Goal: Task Accomplishment & Management: Manage account settings

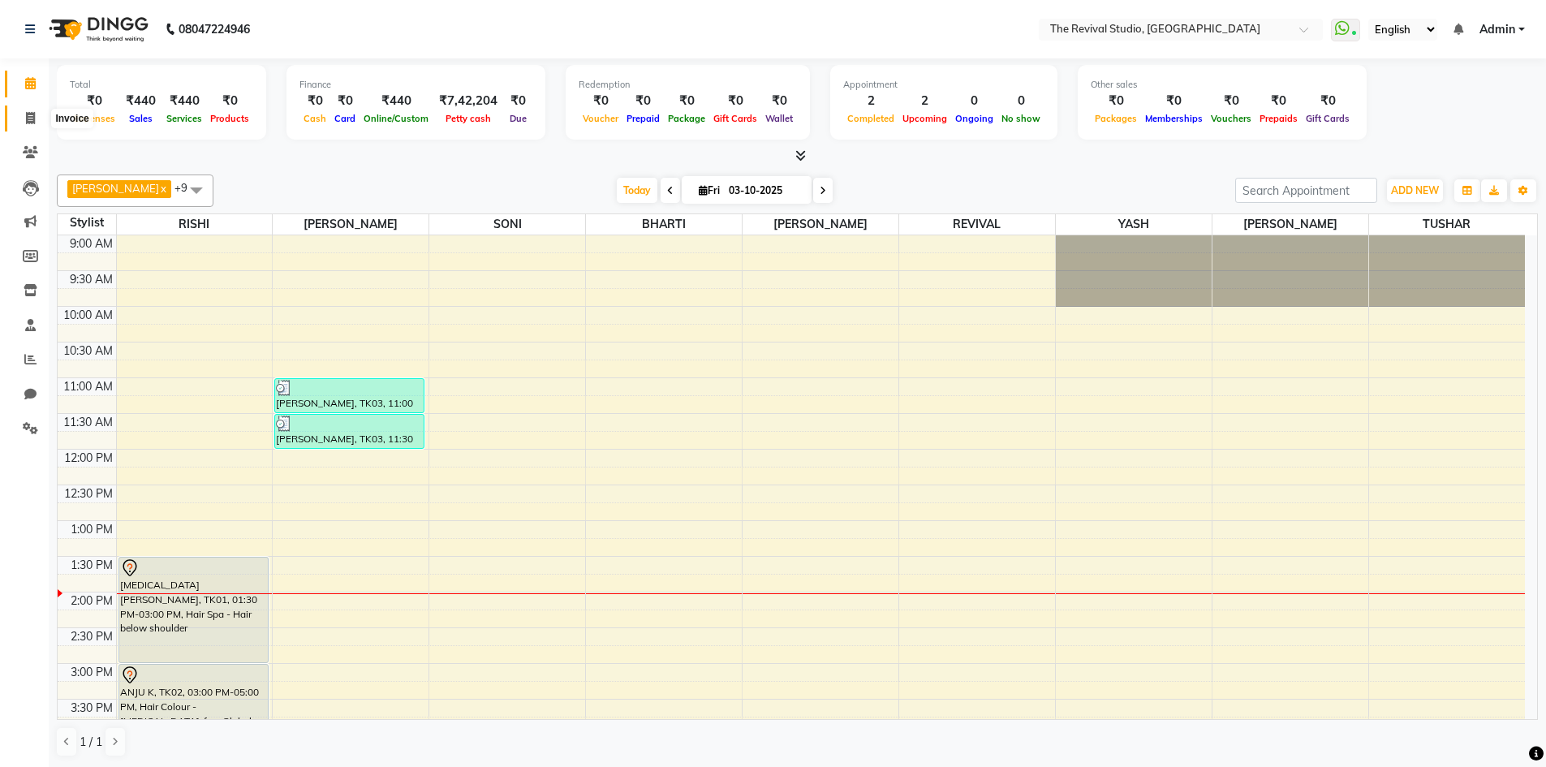
click at [31, 115] on icon at bounding box center [30, 118] width 9 height 12
select select "service"
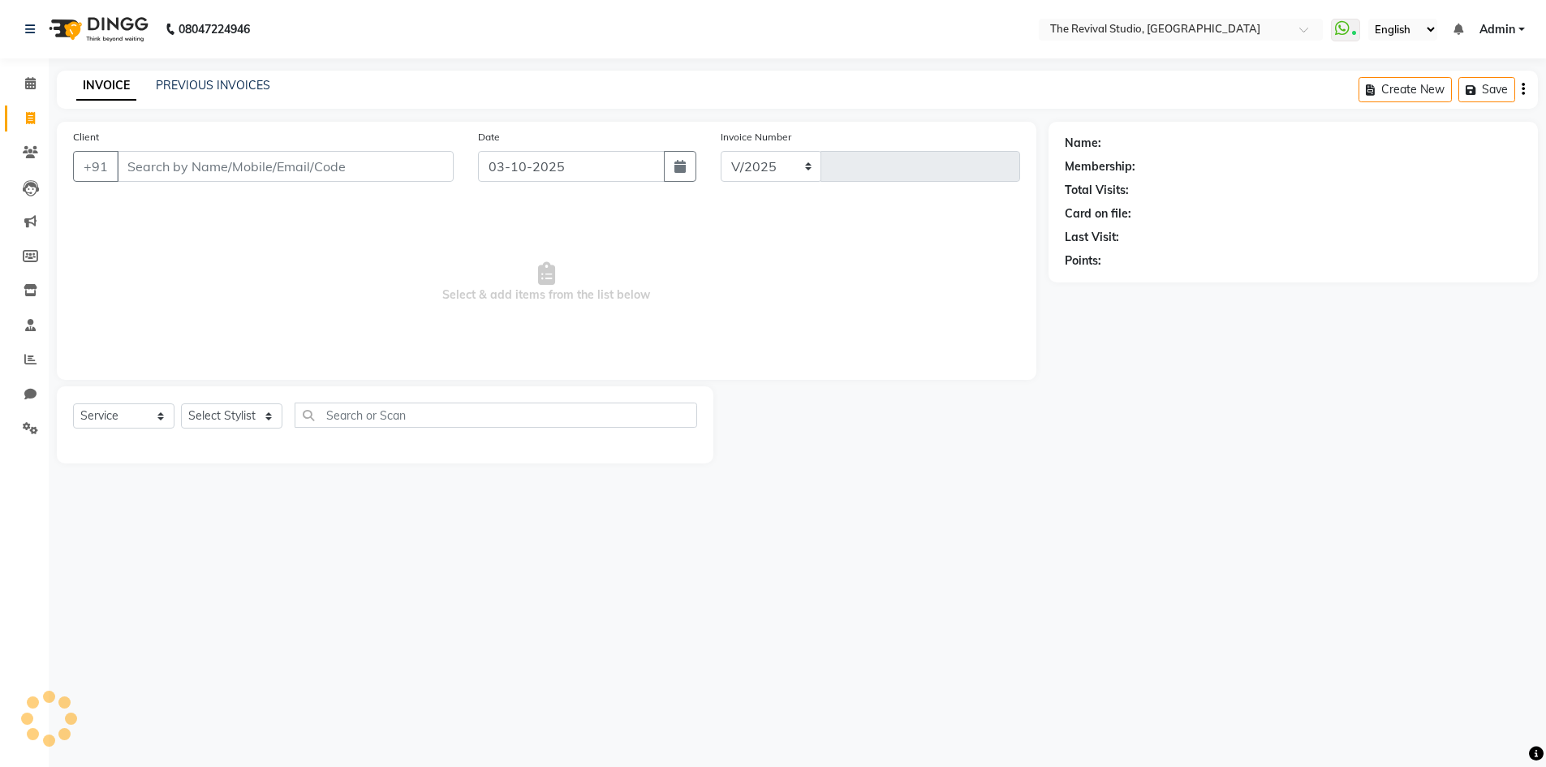
select select "7991"
type input "1691"
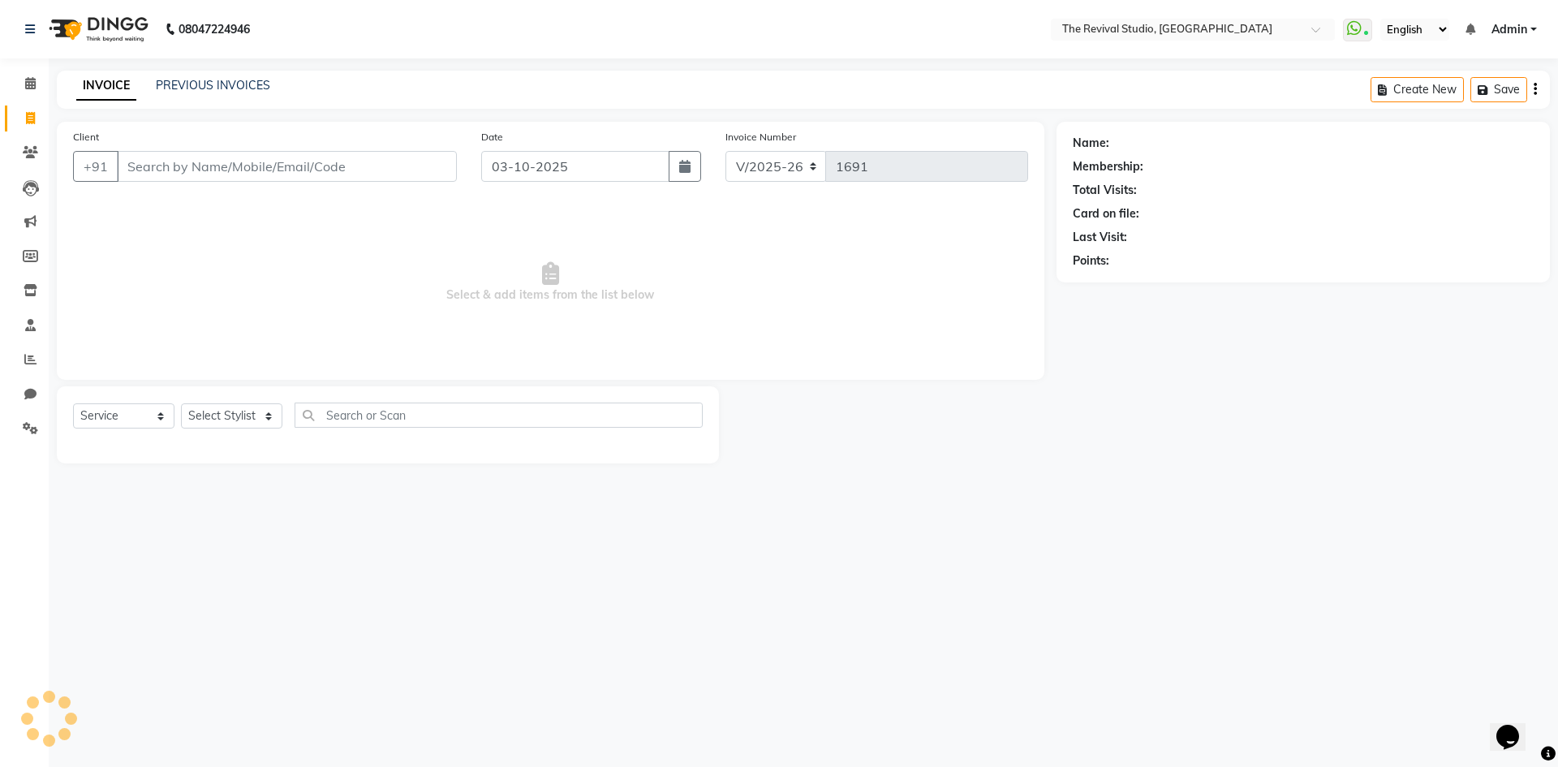
click at [232, 163] on input "Client" at bounding box center [287, 166] width 340 height 31
drag, startPoint x: 234, startPoint y: 311, endPoint x: 226, endPoint y: 264, distance: 47.0
click at [234, 304] on span "Select & add items from the list below" at bounding box center [550, 282] width 955 height 162
click at [209, 157] on input "Client" at bounding box center [287, 166] width 340 height 31
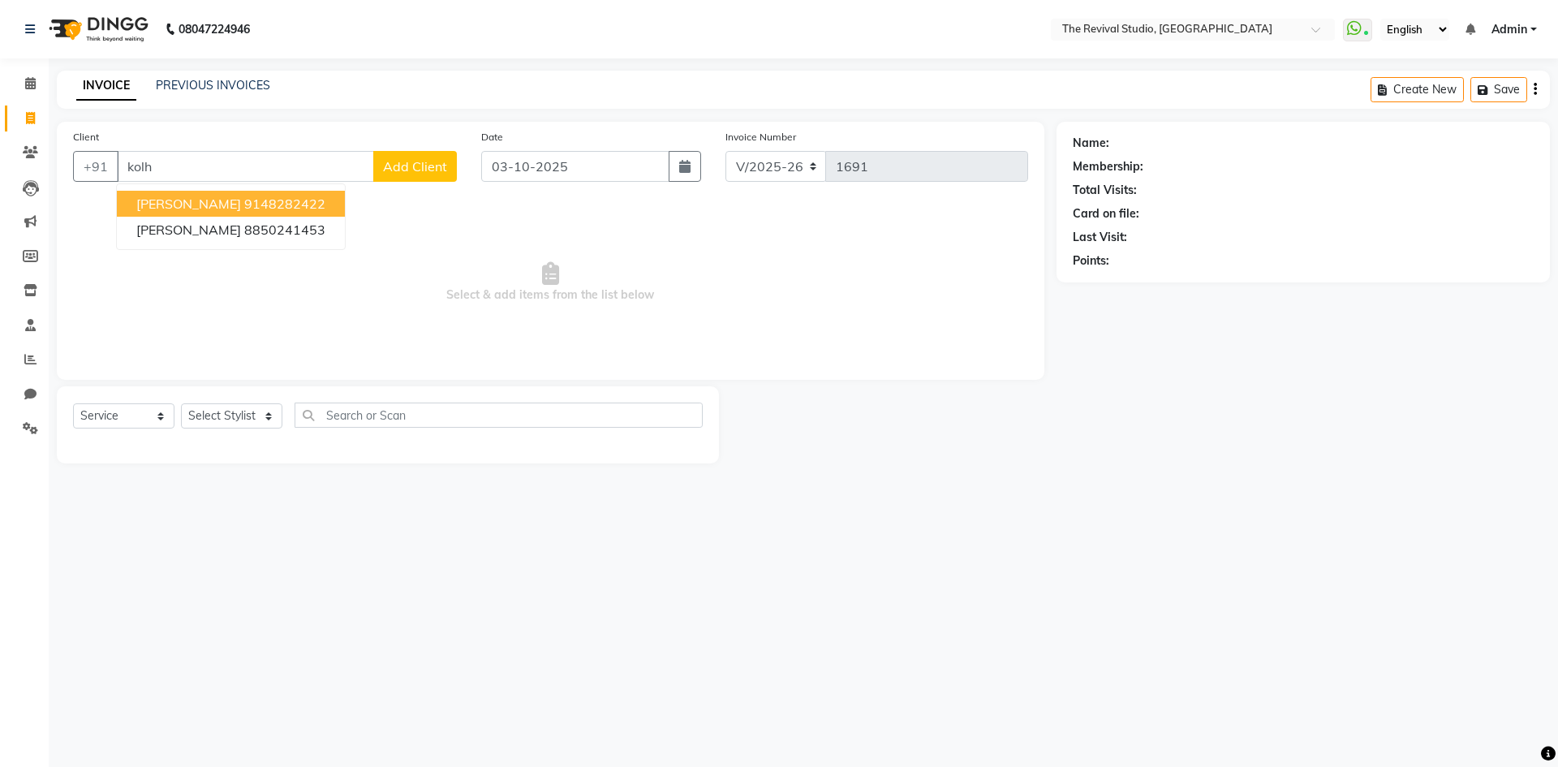
drag, startPoint x: 191, startPoint y: 145, endPoint x: 187, endPoint y: 157, distance: 12.8
click at [191, 145] on div "Client +91 kolh [PERSON_NAME] 9148282422 [PERSON_NAME] 8850241453 Add Client" at bounding box center [265, 161] width 408 height 67
click at [183, 168] on input "kolh" at bounding box center [245, 166] width 257 height 31
type input "k"
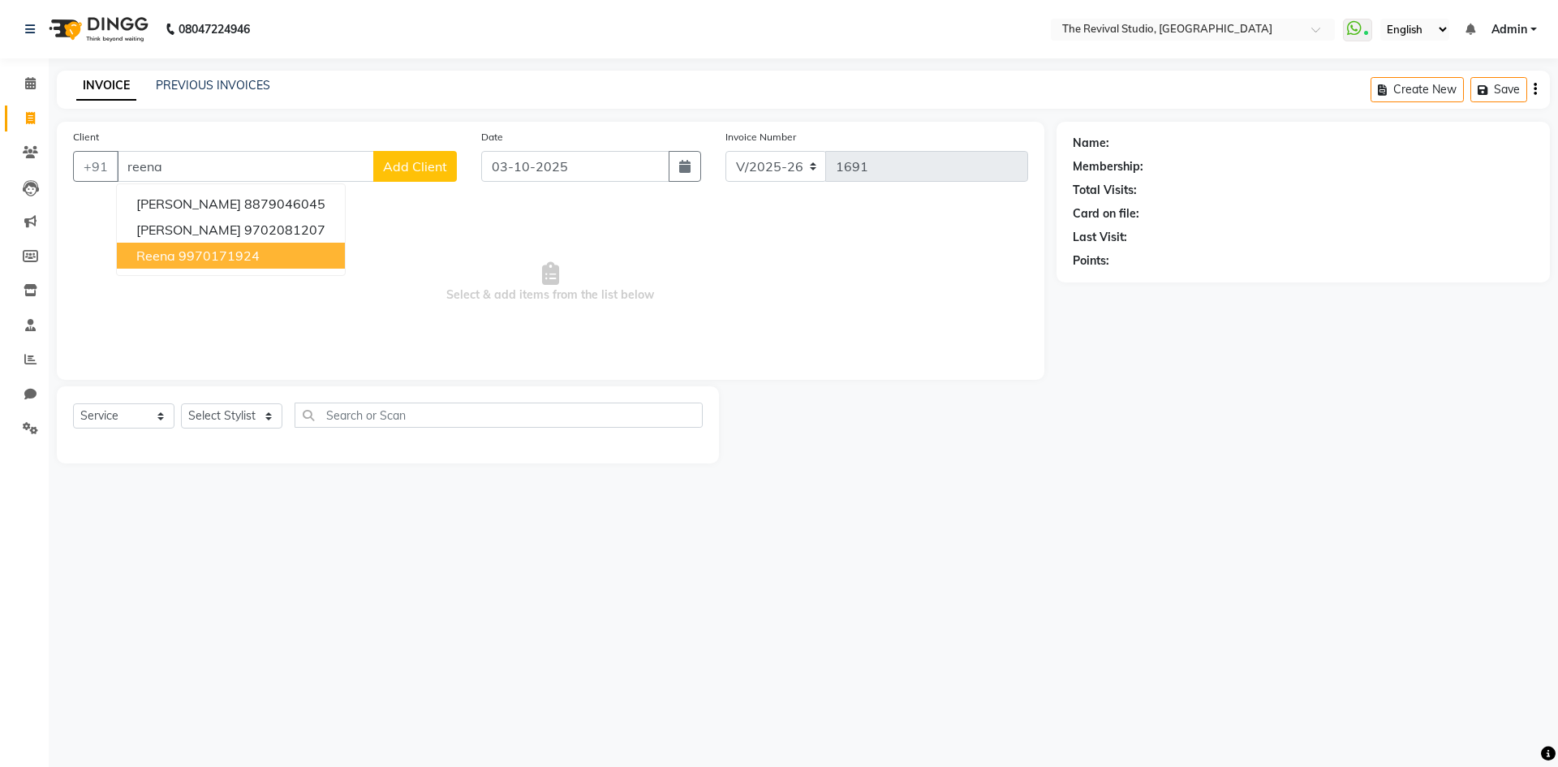
click at [295, 299] on span "Select & add items from the list below" at bounding box center [550, 282] width 955 height 162
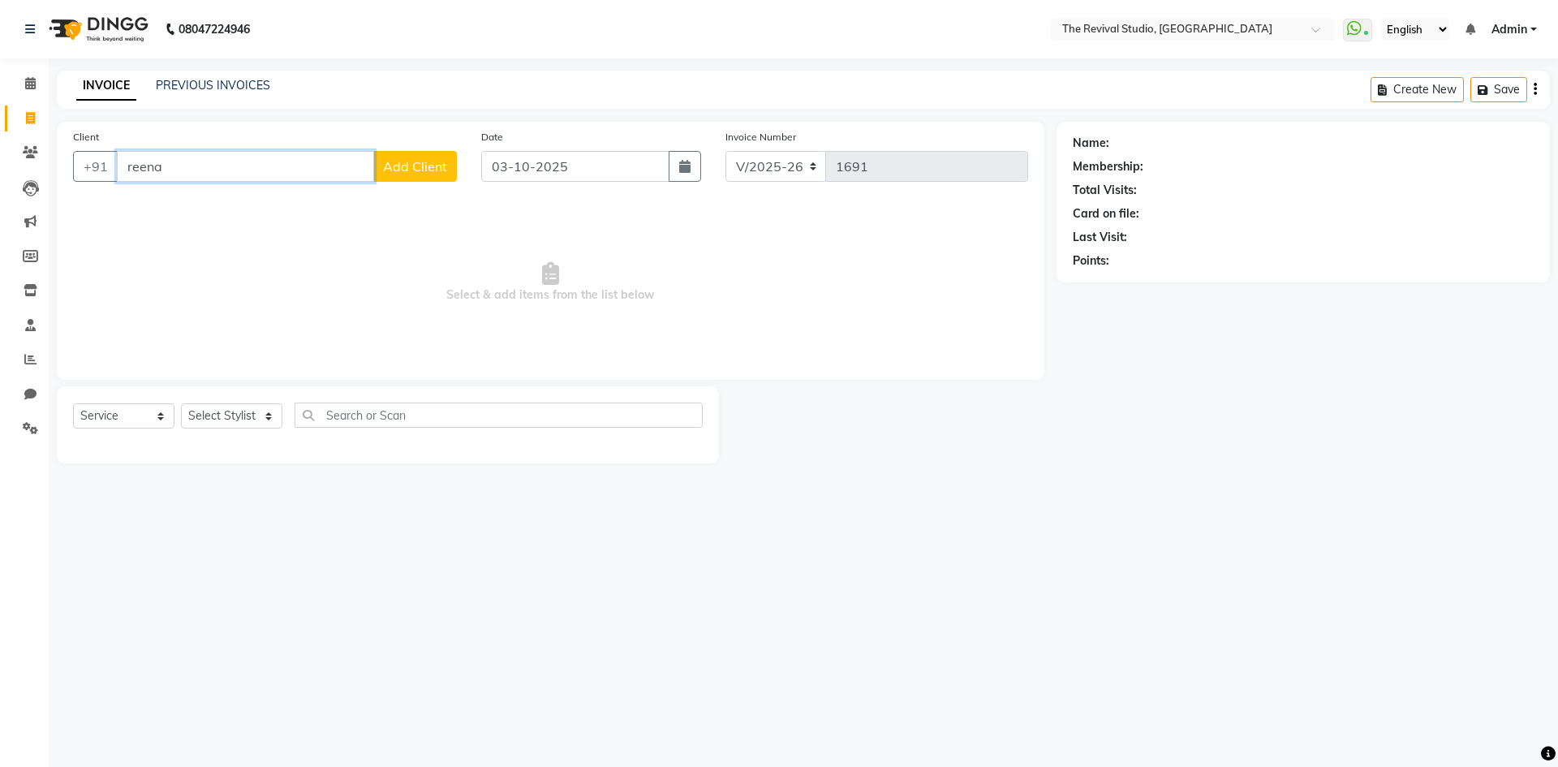
click at [282, 164] on input "reena" at bounding box center [245, 166] width 257 height 31
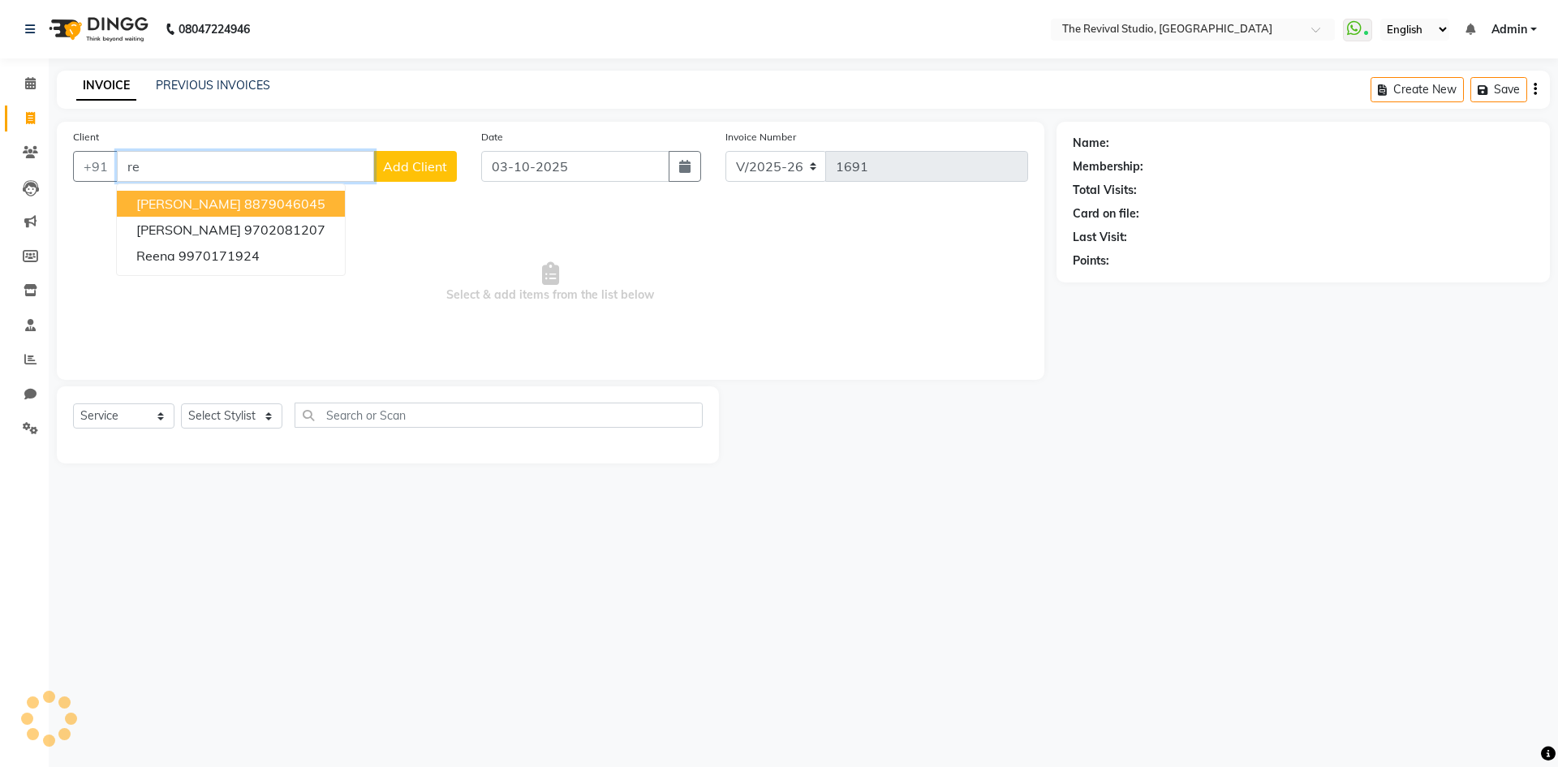
type input "r"
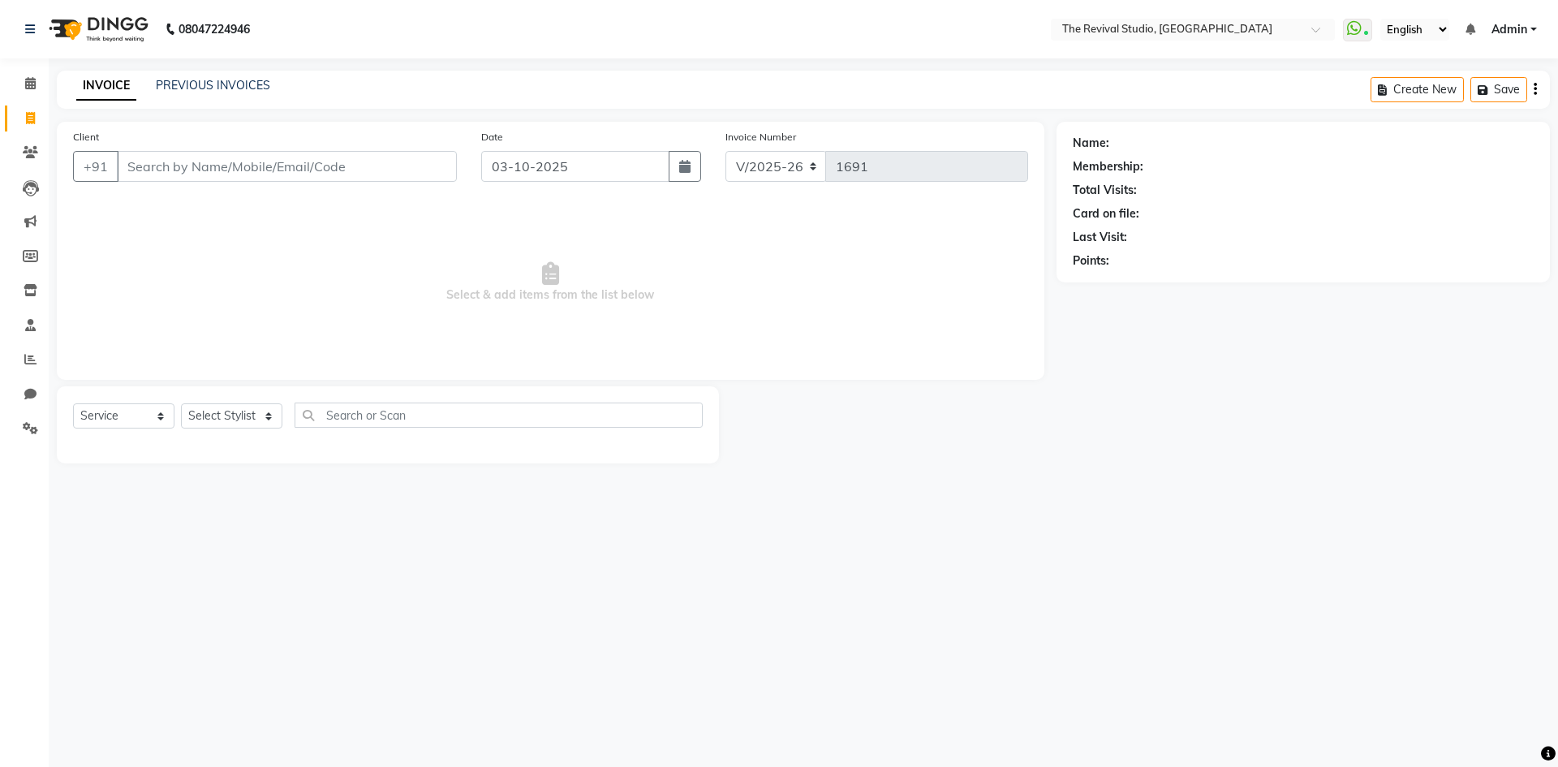
click at [414, 237] on span "Select & add items from the list below" at bounding box center [550, 282] width 955 height 162
click at [346, 158] on input "Client" at bounding box center [287, 166] width 340 height 31
type input "9823122208"
click at [416, 173] on span "Add Client" at bounding box center [415, 166] width 64 height 16
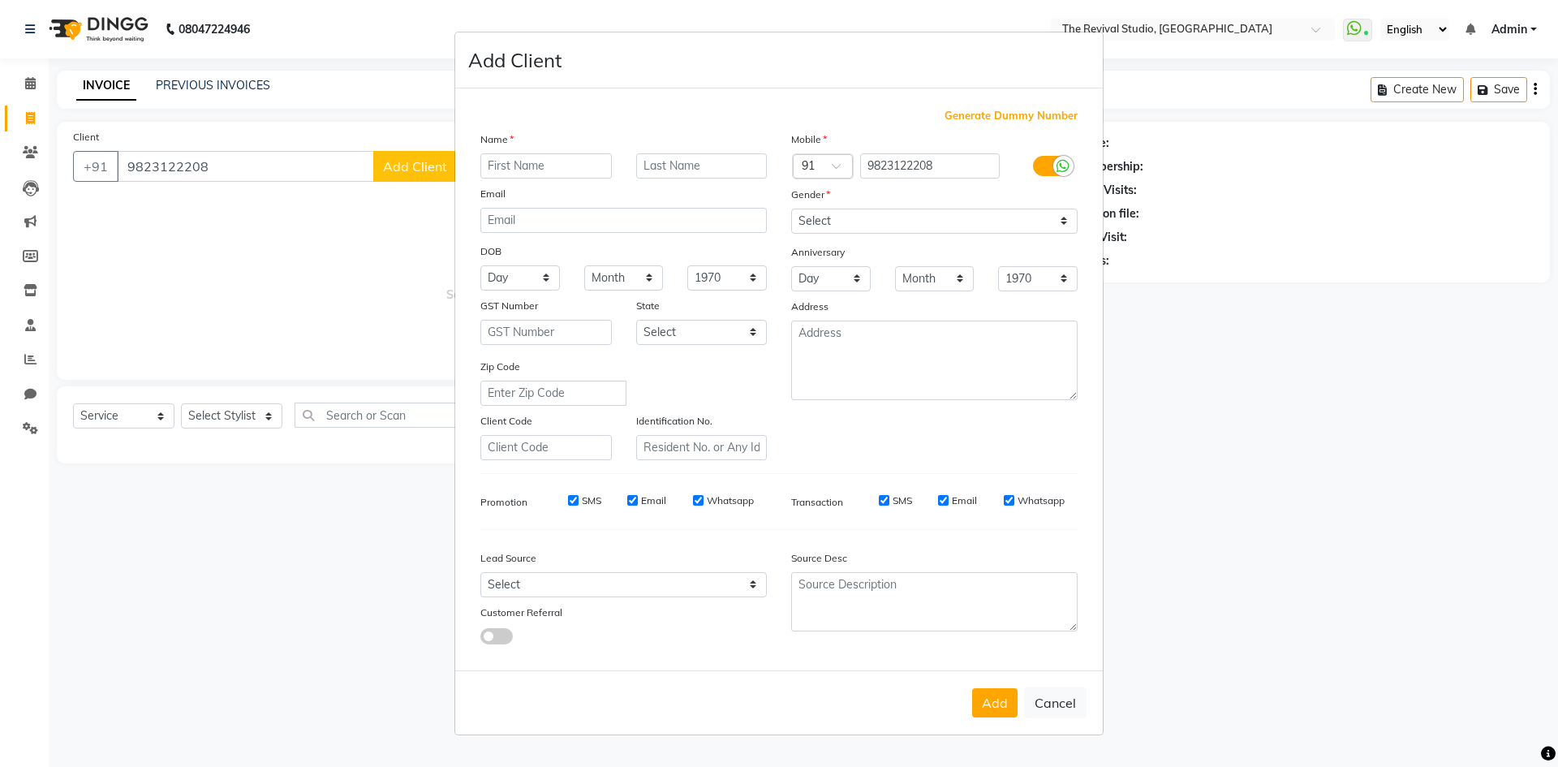
click at [578, 166] on input "text" at bounding box center [545, 165] width 131 height 25
type input "a"
type input "ASHA"
click at [681, 157] on input "text" at bounding box center [701, 165] width 131 height 25
type input "[PERSON_NAME]"
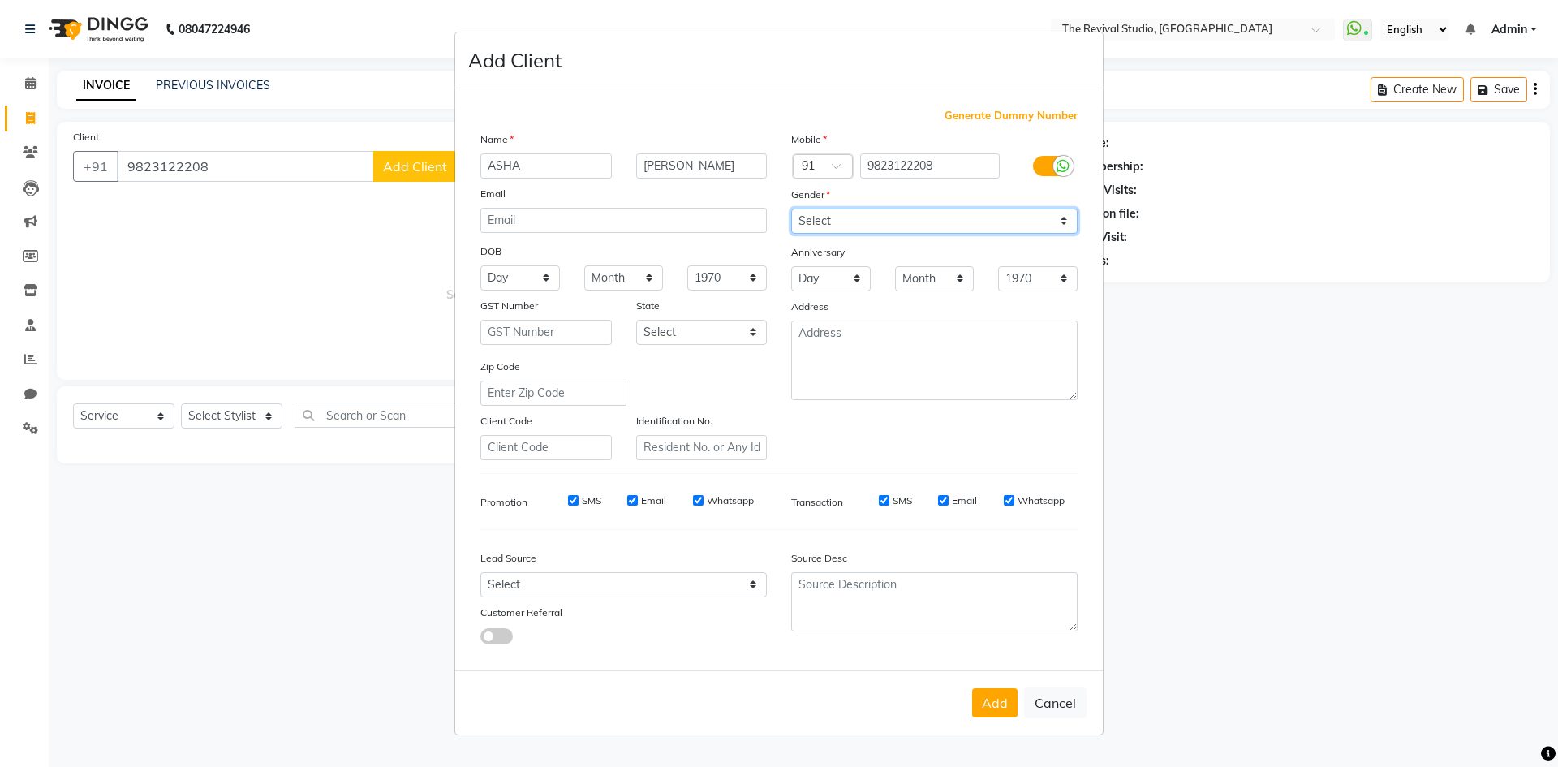
click at [838, 220] on select "Select [DEMOGRAPHIC_DATA] [DEMOGRAPHIC_DATA] Other Prefer Not To Say" at bounding box center [934, 221] width 286 height 25
select select "[DEMOGRAPHIC_DATA]"
click at [791, 209] on select "Select [DEMOGRAPHIC_DATA] [DEMOGRAPHIC_DATA] Other Prefer Not To Say" at bounding box center [934, 221] width 286 height 25
click at [993, 700] on button "Add" at bounding box center [994, 702] width 45 height 29
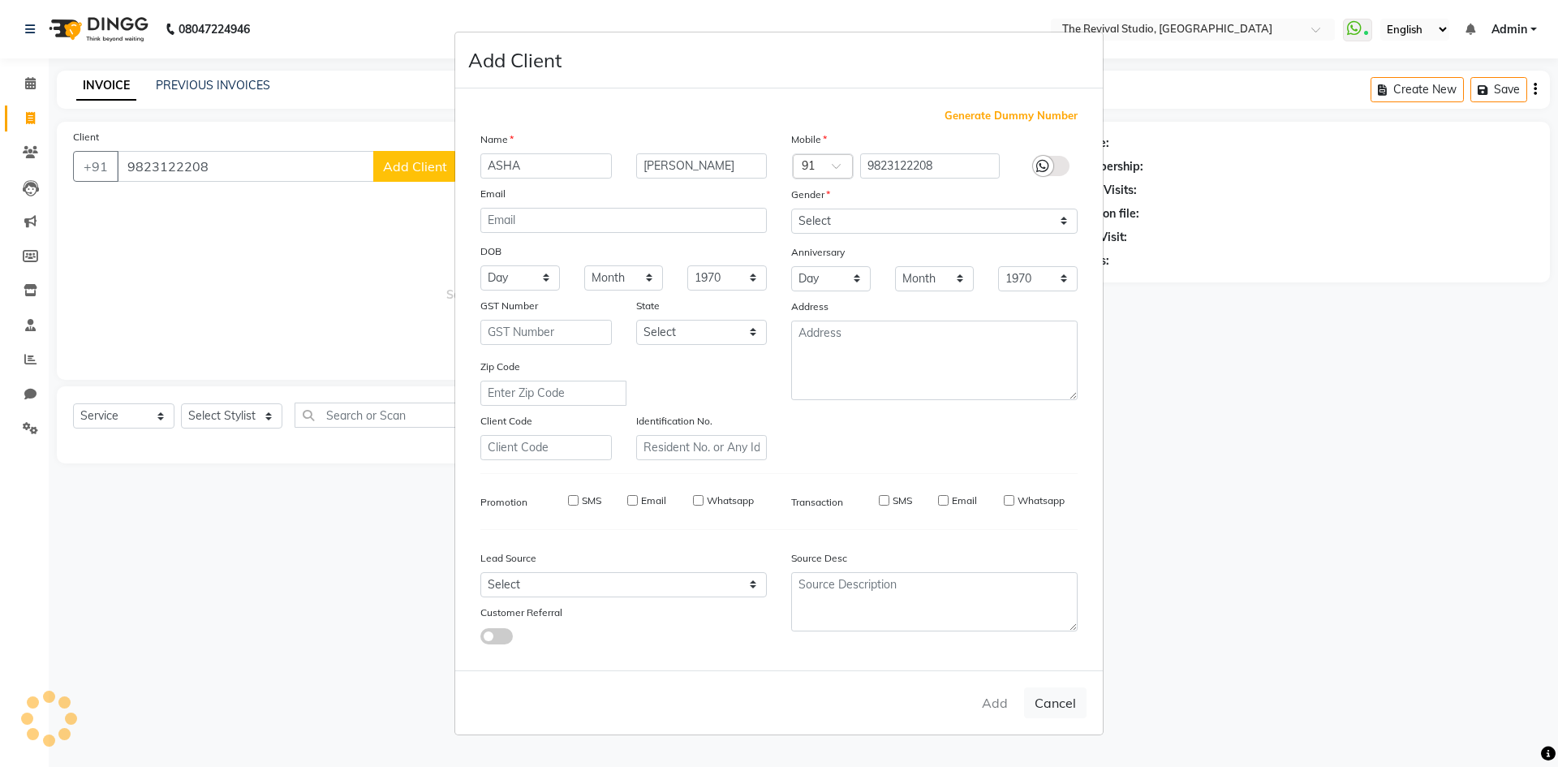
select select
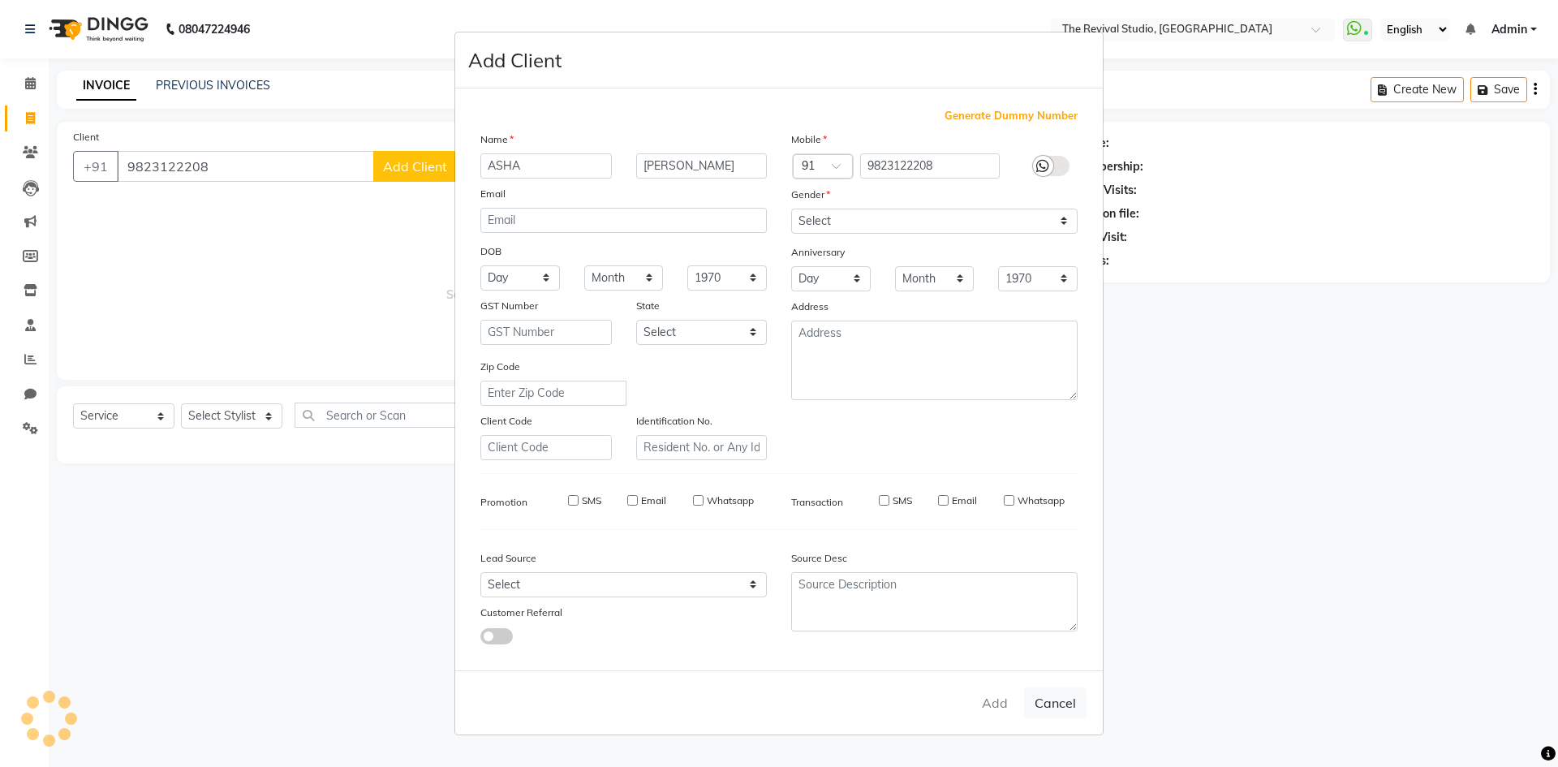
select select
checkbox input "false"
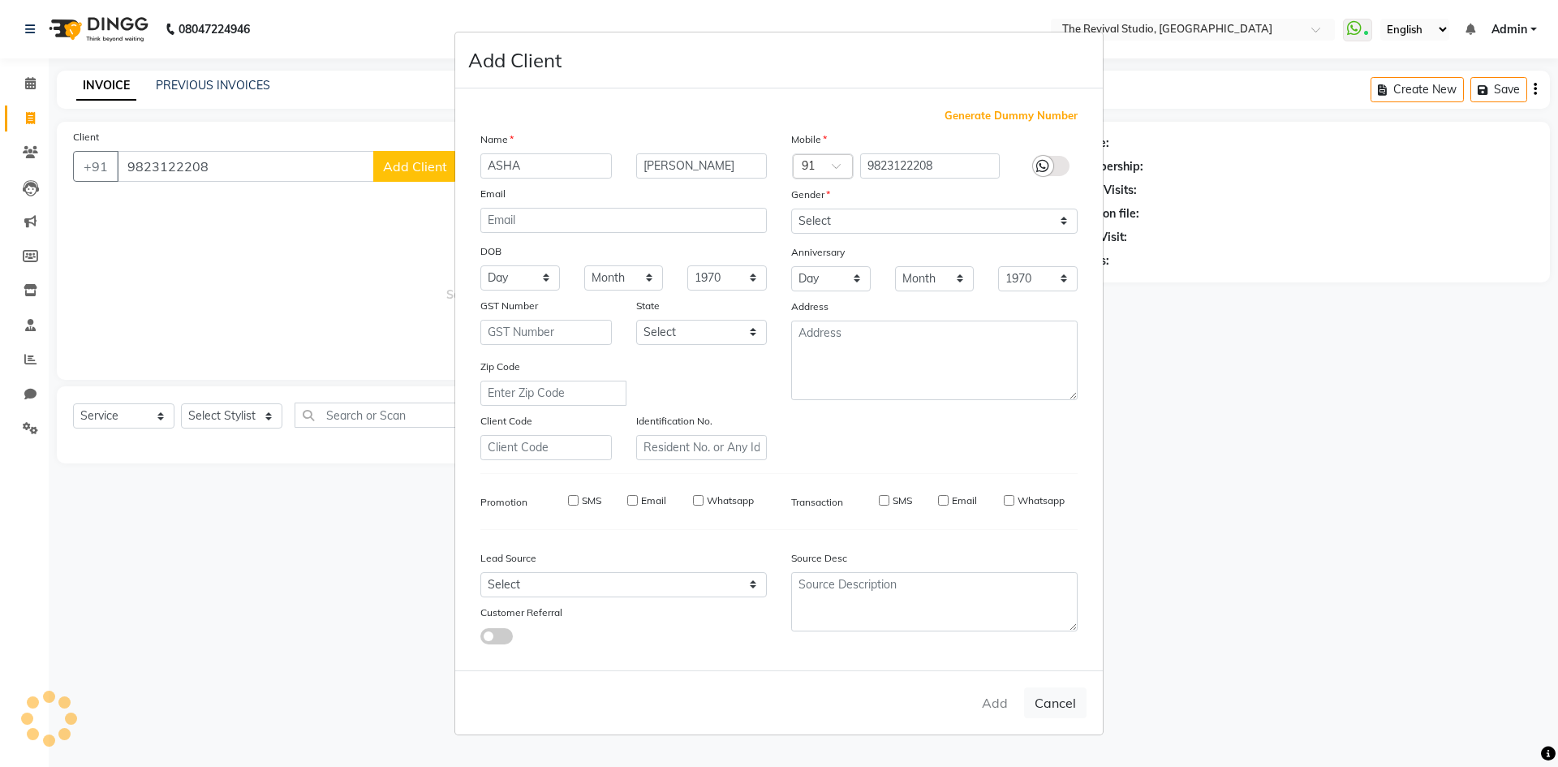
checkbox input "false"
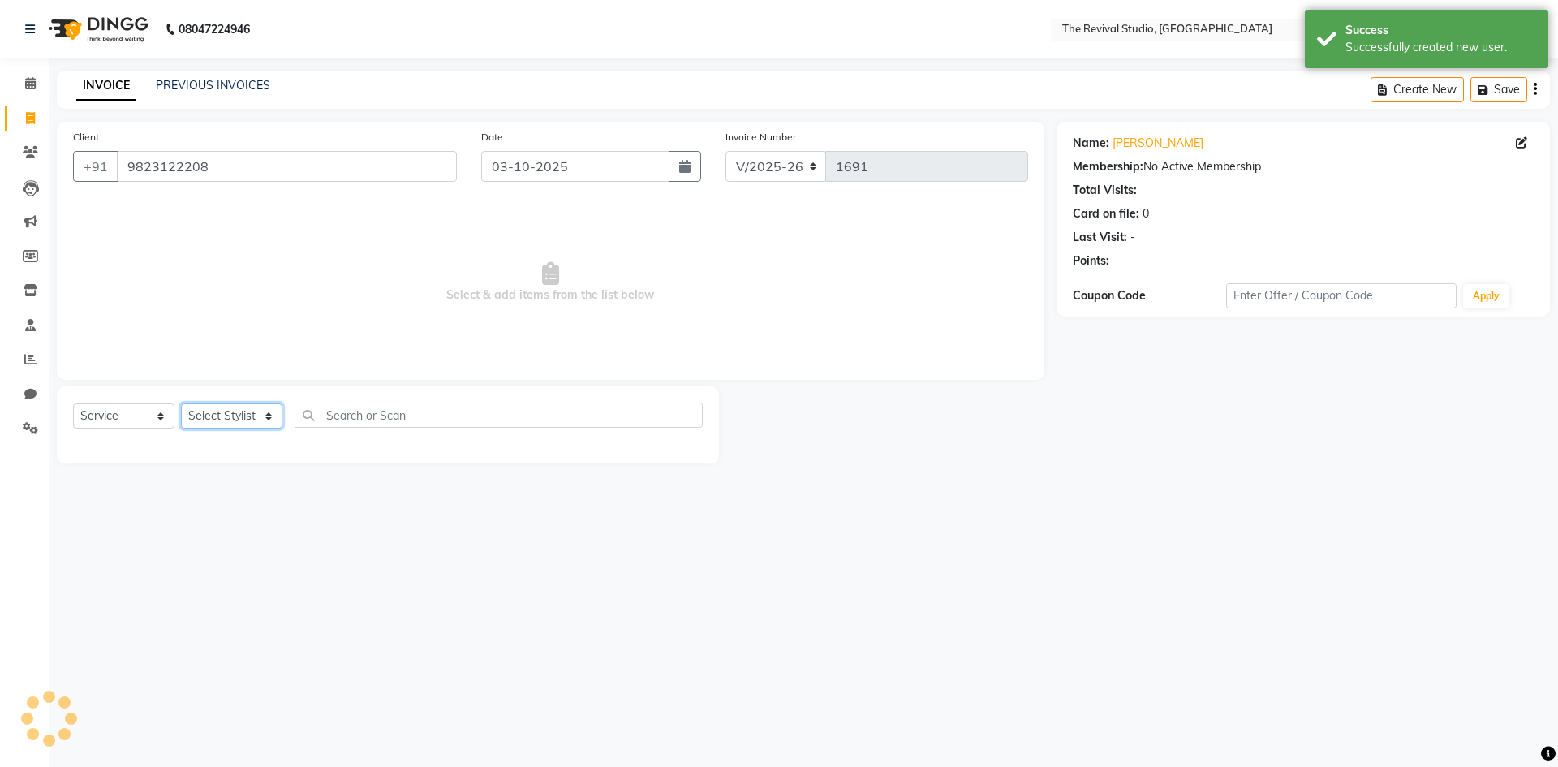
click at [252, 415] on select "Select Stylist BHARTI [PERSON_NAME] Dingg GAYATRI [PERSON_NAME] [PERSON_NAME] R…" at bounding box center [231, 415] width 101 height 25
select select "76730"
click at [181, 403] on select "Select Stylist BHARTI [PERSON_NAME] Dingg GAYATRI [PERSON_NAME] [PERSON_NAME] R…" at bounding box center [231, 415] width 101 height 25
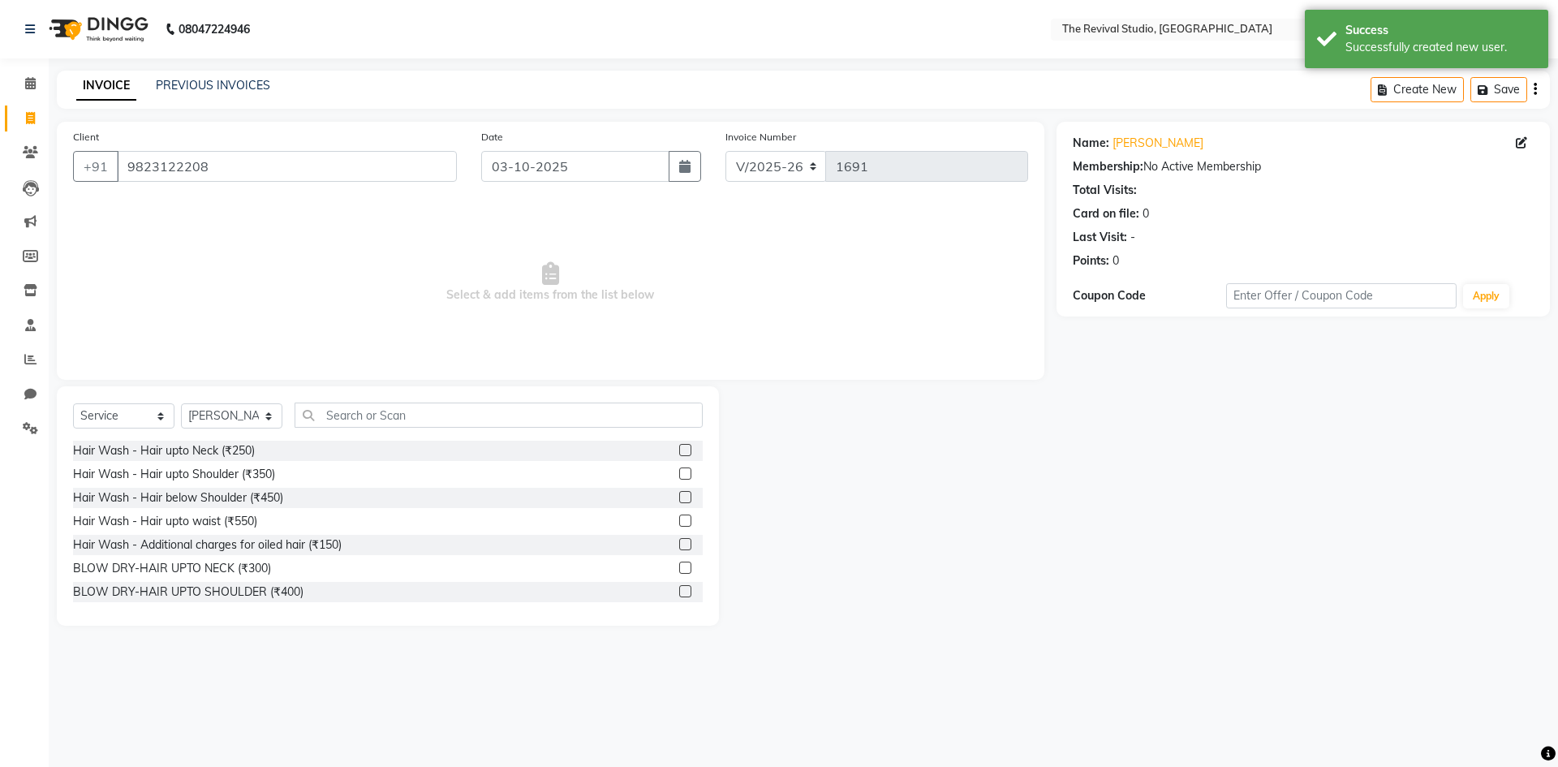
drag, startPoint x: 352, startPoint y: 400, endPoint x: 349, endPoint y: 412, distance: 12.6
click at [350, 402] on div "Select Service Product Membership Package Voucher Prepaid Gift Card Select Styl…" at bounding box center [388, 505] width 662 height 239
click at [349, 412] on input "text" at bounding box center [499, 414] width 408 height 25
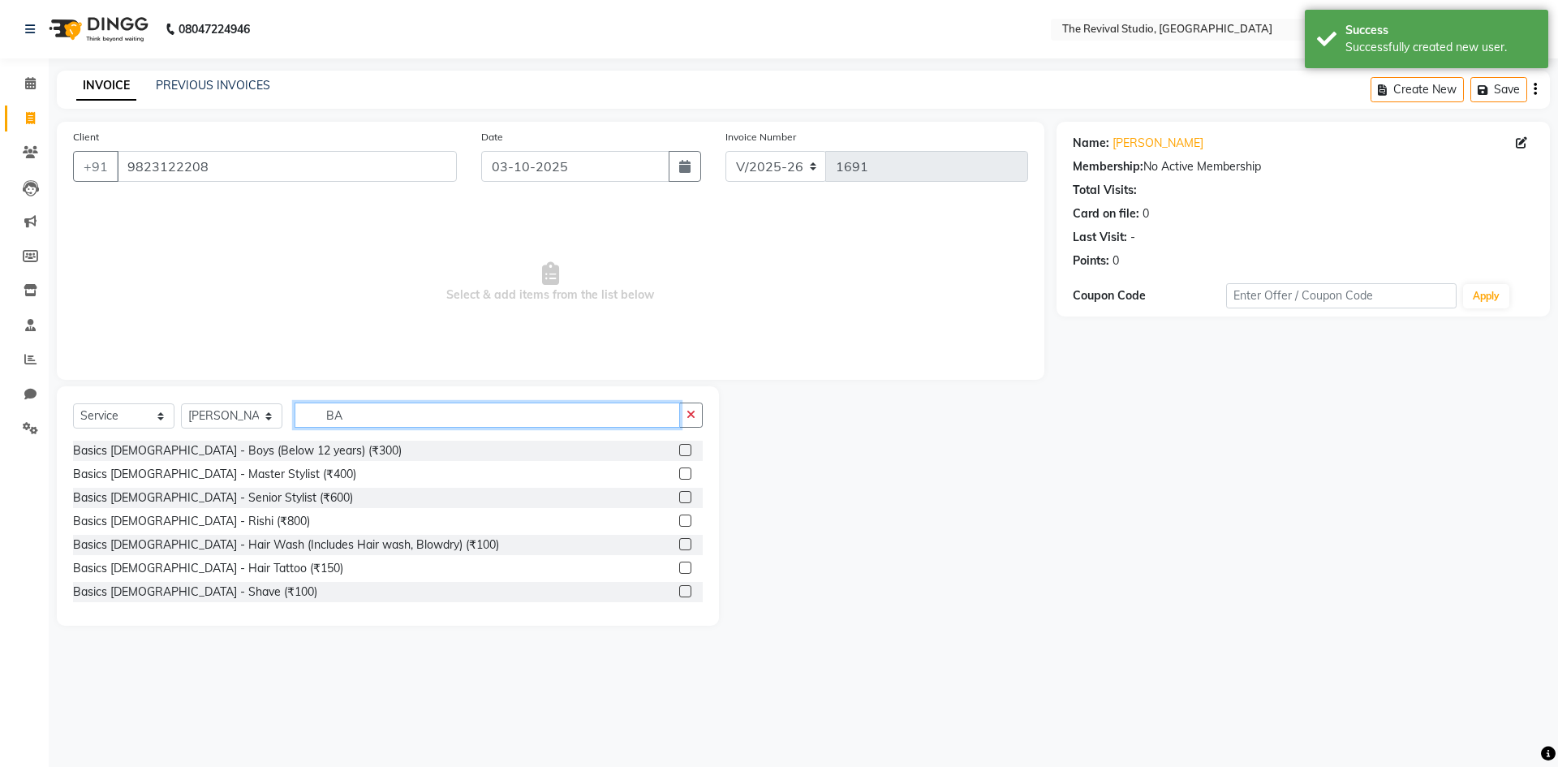
type input "B"
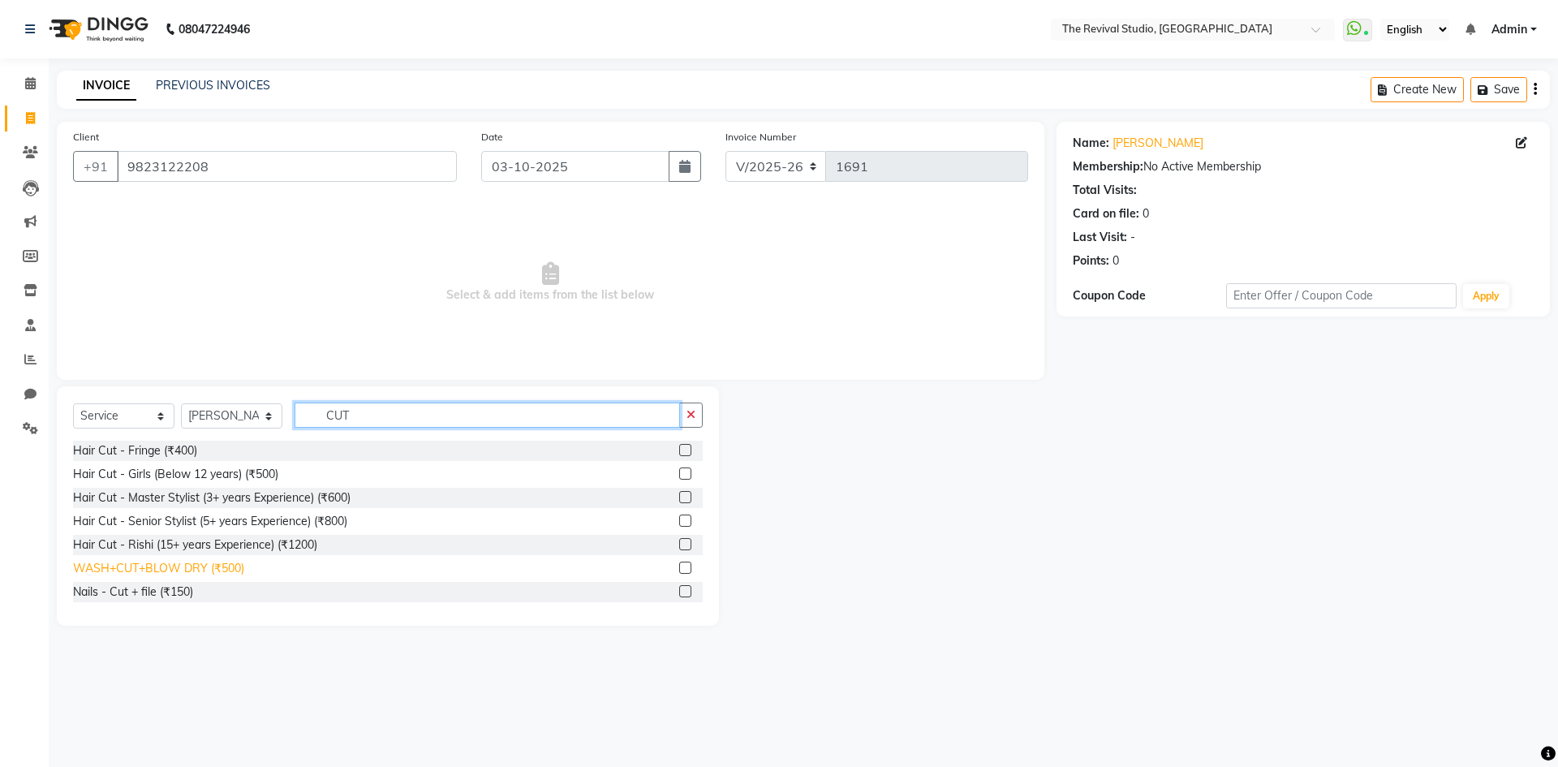
type input "CUT"
click at [200, 571] on div "WASH+CUT+BLOW DRY (₹500)" at bounding box center [158, 568] width 171 height 17
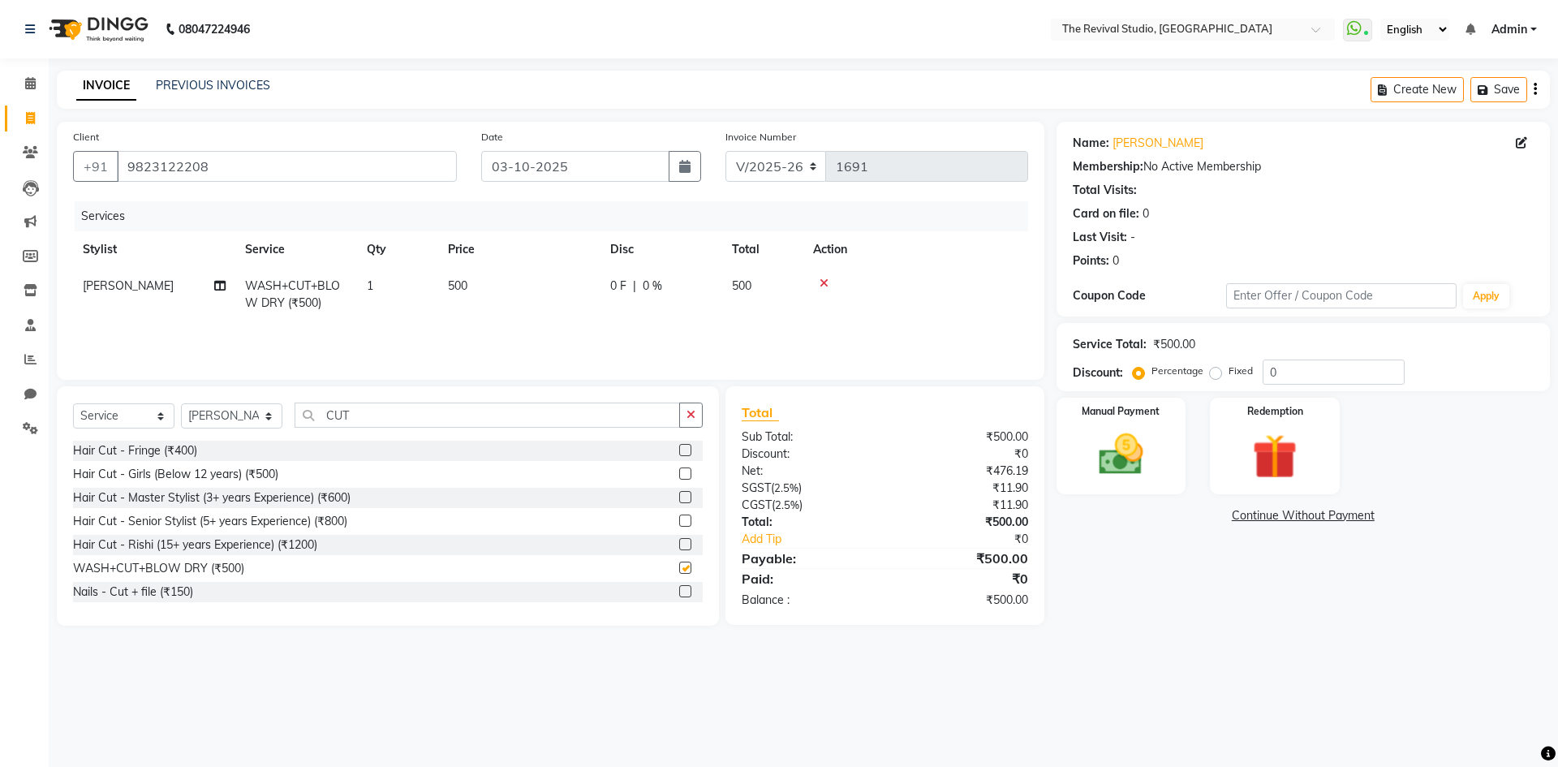
checkbox input "false"
click at [357, 413] on input "CUT" at bounding box center [487, 414] width 385 height 25
type input "C"
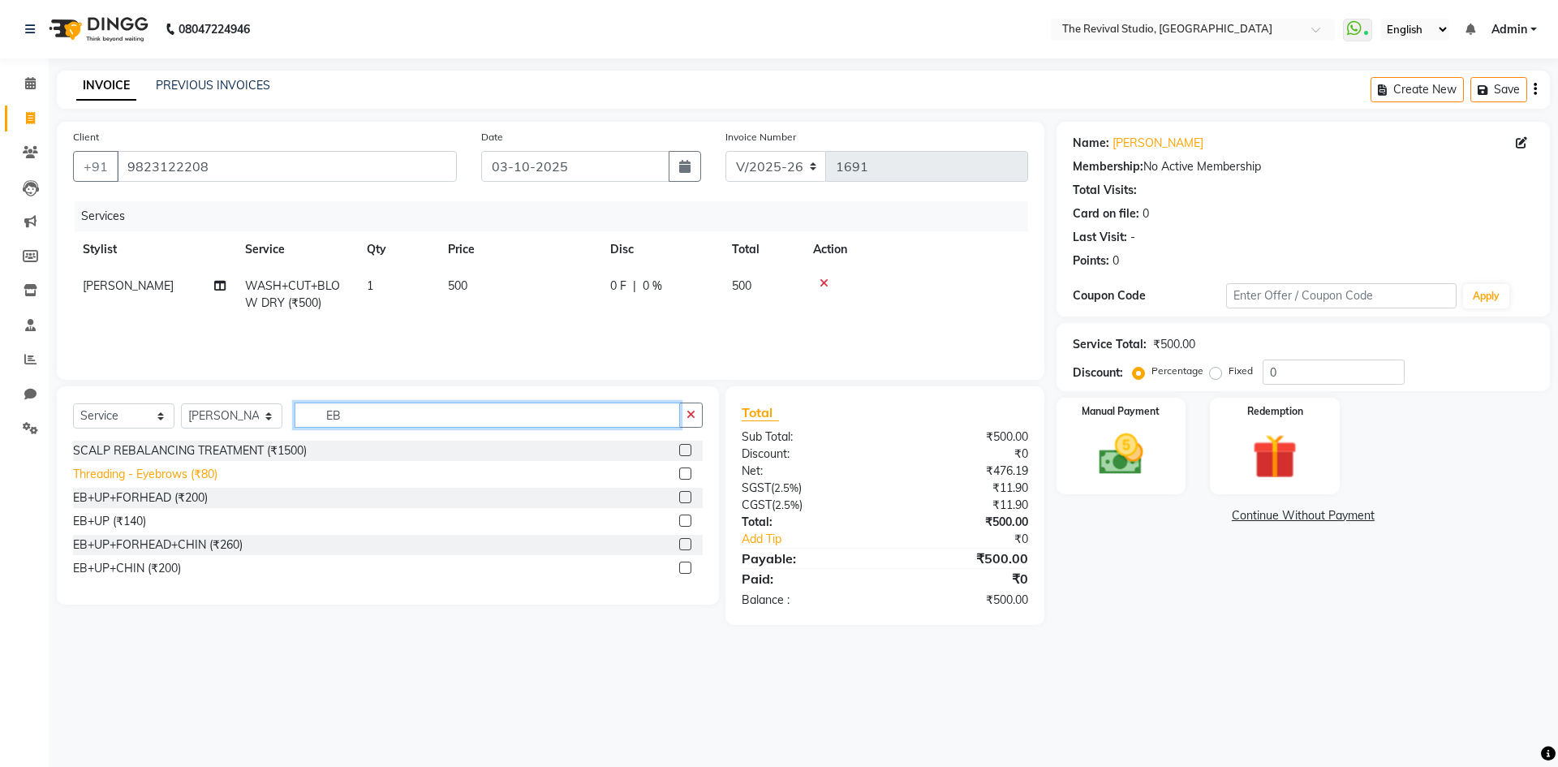
type input "EB"
drag, startPoint x: 189, startPoint y: 474, endPoint x: 234, endPoint y: 462, distance: 46.8
click at [189, 474] on div "Threading - Eyebrows (₹80)" at bounding box center [145, 474] width 144 height 17
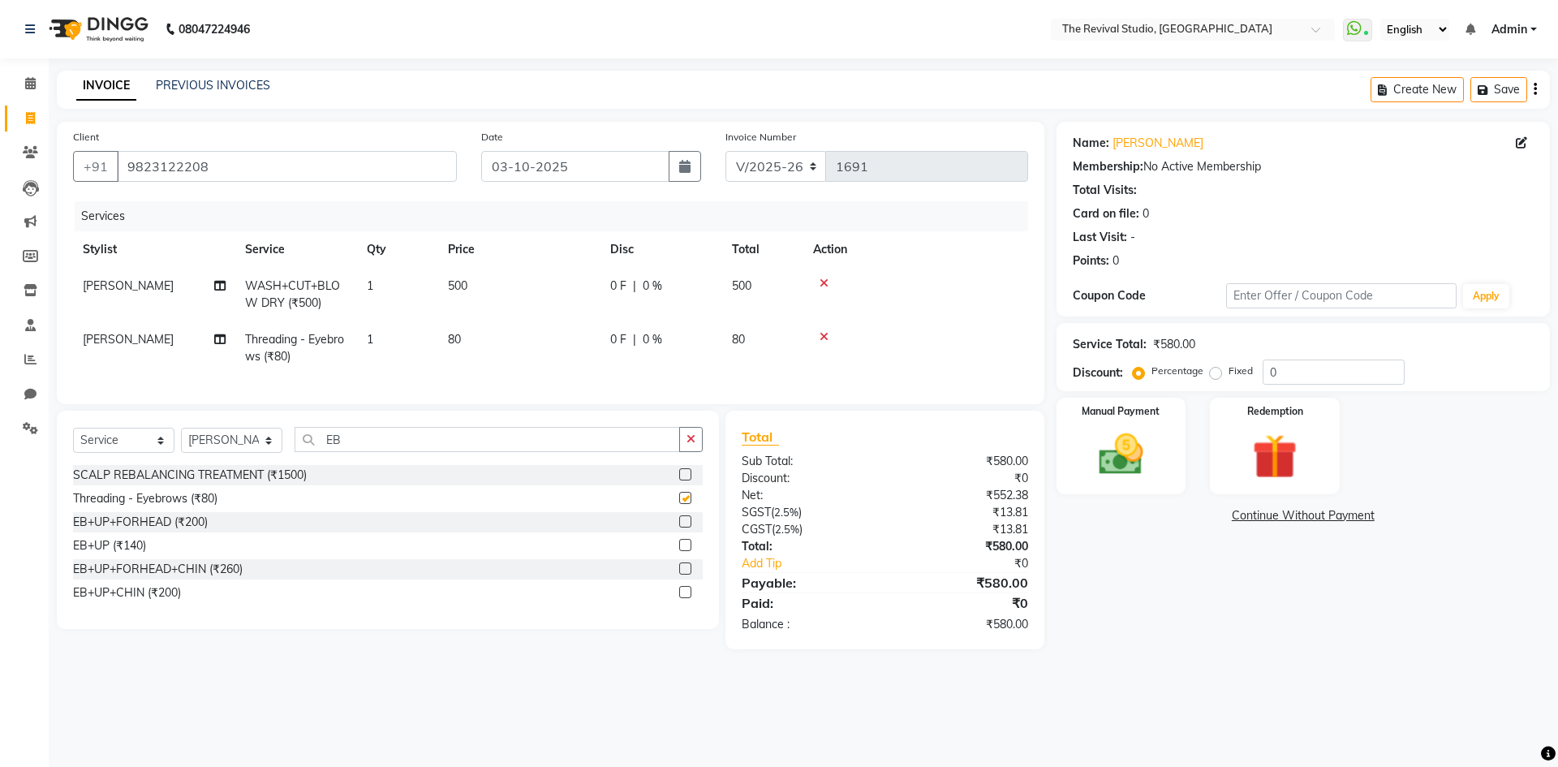
checkbox input "false"
click at [1148, 462] on img at bounding box center [1120, 455] width 75 height 54
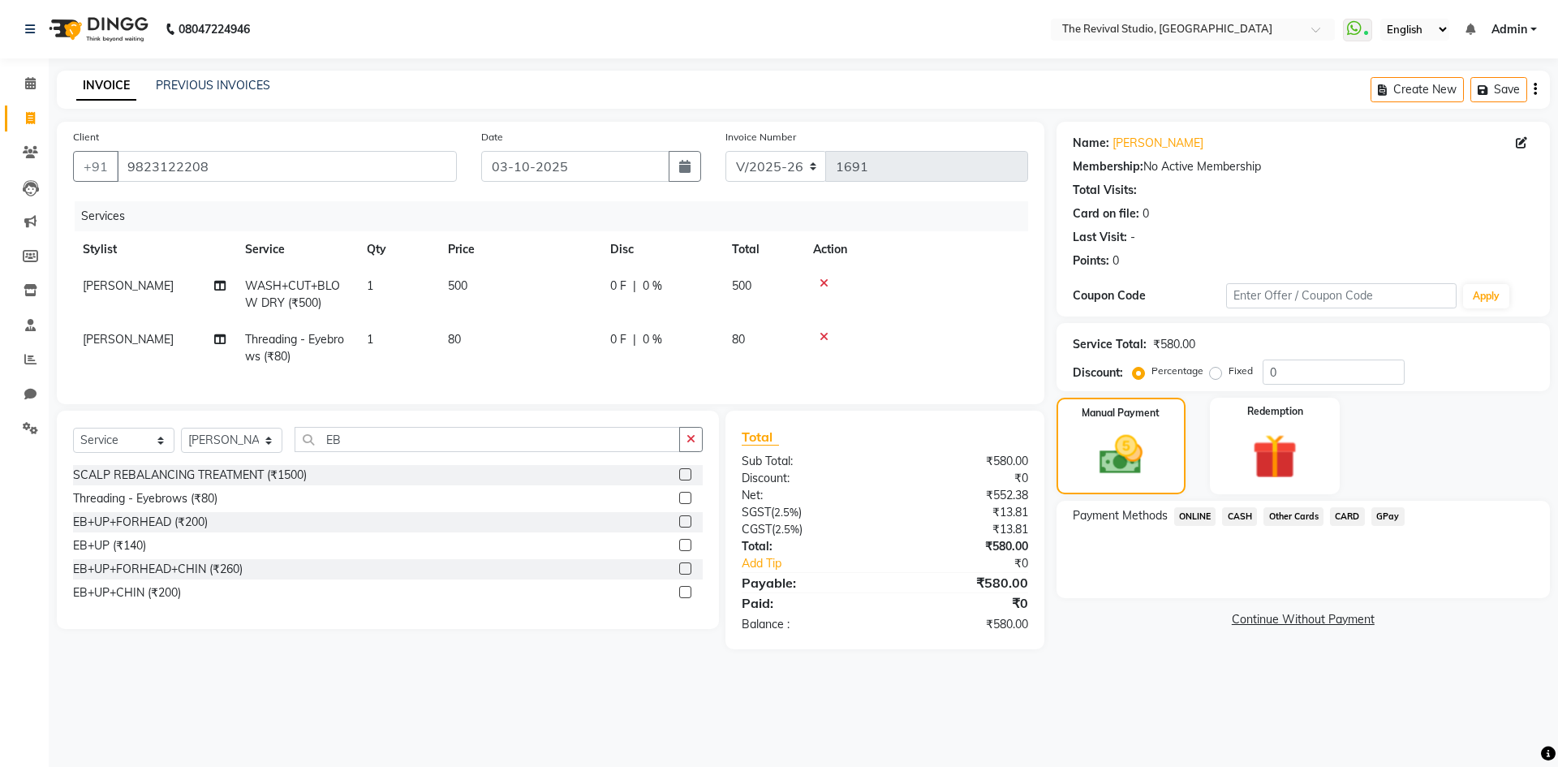
click at [1233, 519] on span "CASH" at bounding box center [1239, 516] width 35 height 19
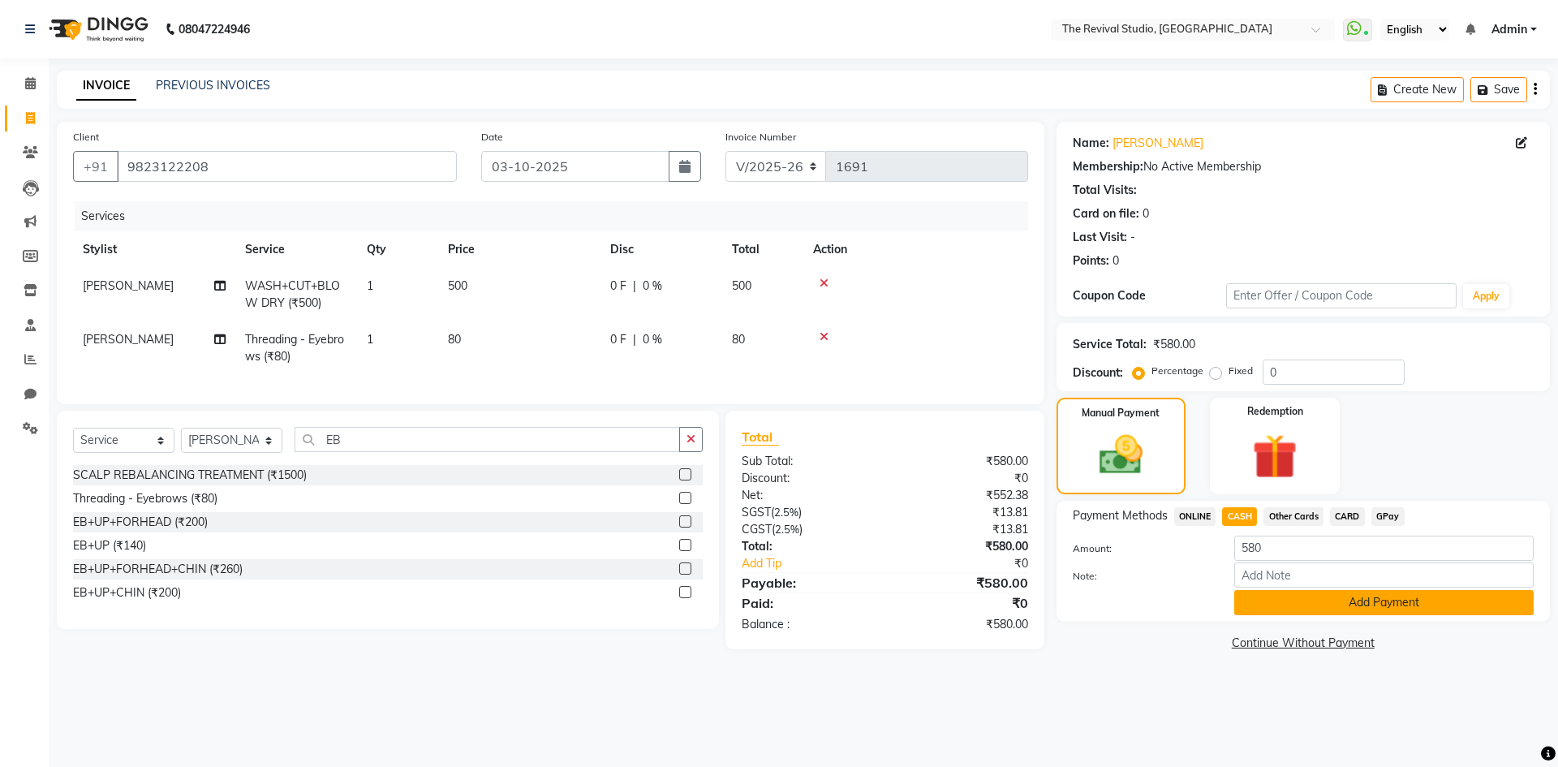
click at [1294, 607] on button "Add Payment" at bounding box center [1383, 602] width 299 height 25
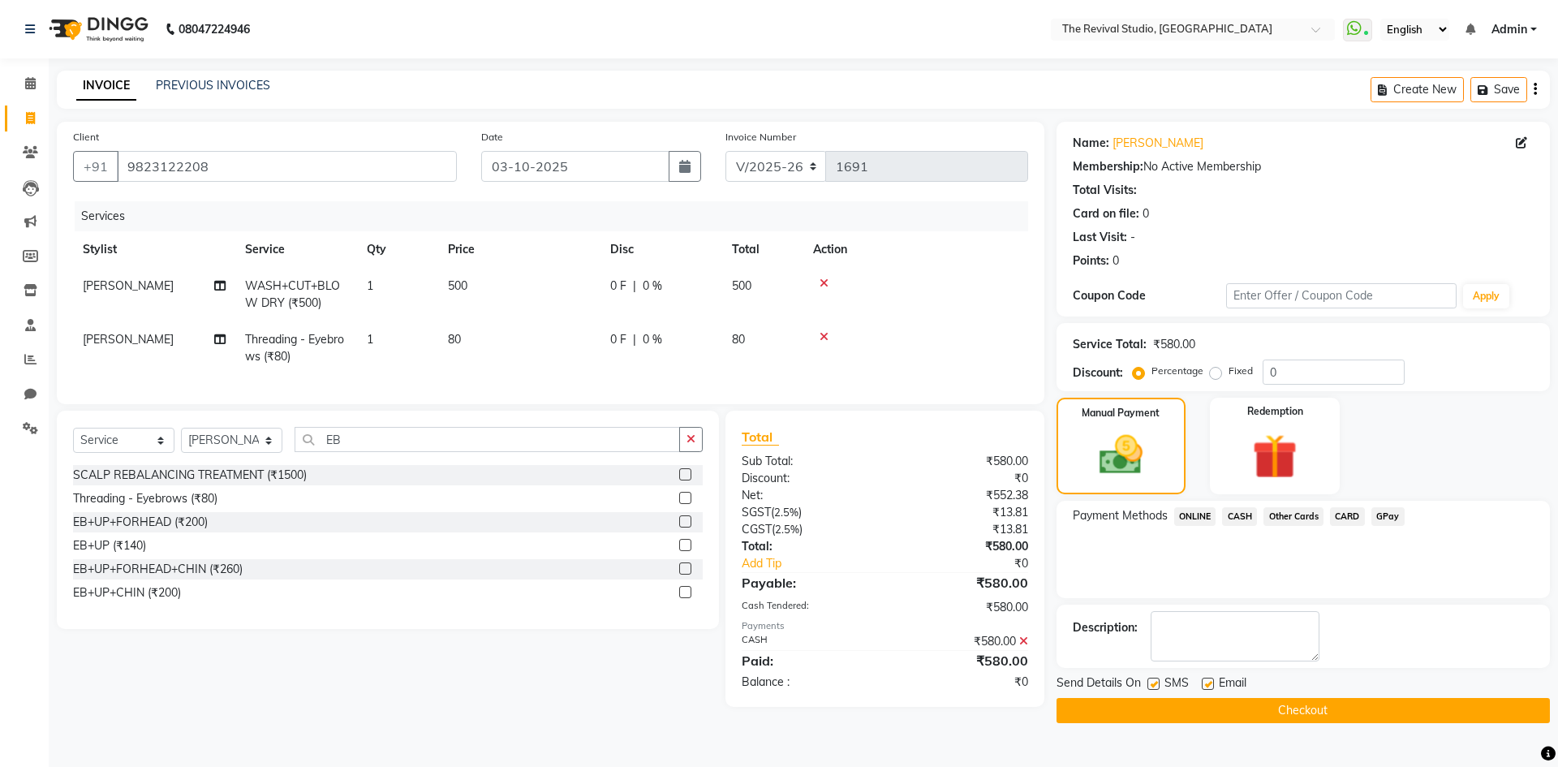
click at [1308, 707] on button "Checkout" at bounding box center [1302, 710] width 493 height 25
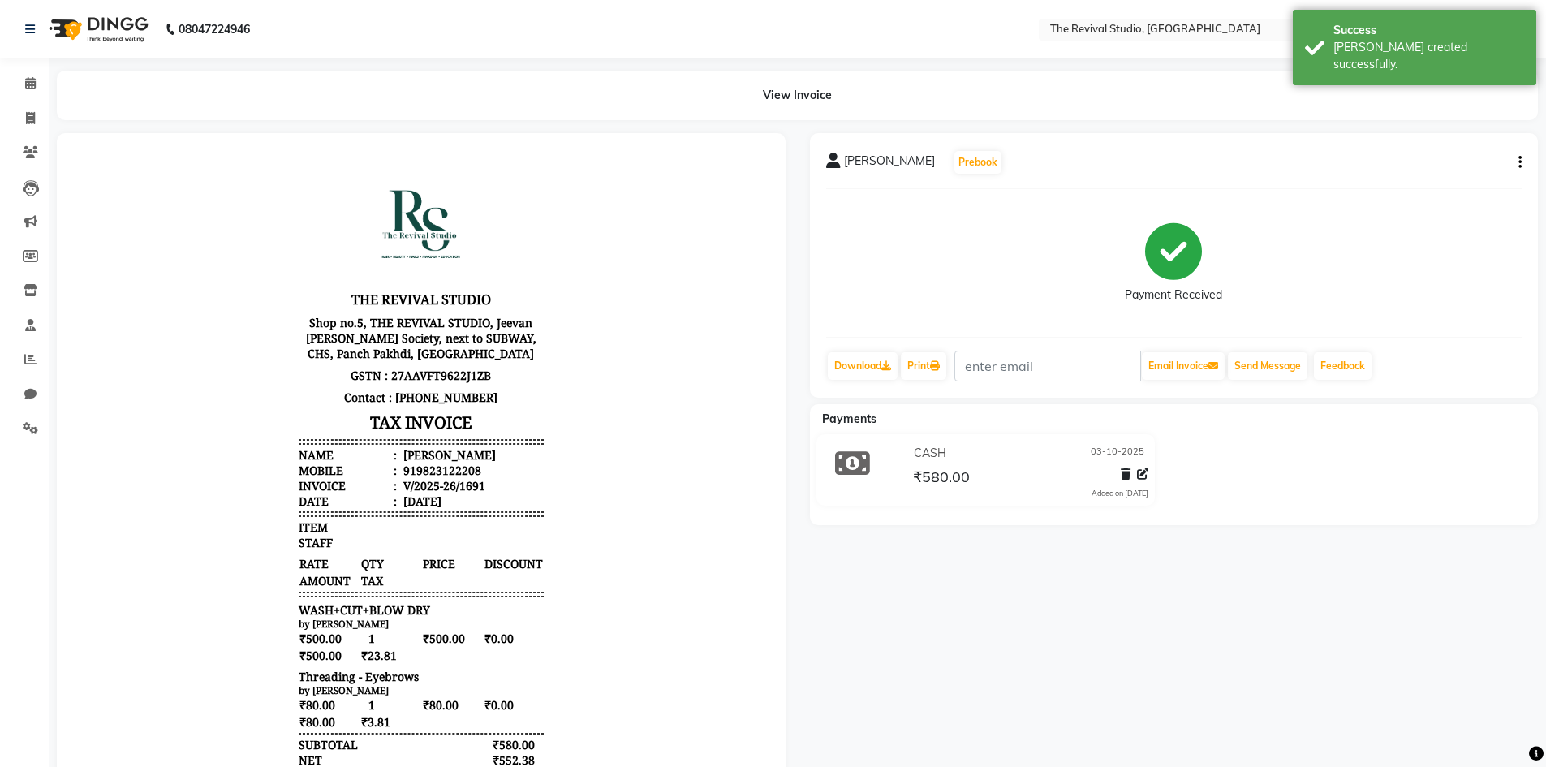
click at [1126, 652] on div "[PERSON_NAME] Prebook Payment Received Download Print Email Invoice Send Messag…" at bounding box center [1174, 482] width 753 height 698
click at [35, 115] on icon at bounding box center [30, 118] width 9 height 12
select select "service"
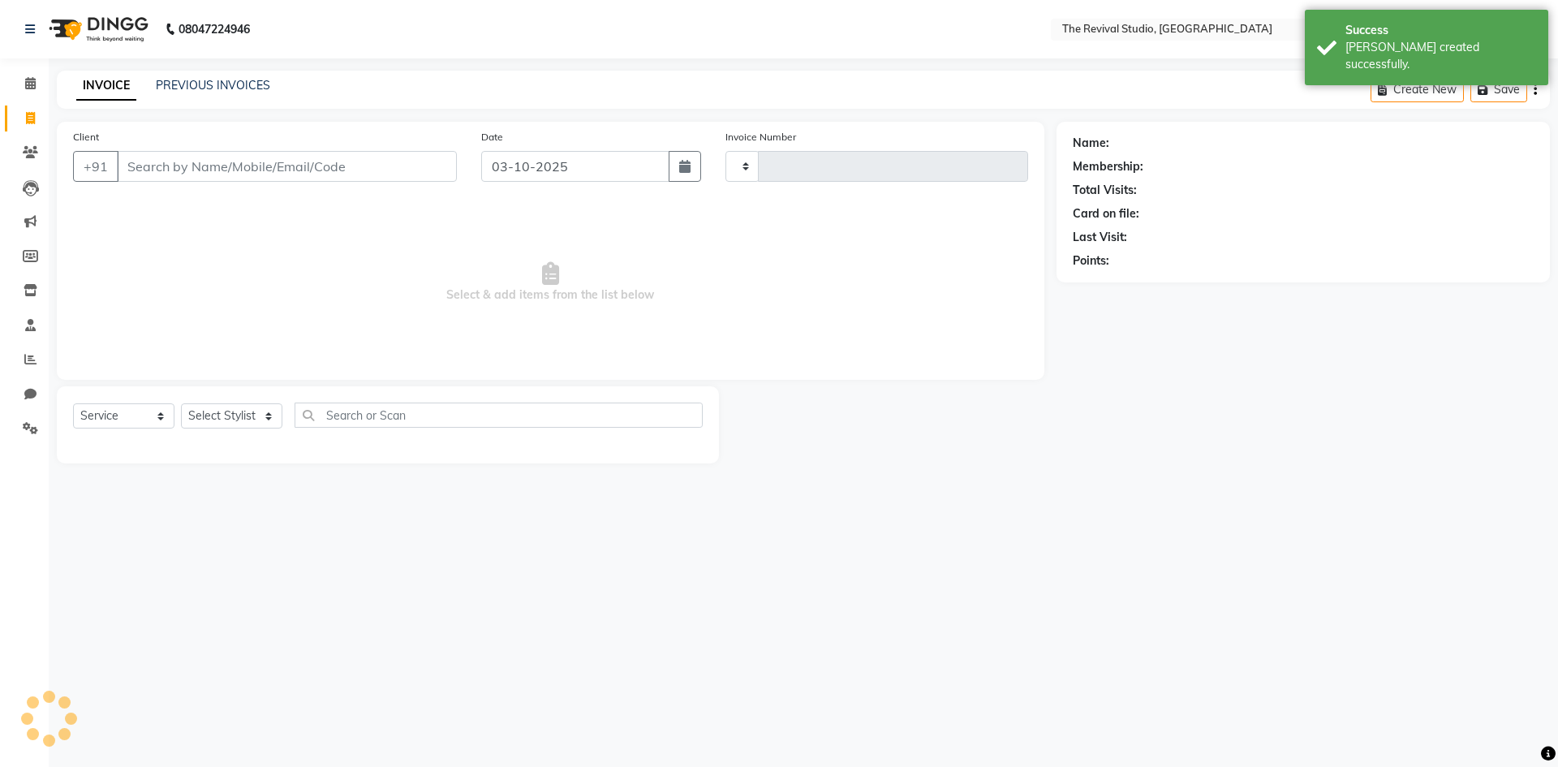
type input "1692"
select select "7991"
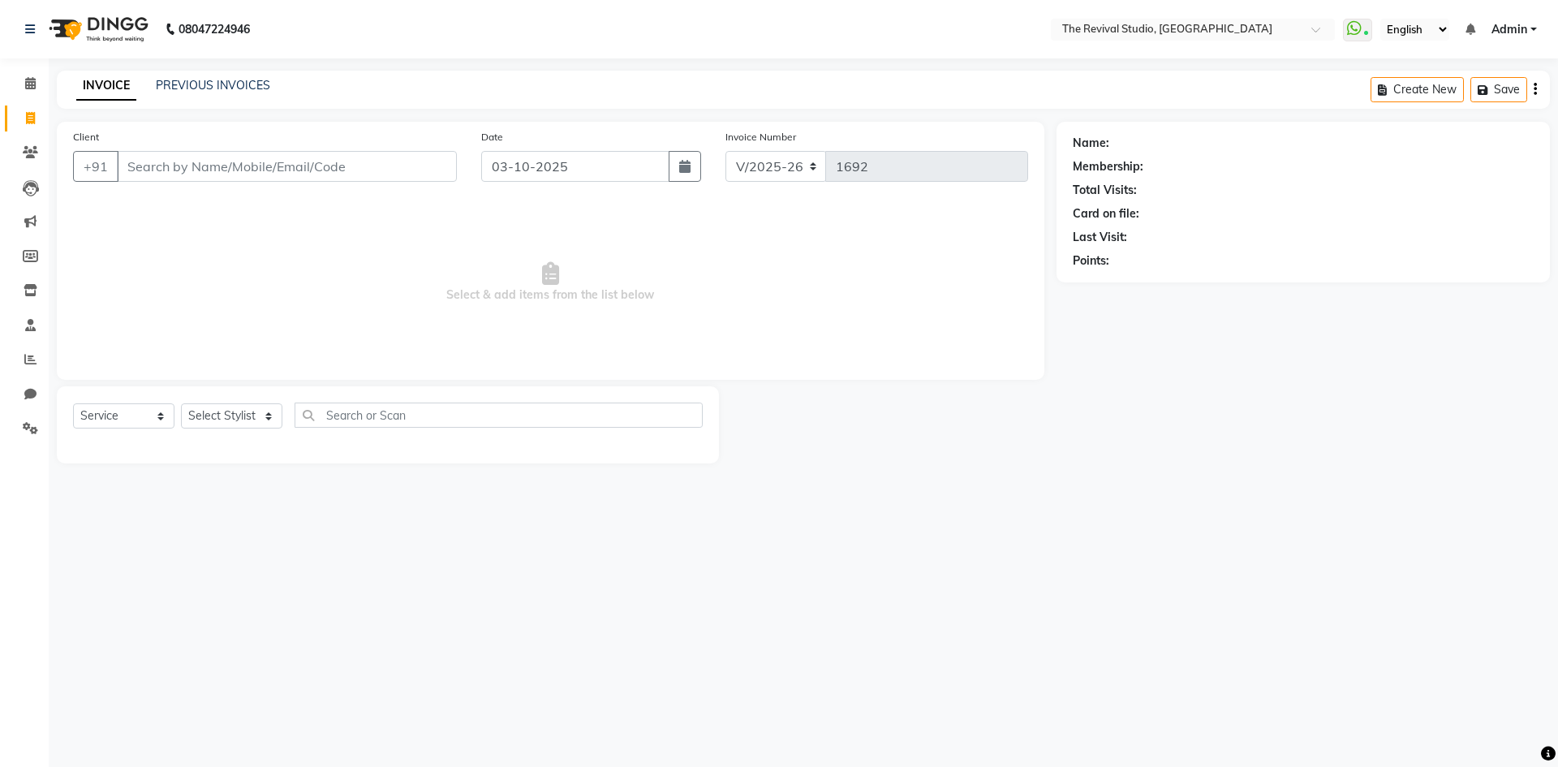
click at [910, 258] on span "Select & add items from the list below" at bounding box center [550, 282] width 955 height 162
click at [756, 397] on div at bounding box center [888, 424] width 338 height 77
click at [1381, 428] on div "Name: Membership: Total Visits: Card on file: Last Visit: Points:" at bounding box center [1308, 293] width 505 height 342
click at [1038, 432] on div at bounding box center [888, 424] width 338 height 77
drag, startPoint x: 1041, startPoint y: 374, endPoint x: 1029, endPoint y: 354, distance: 23.7
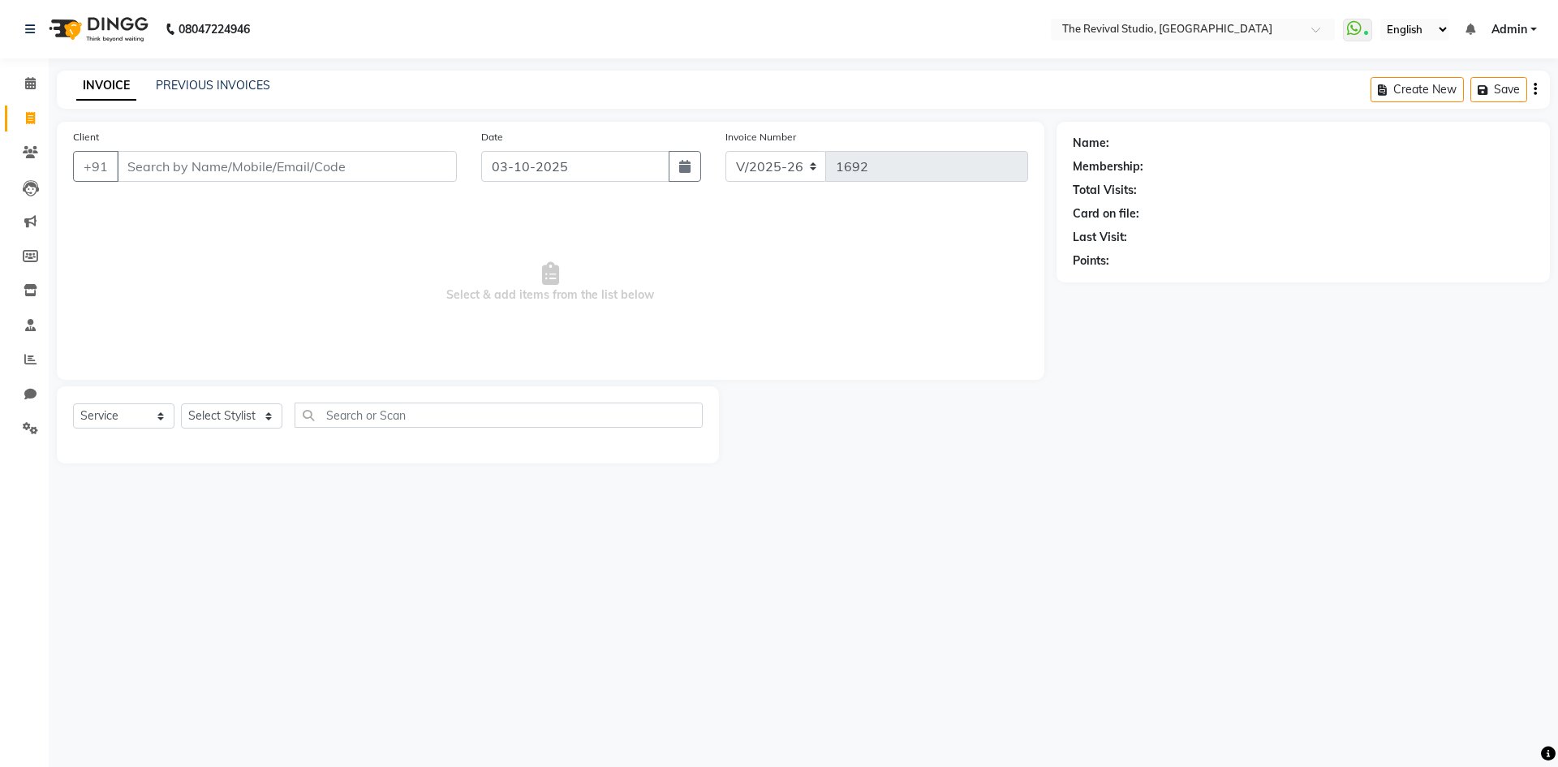
click at [1008, 341] on div "Client +91 Date [DATE] Invoice Number V/2025 V/[PHONE_NUMBER] Select & add item…" at bounding box center [550, 251] width 987 height 258
drag, startPoint x: 1043, startPoint y: 377, endPoint x: 962, endPoint y: 345, distance: 86.6
click at [962, 345] on div "Client +91 Date [DATE] Invoice Number V/2025 V/[PHONE_NUMBER] Select & add item…" at bounding box center [551, 293] width 1012 height 342
click at [31, 79] on icon at bounding box center [30, 83] width 11 height 12
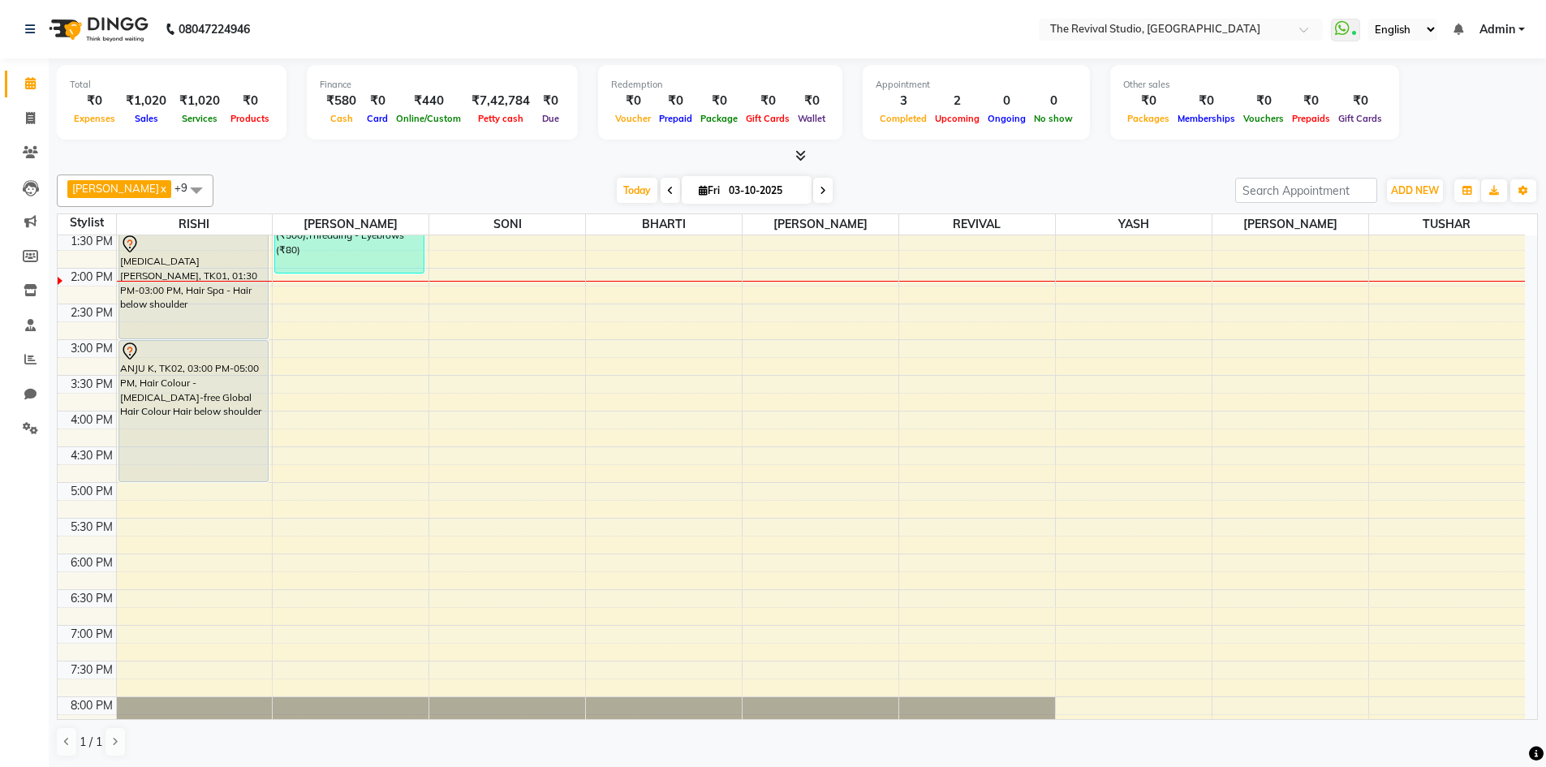
scroll to position [325, 0]
click at [156, 561] on div "9:00 AM 9:30 AM 10:00 AM 10:30 AM 11:00 AM 11:30 AM 12:00 PM 12:30 PM 1:00 PM 1…" at bounding box center [791, 374] width 1467 height 927
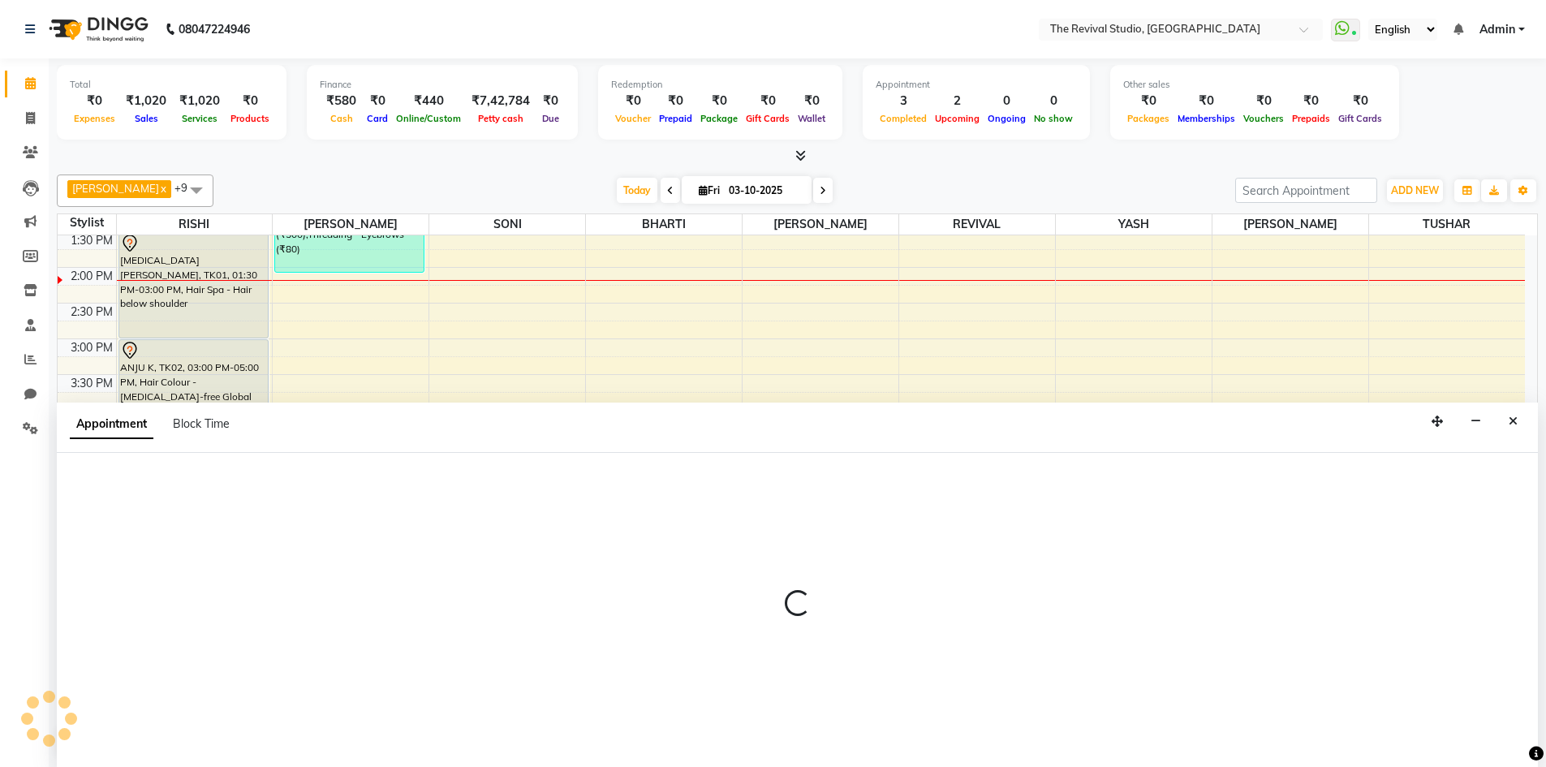
scroll to position [1, 0]
select select "76728"
select select "1080"
select select "tentative"
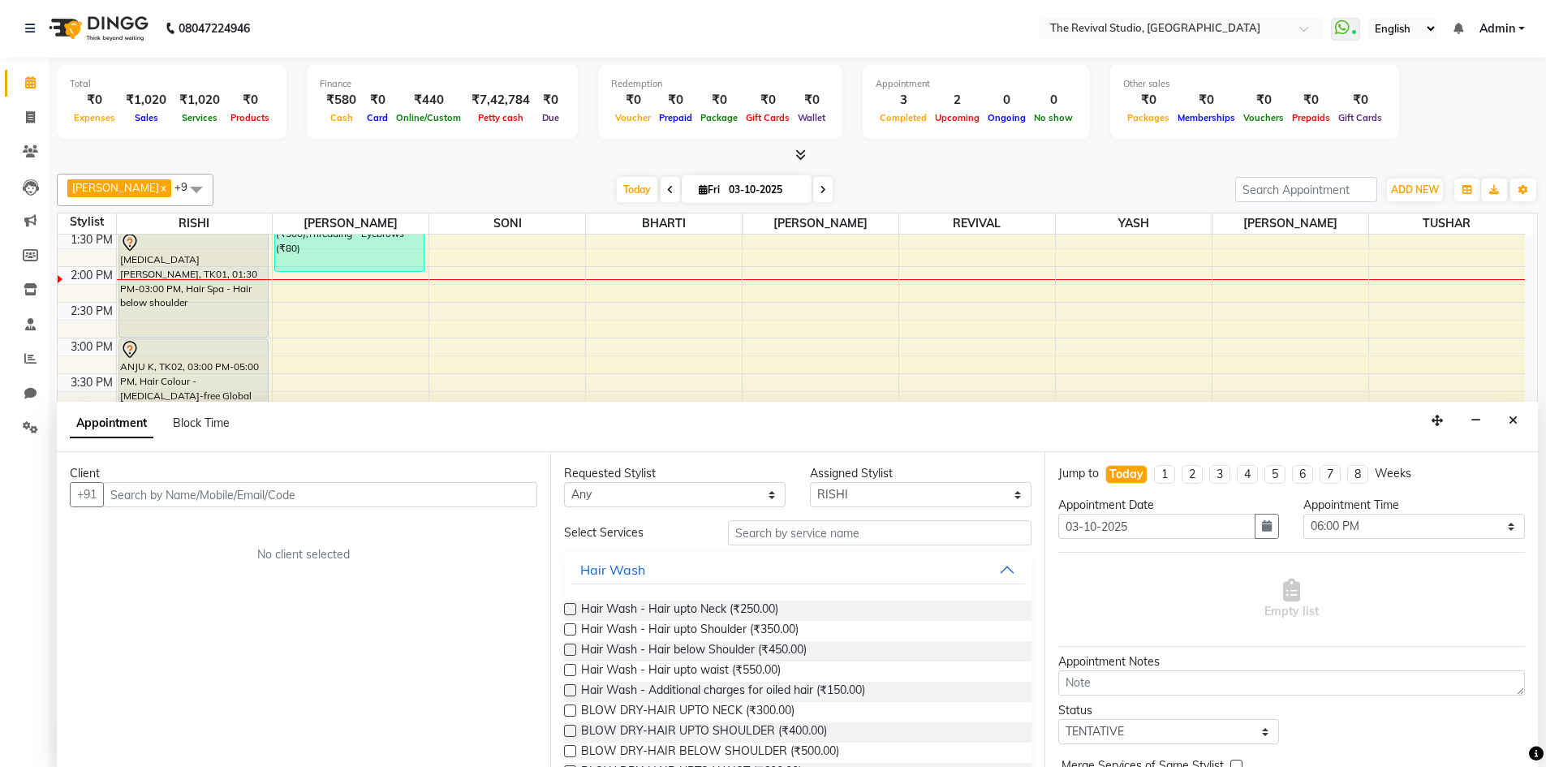
click at [218, 494] on input "text" at bounding box center [320, 494] width 434 height 25
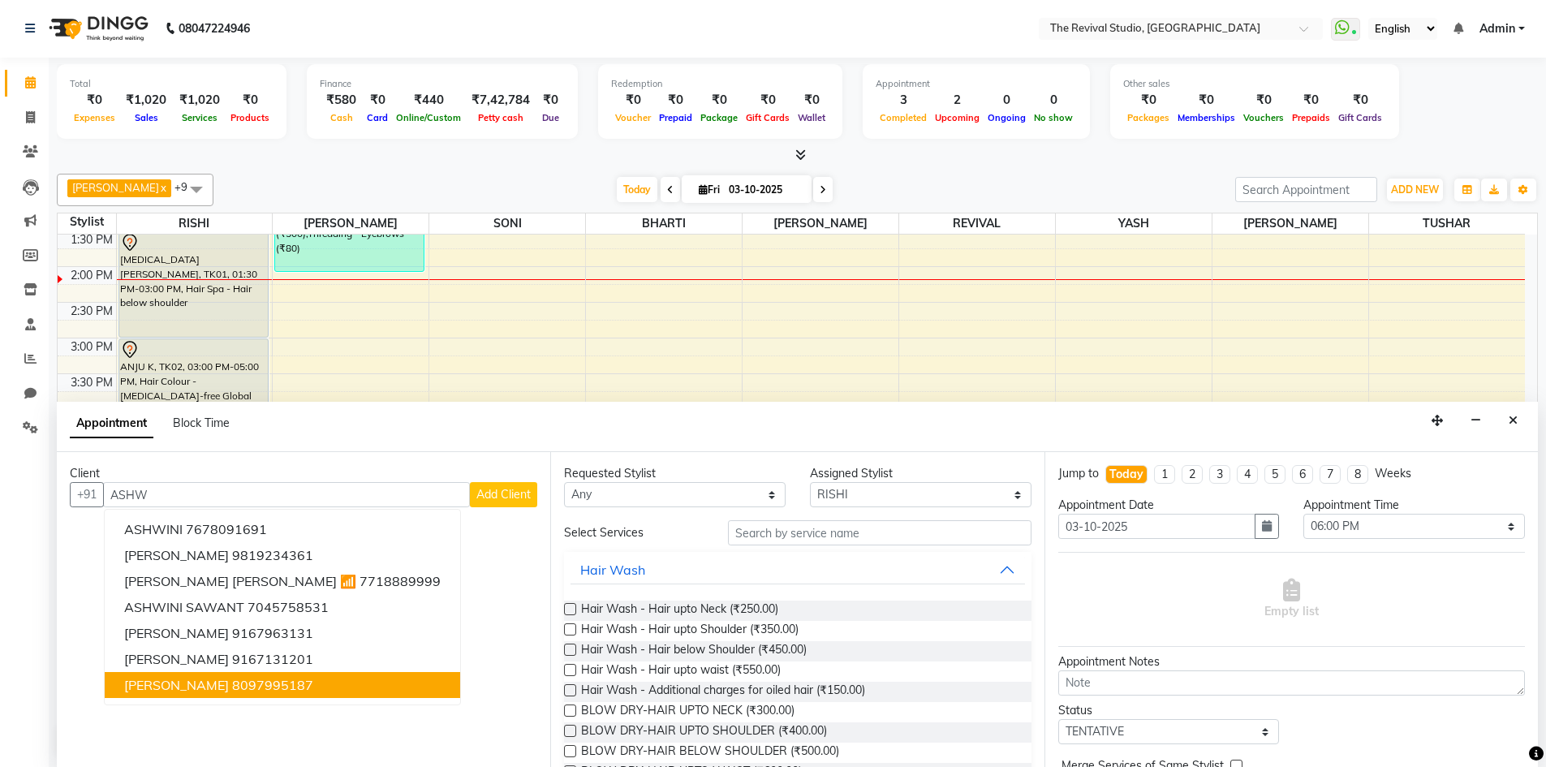
click at [240, 684] on button "[PERSON_NAME] 8097995187" at bounding box center [282, 685] width 355 height 26
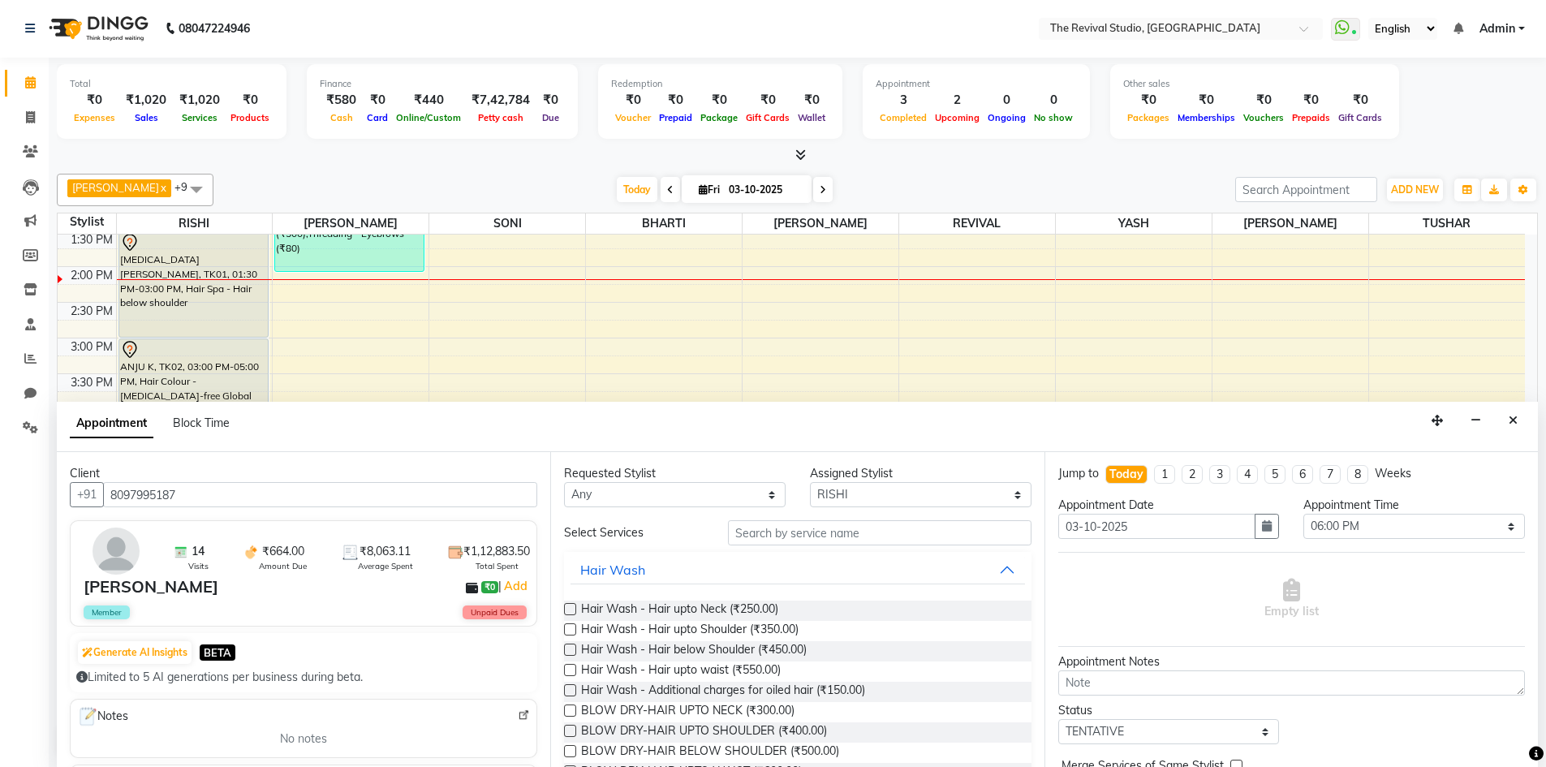
type input "8097995187"
click at [621, 490] on select "Any BHARTI Dingg [PERSON_NAME] [PERSON_NAME] REVIVAL RISHI [PERSON_NAME] [PERSO…" at bounding box center [674, 494] width 221 height 25
select select "76728"
click at [564, 482] on select "Any BHARTI Dingg [PERSON_NAME] [PERSON_NAME] REVIVAL RISHI [PERSON_NAME] [PERSO…" at bounding box center [674, 494] width 221 height 25
click at [787, 534] on input "text" at bounding box center [879, 532] width 303 height 25
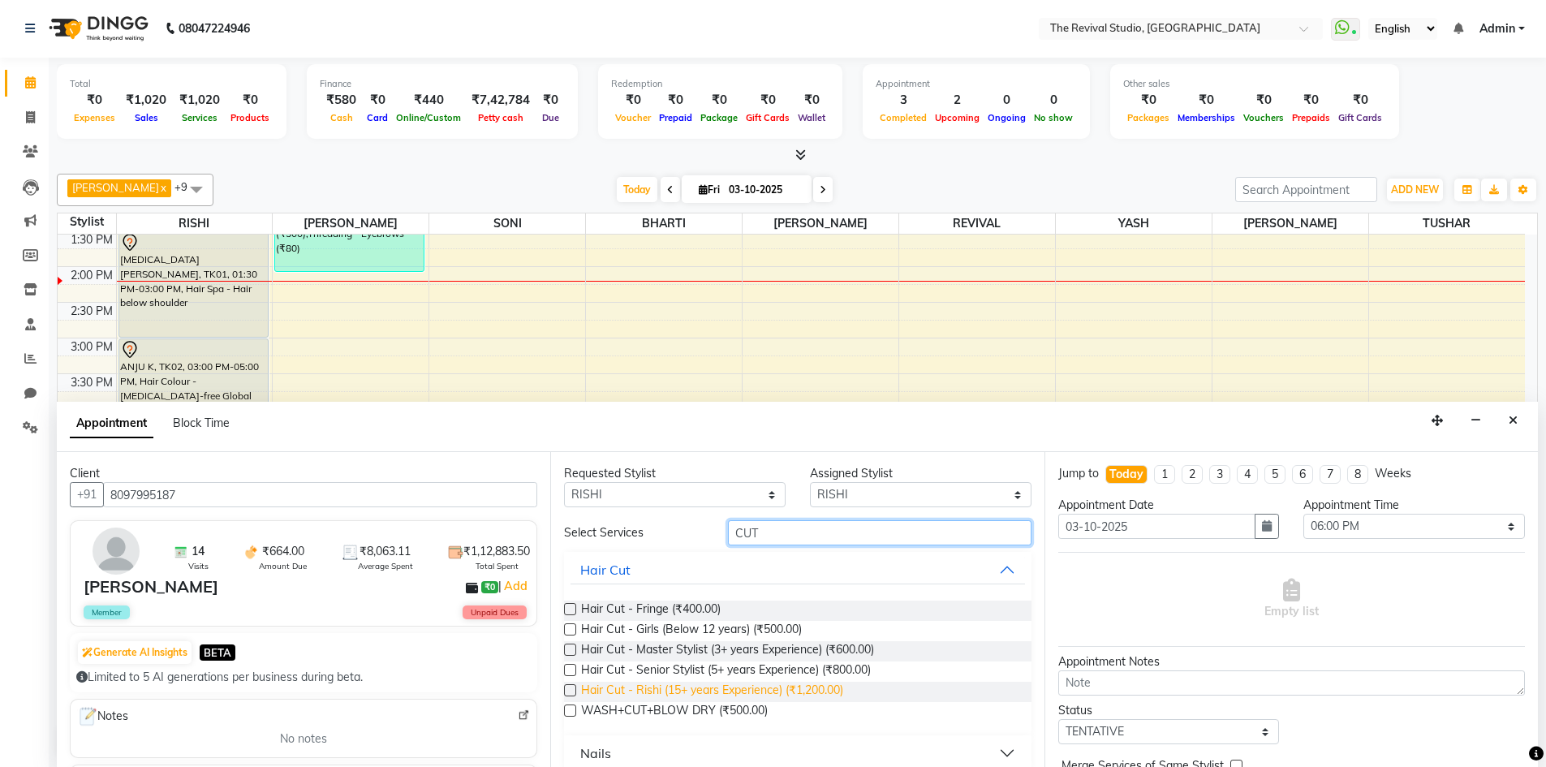
type input "CUT"
click at [802, 689] on span "Hair Cut - Rishi (15+ years Experience) (₹1,200.00)" at bounding box center [712, 692] width 262 height 20
checkbox input "false"
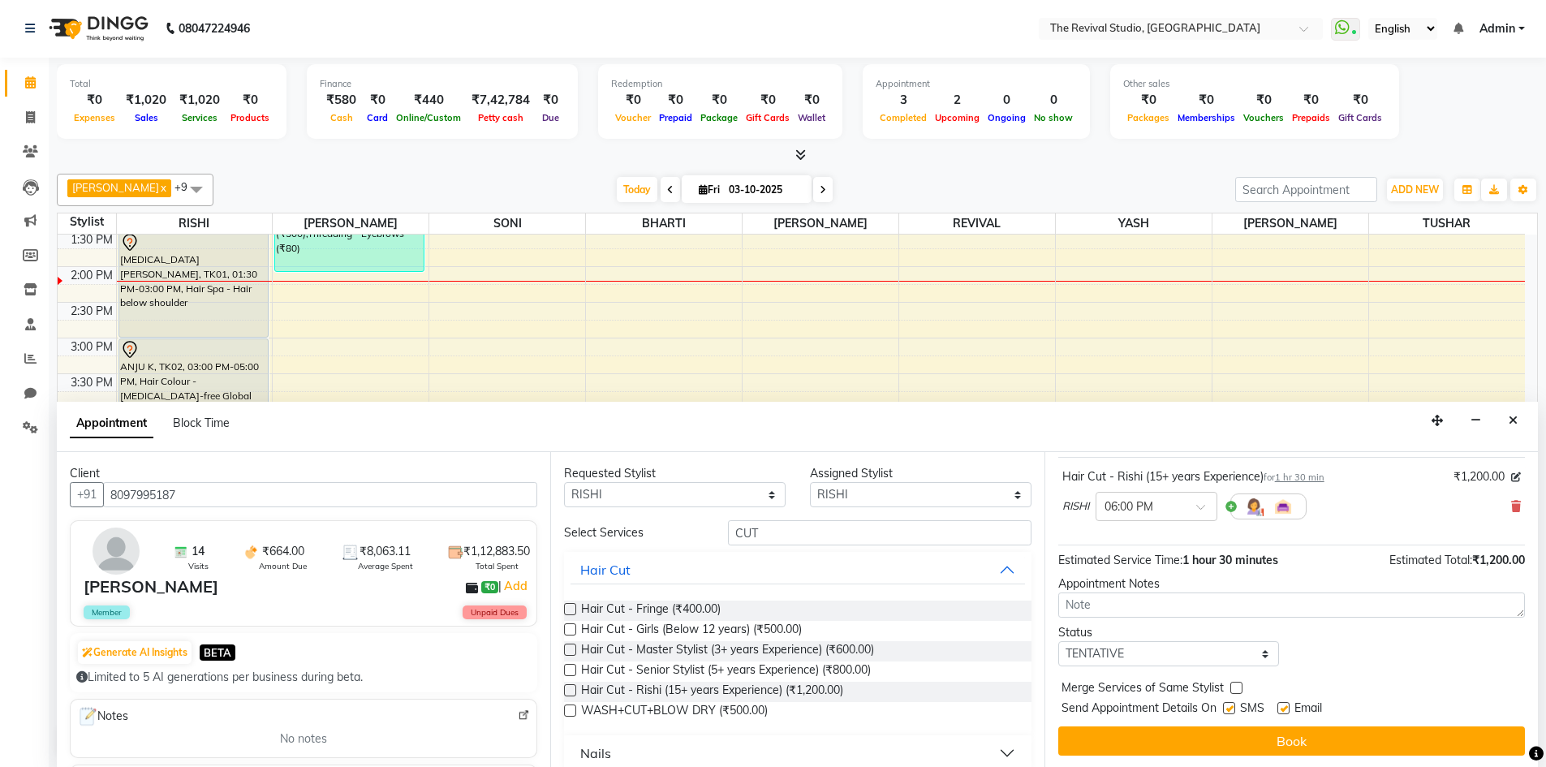
scroll to position [97, 0]
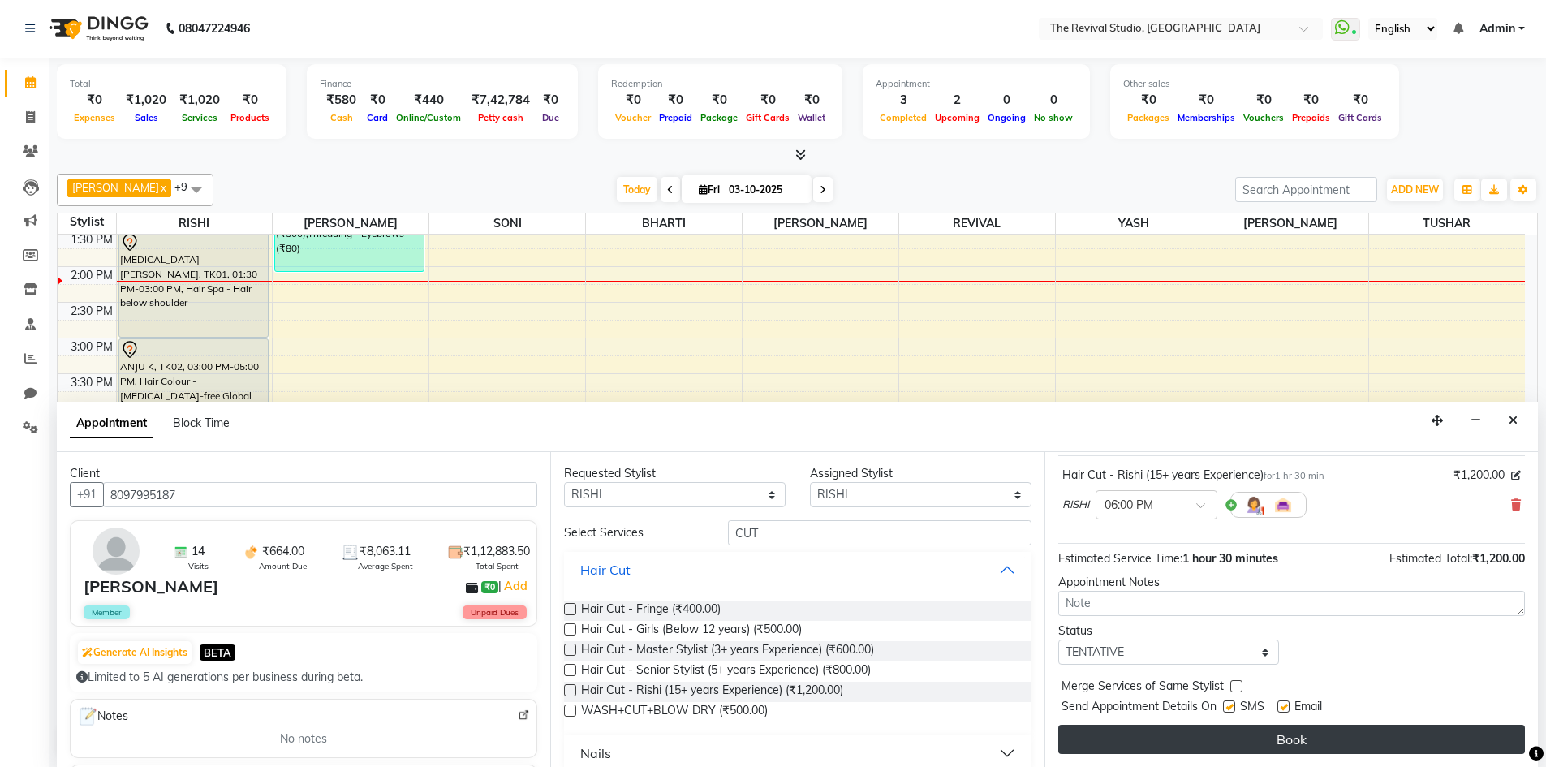
click at [1271, 738] on button "Book" at bounding box center [1291, 739] width 467 height 29
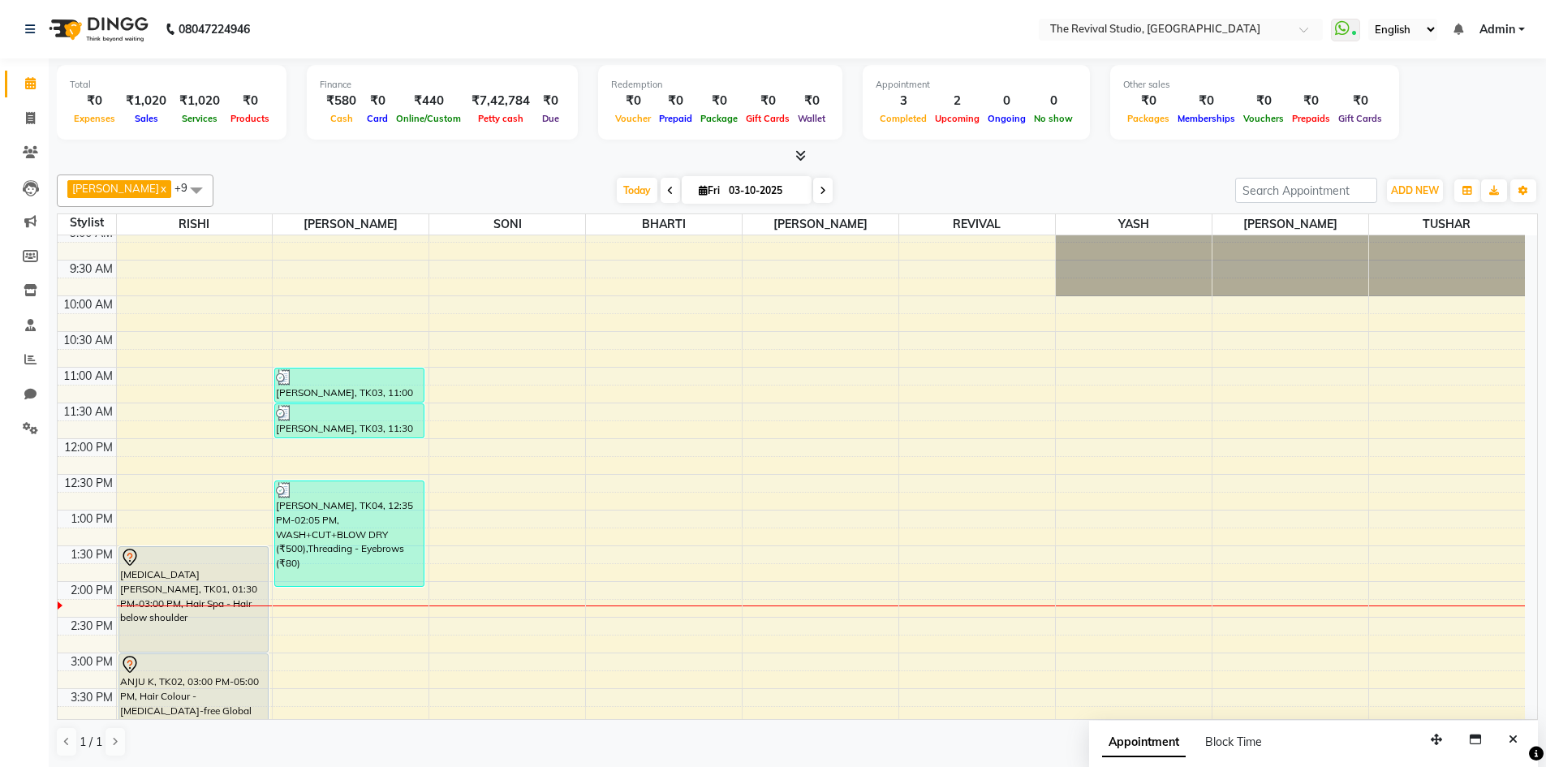
scroll to position [0, 0]
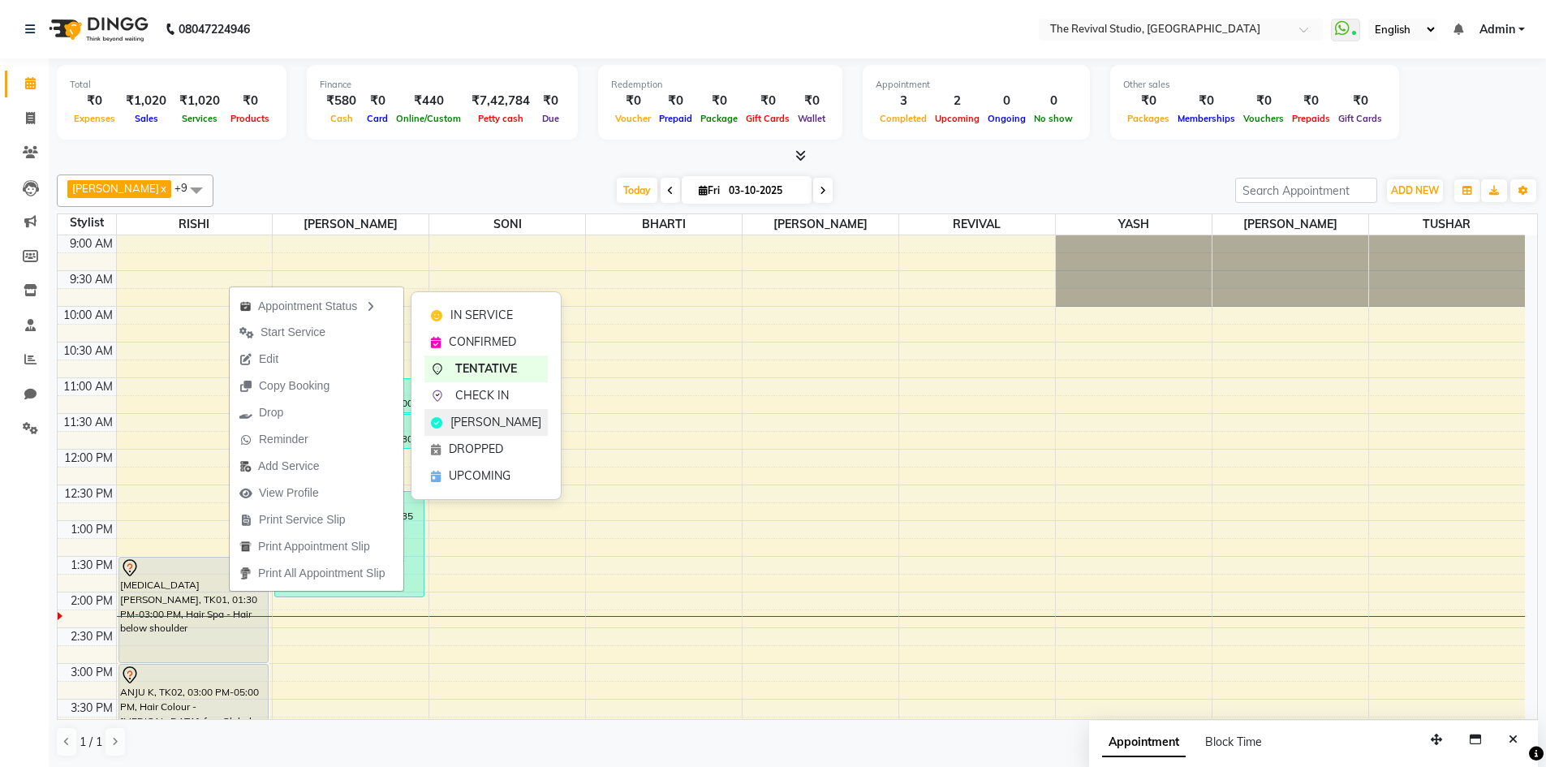
click at [510, 421] on span "[PERSON_NAME]" at bounding box center [495, 422] width 91 height 17
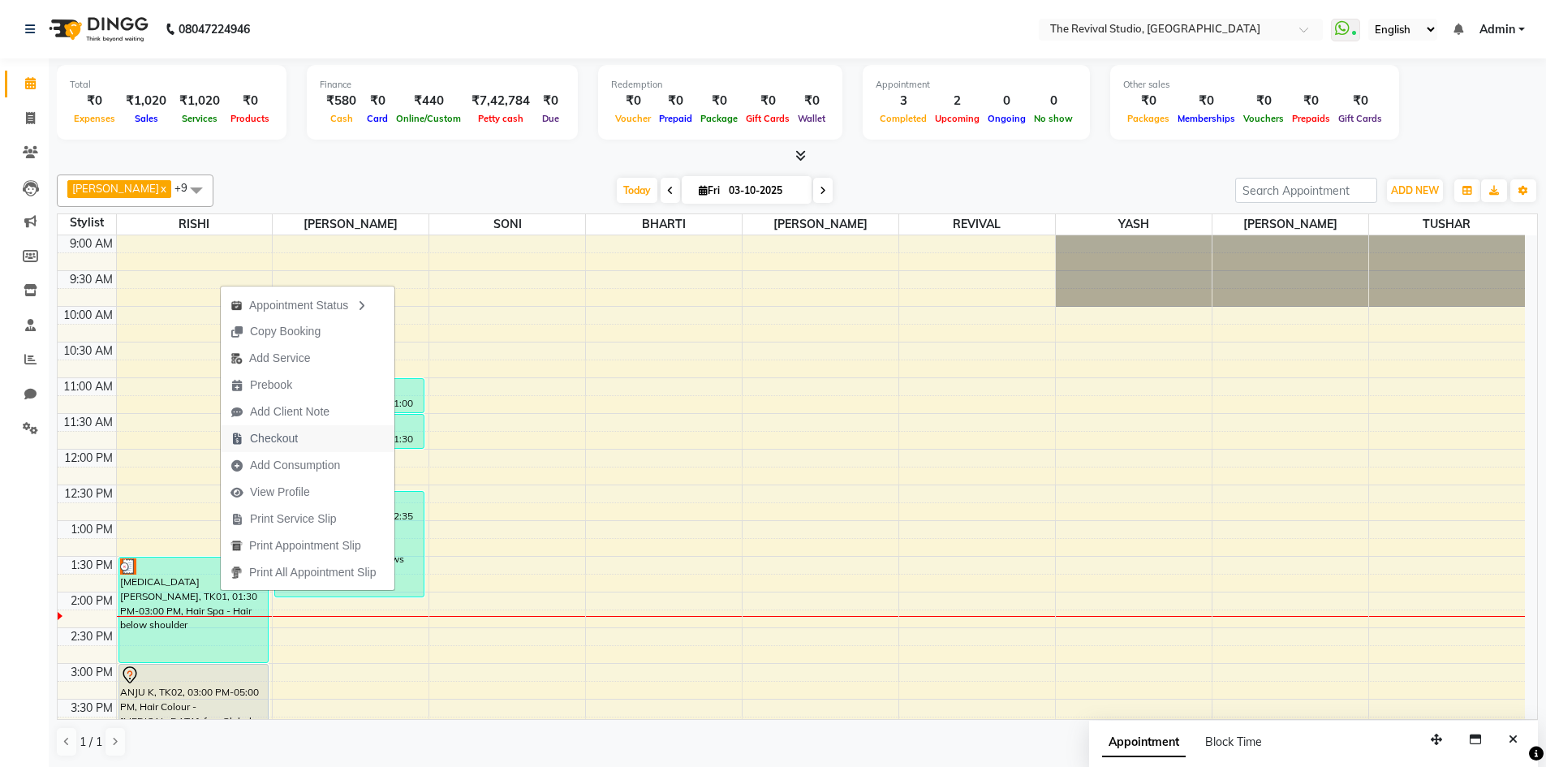
click at [284, 439] on span "Checkout" at bounding box center [274, 438] width 48 height 17
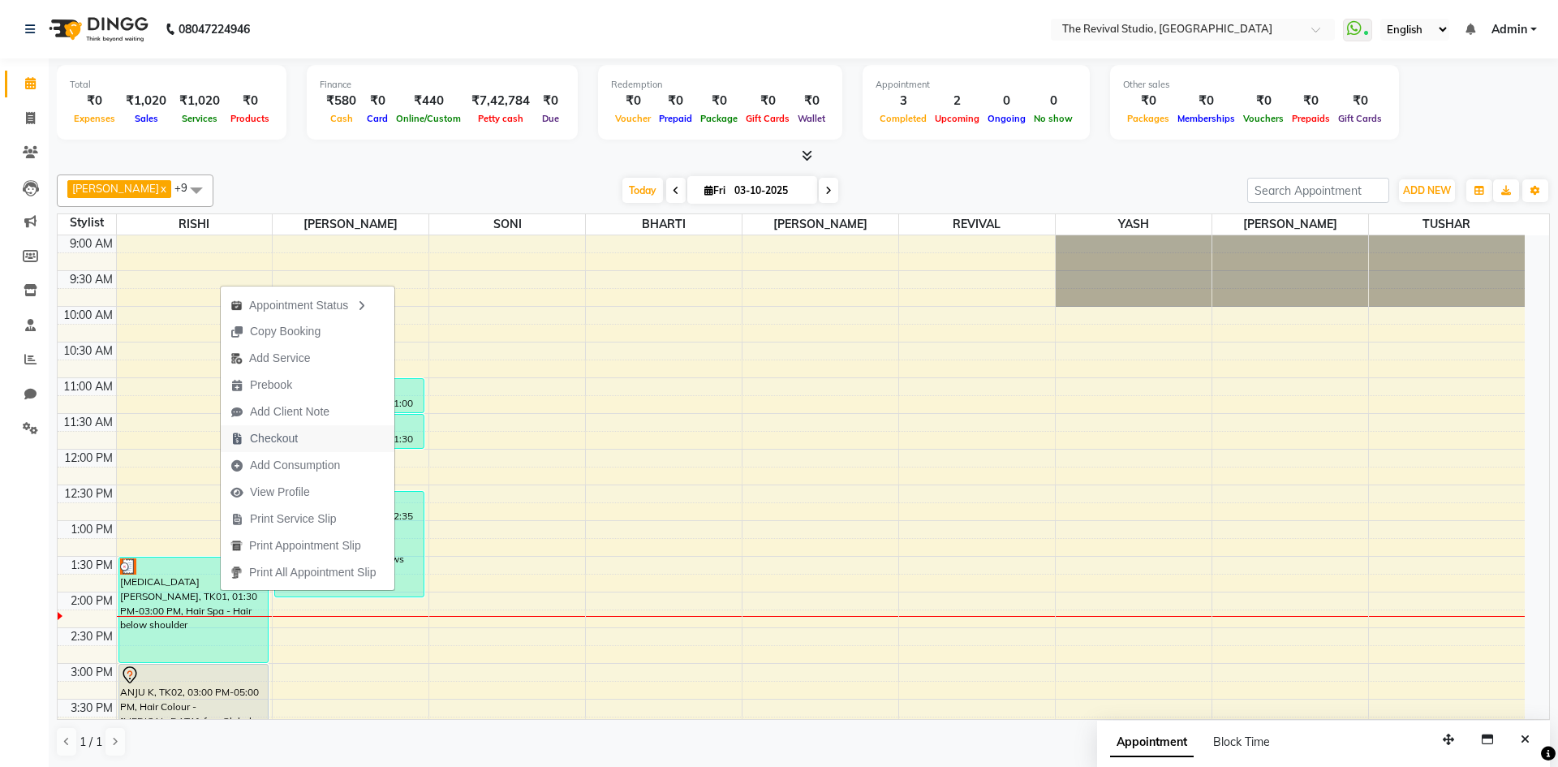
select select "7991"
select select "service"
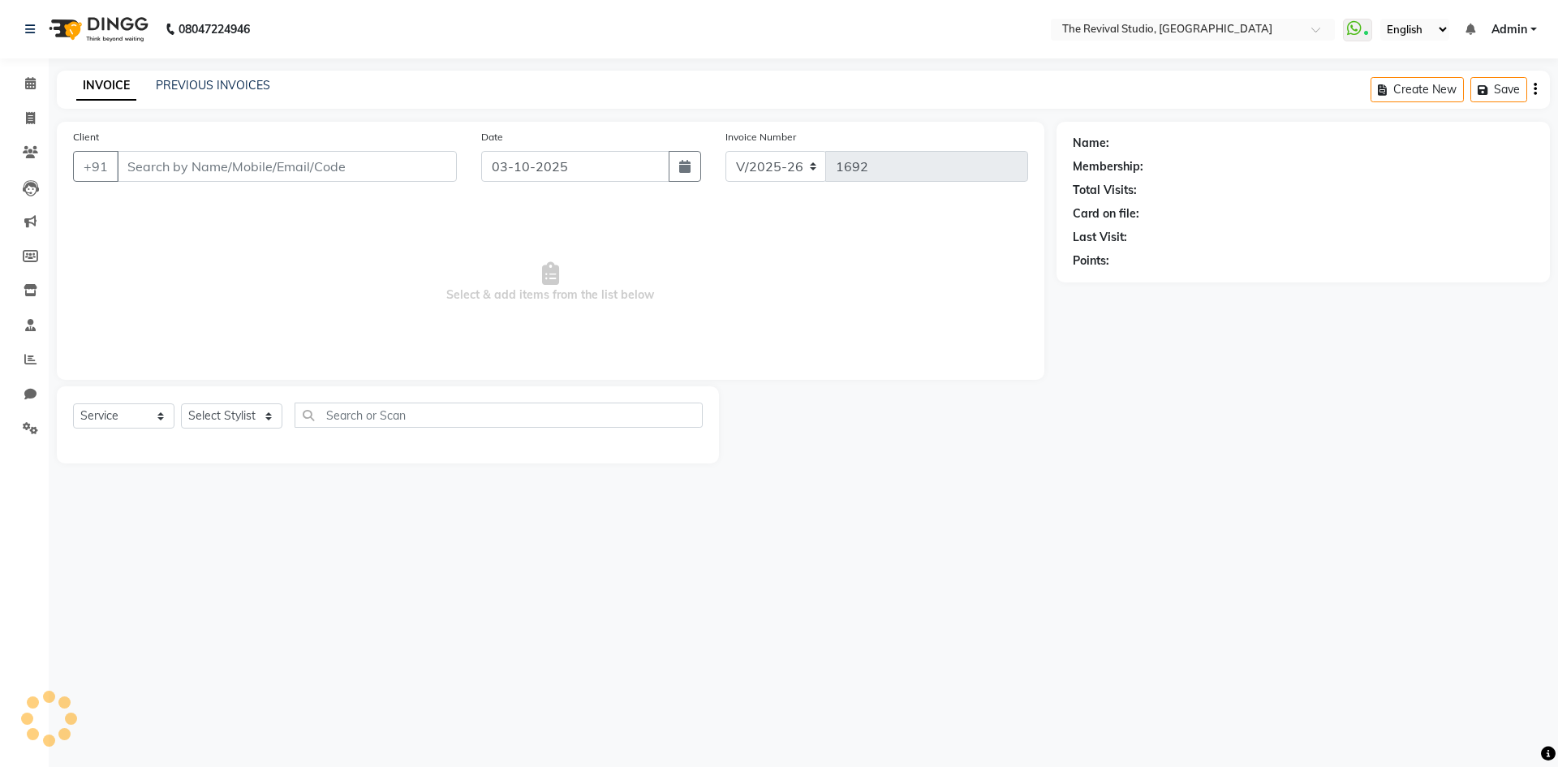
type input "9920153331"
select select "76728"
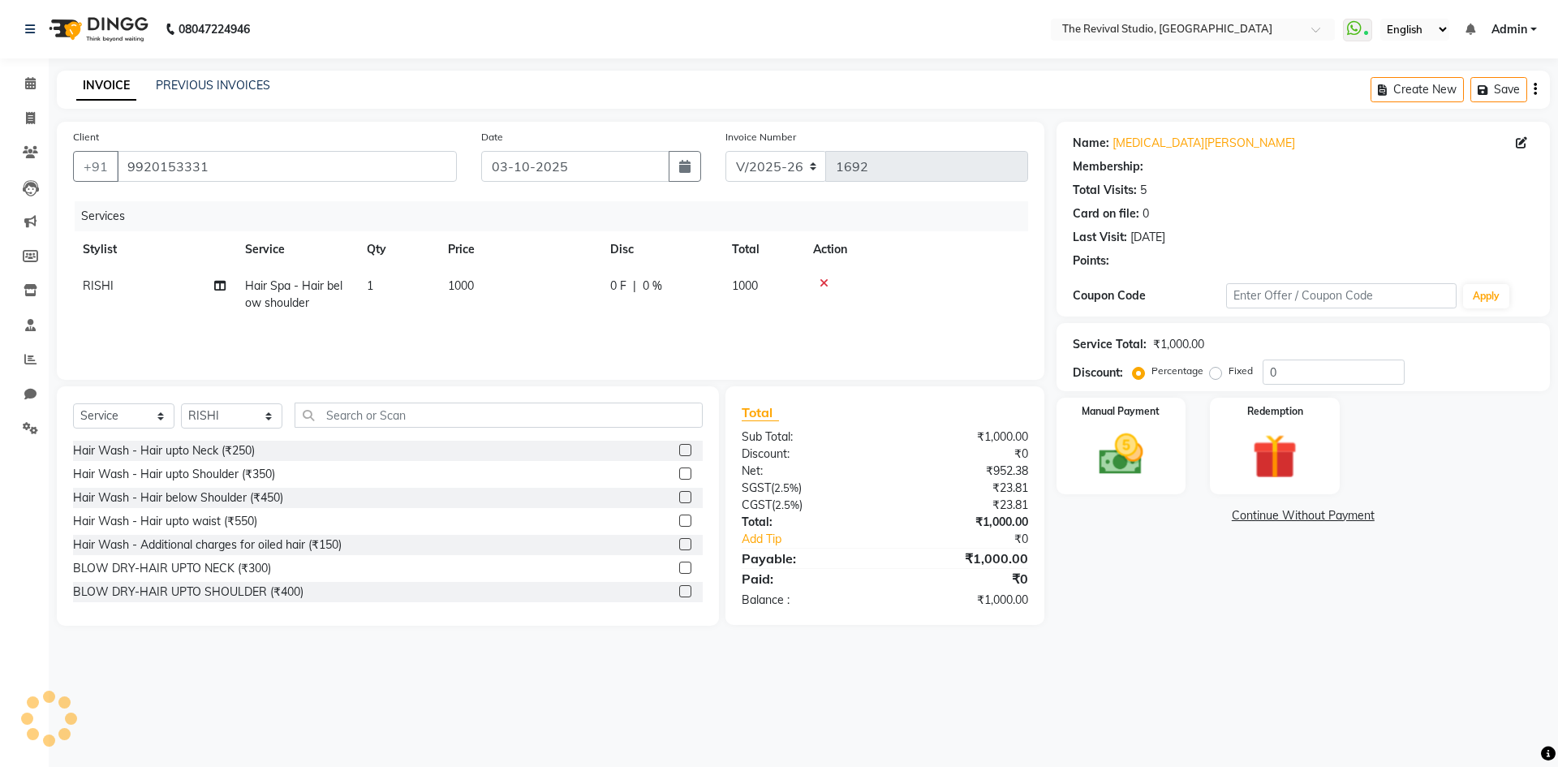
type input "20"
select select "1: Object"
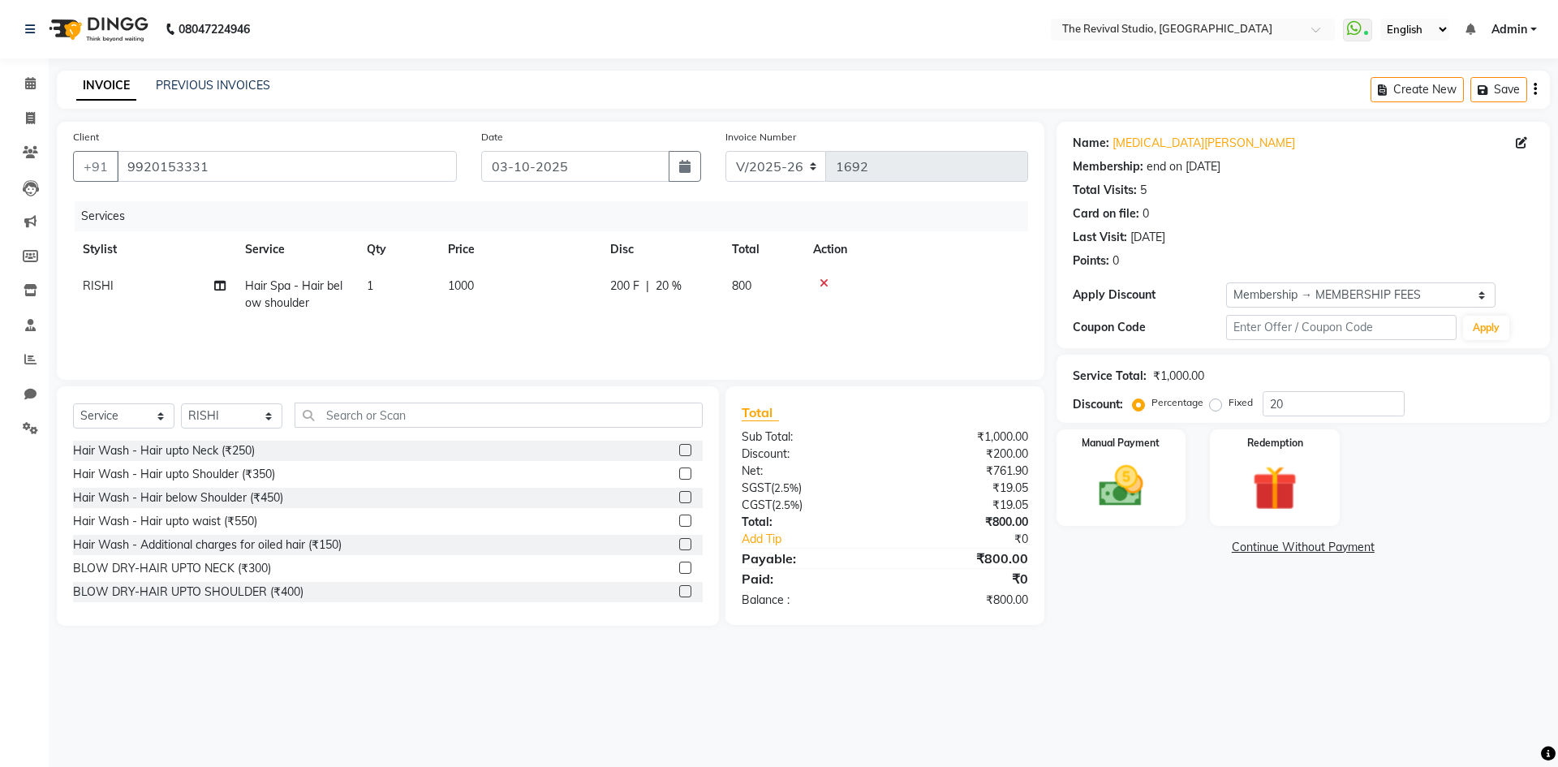
click at [828, 277] on icon at bounding box center [823, 282] width 9 height 11
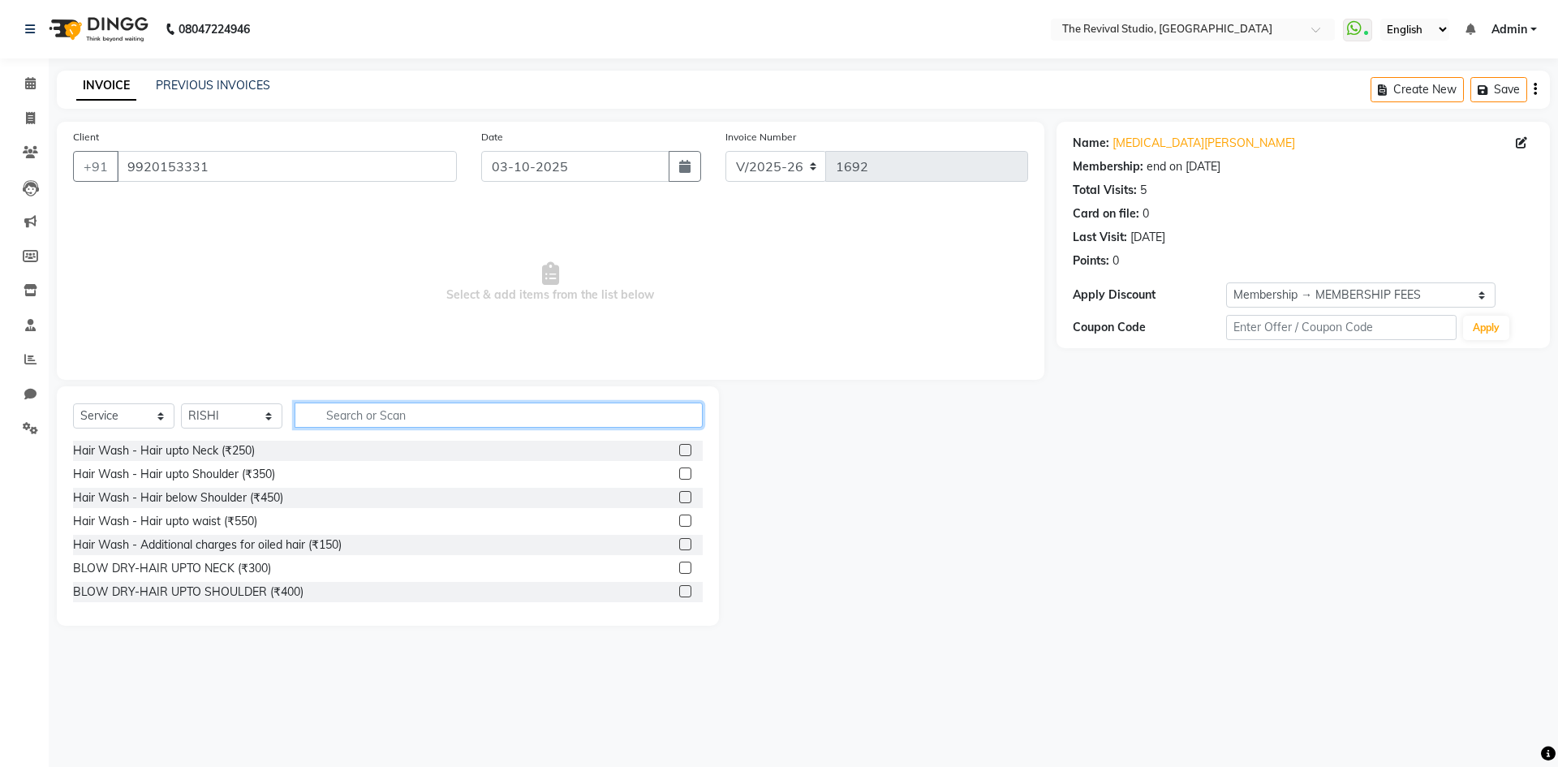
click at [415, 421] on input "text" at bounding box center [499, 414] width 408 height 25
type input "CUT"
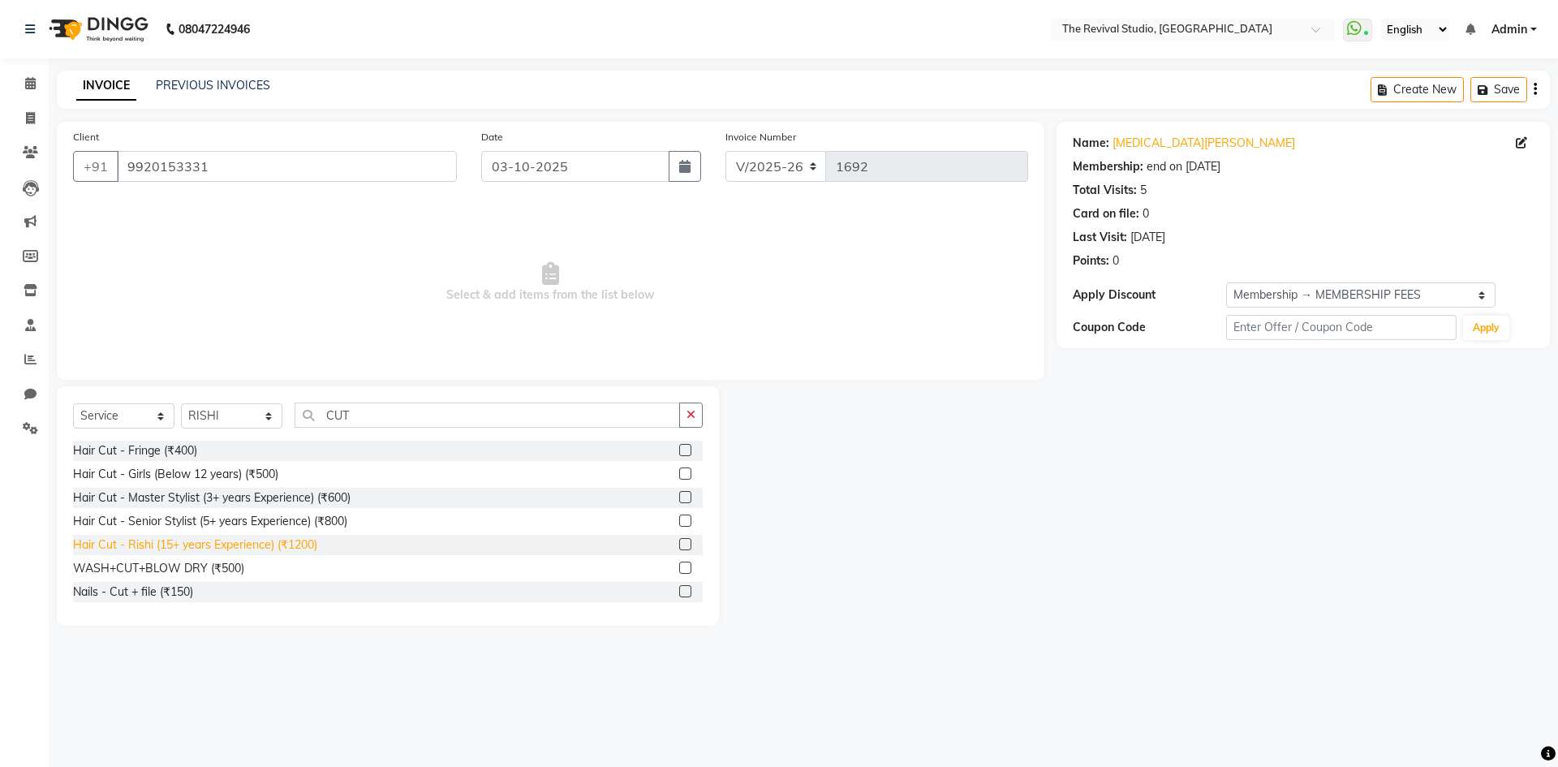
click at [297, 540] on div "Hair Cut - Rishi (15+ years Experience) (₹1200)" at bounding box center [195, 544] width 244 height 17
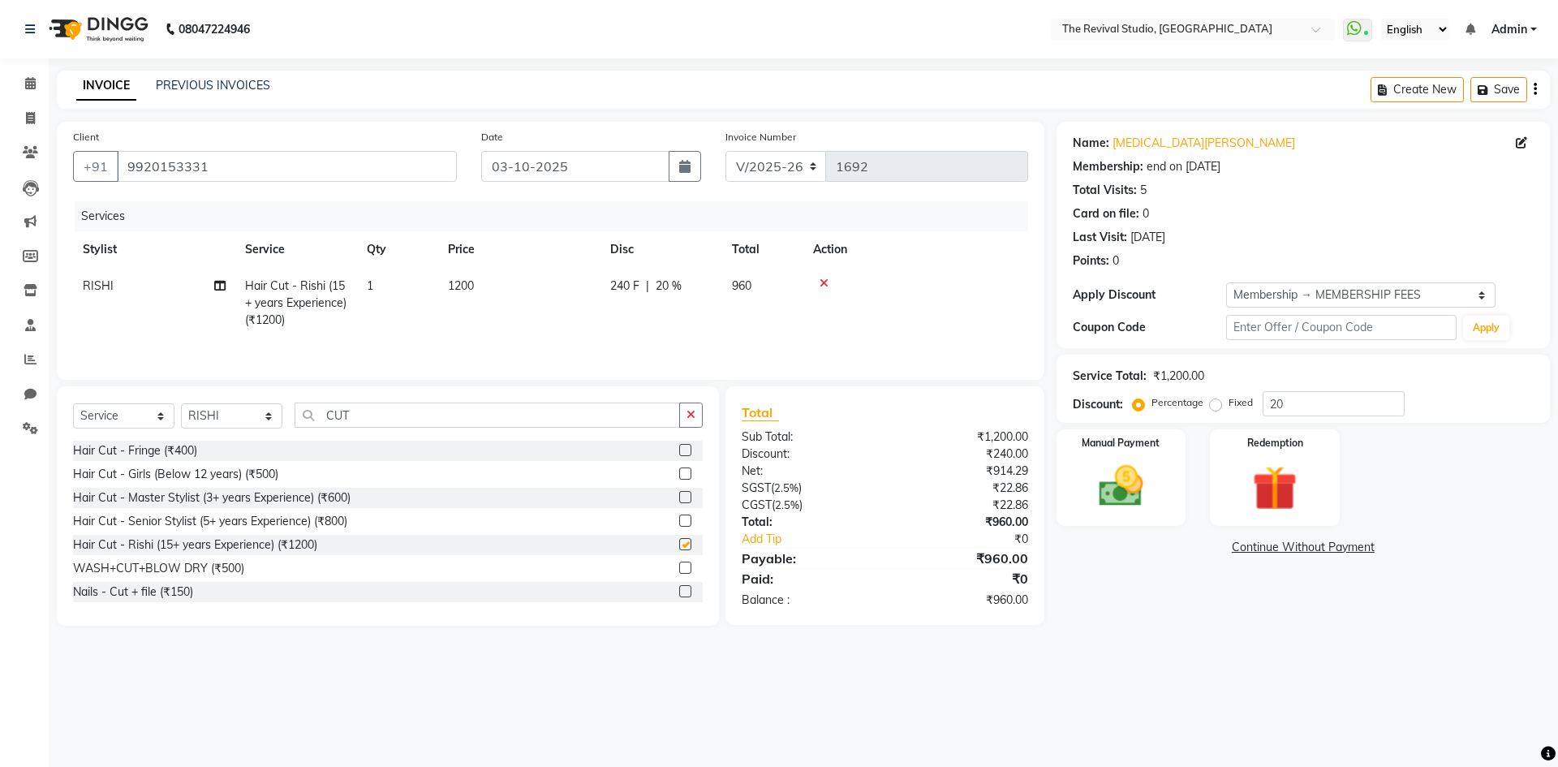
checkbox input "false"
click at [1092, 458] on div "Manual Payment" at bounding box center [1120, 478] width 135 height 100
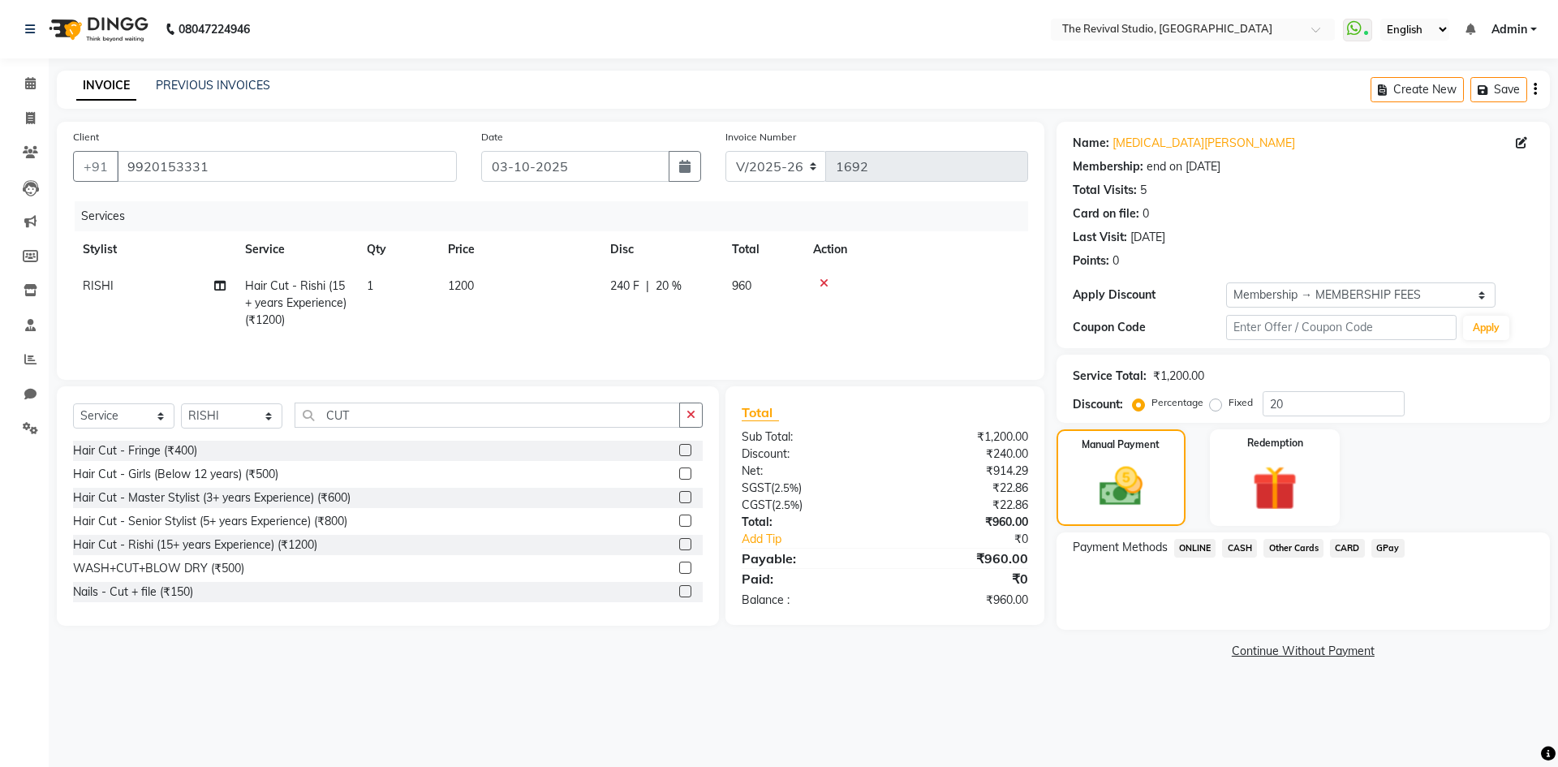
click at [1241, 546] on span "CASH" at bounding box center [1239, 548] width 35 height 19
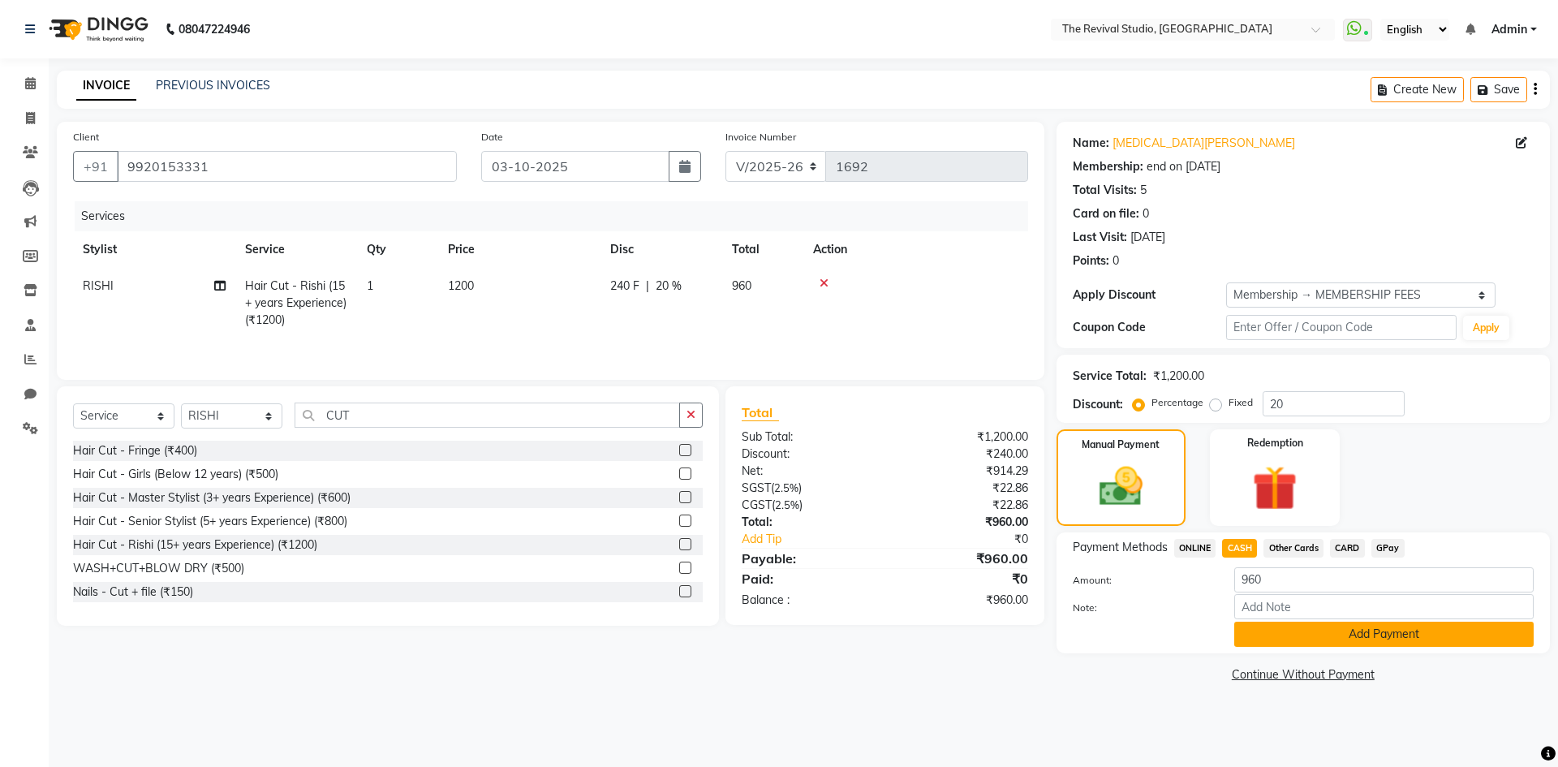
click at [1287, 629] on button "Add Payment" at bounding box center [1383, 633] width 299 height 25
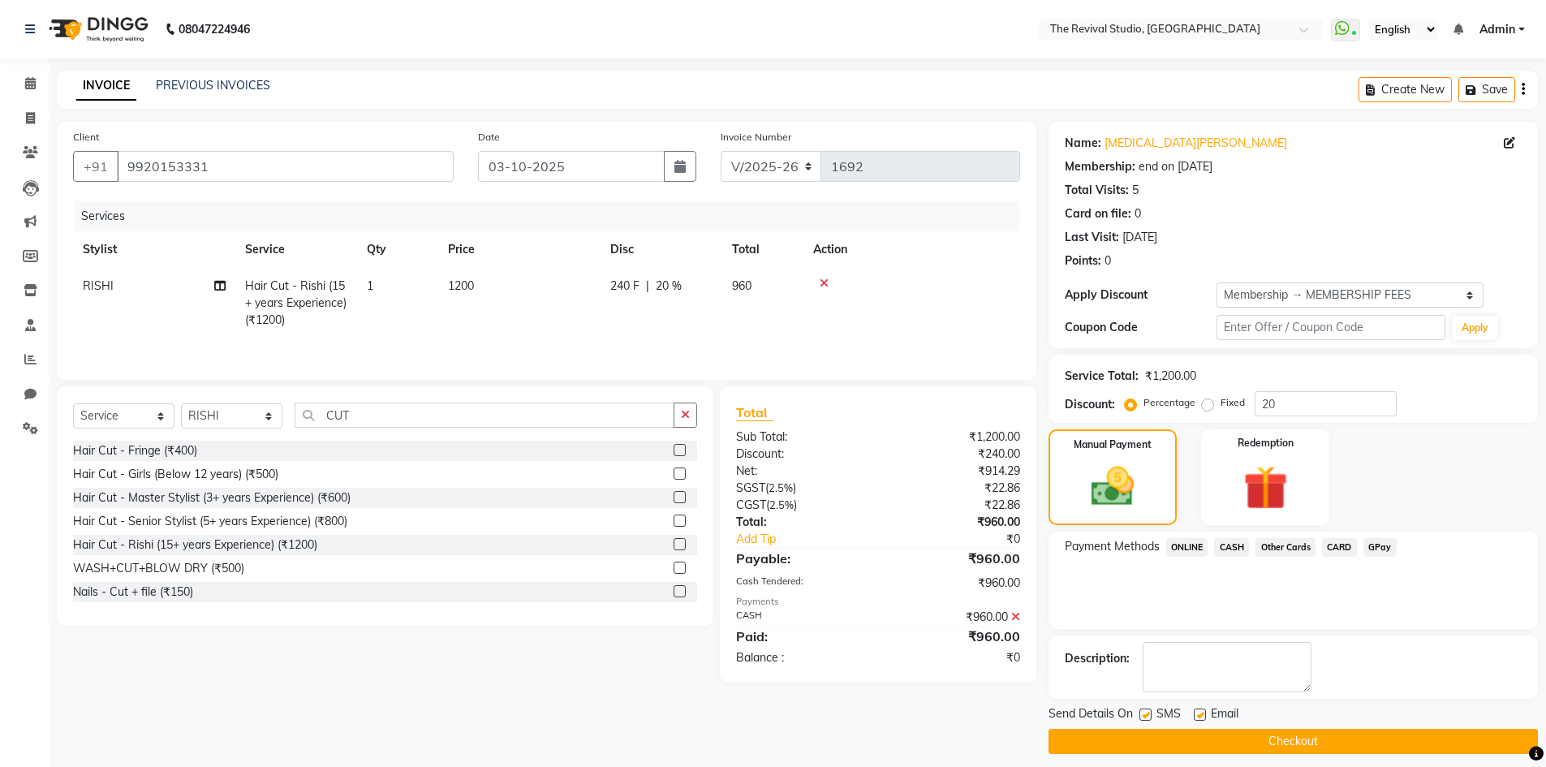
click at [1203, 737] on button "Checkout" at bounding box center [1292, 741] width 489 height 25
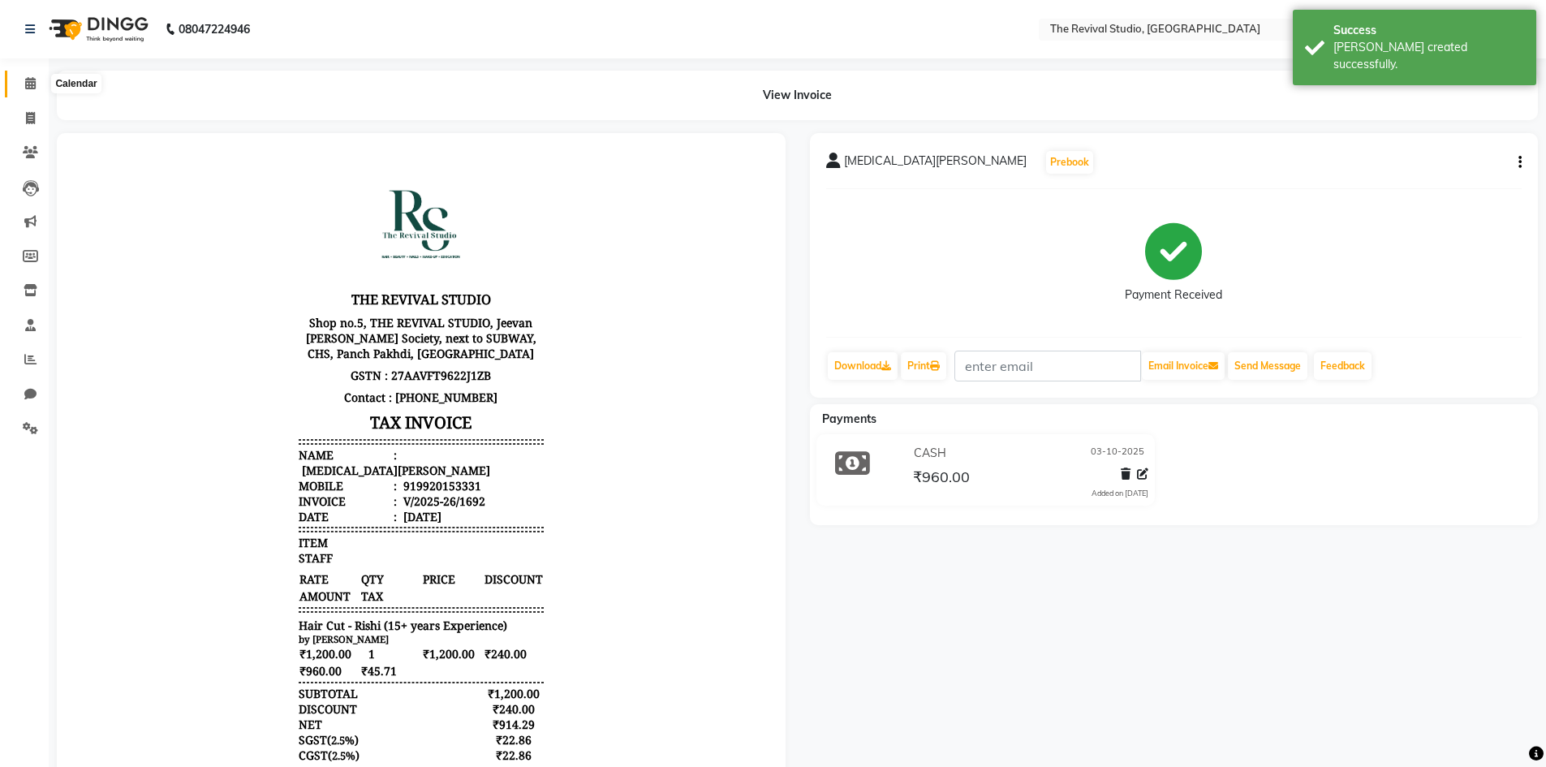
click at [30, 87] on icon at bounding box center [30, 83] width 11 height 12
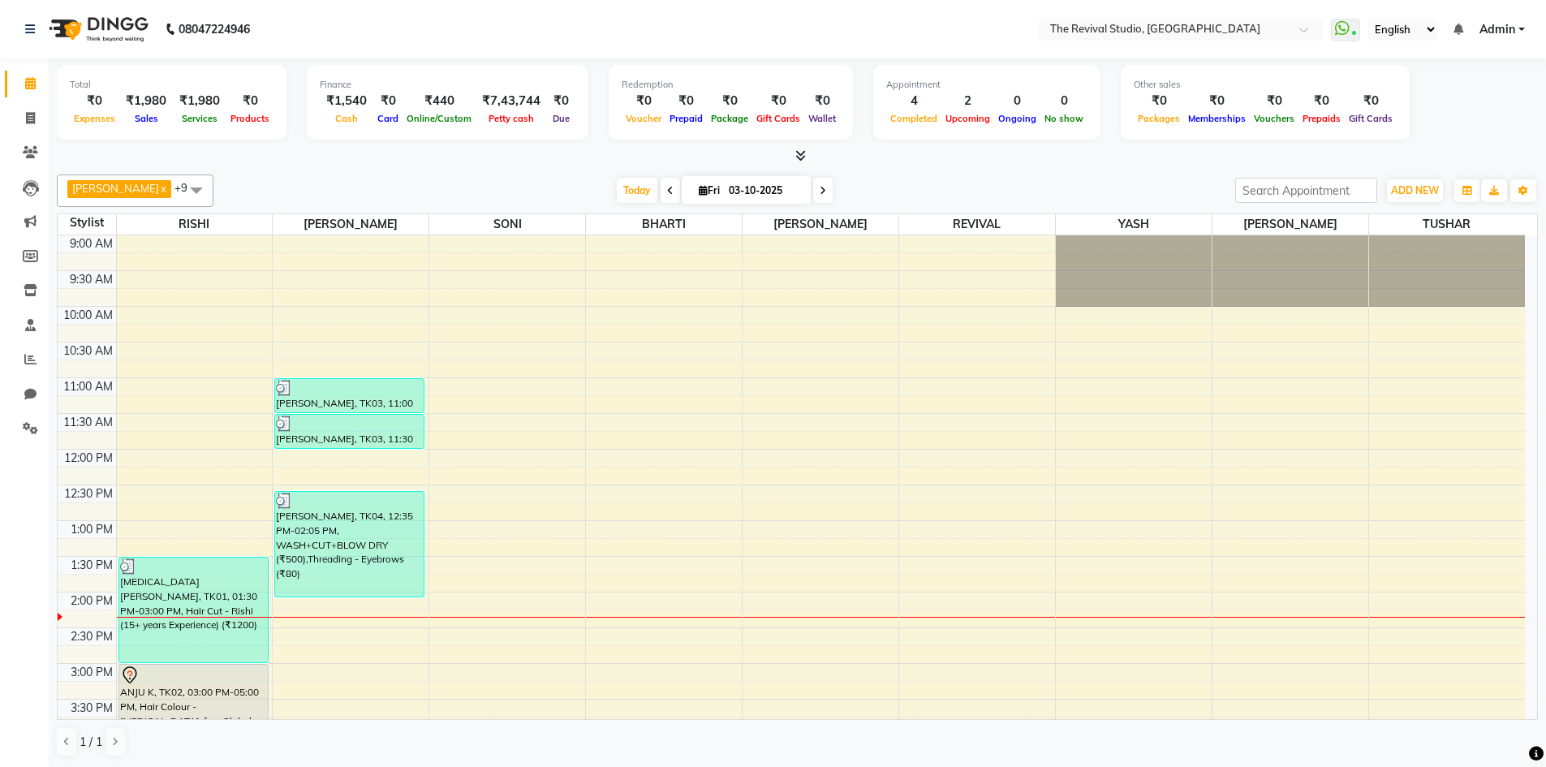
click at [724, 196] on input "03-10-2025" at bounding box center [764, 190] width 81 height 24
select select "10"
select select "2025"
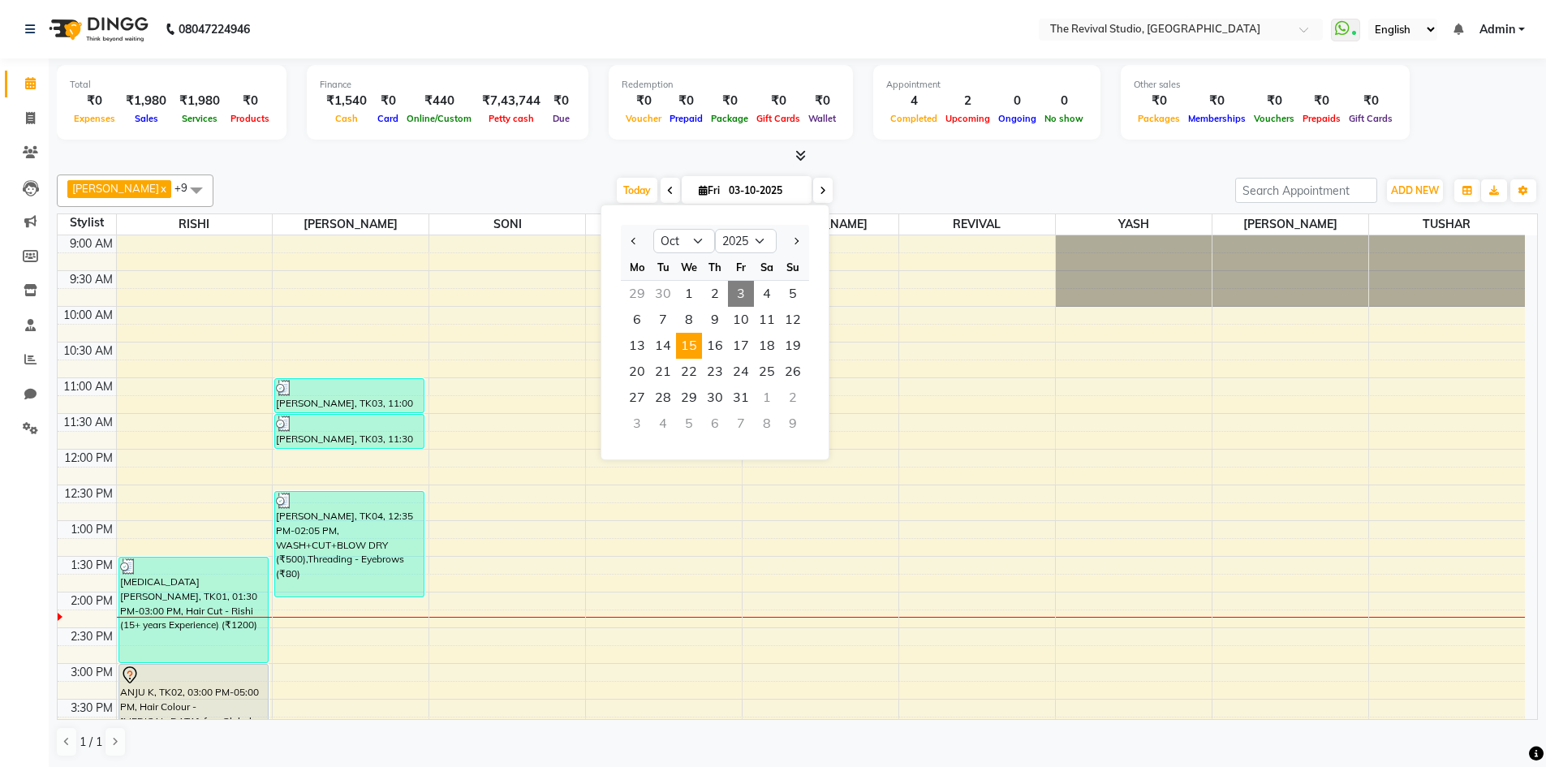
click at [694, 346] on span "15" at bounding box center [689, 346] width 26 height 26
type input "[DATE]"
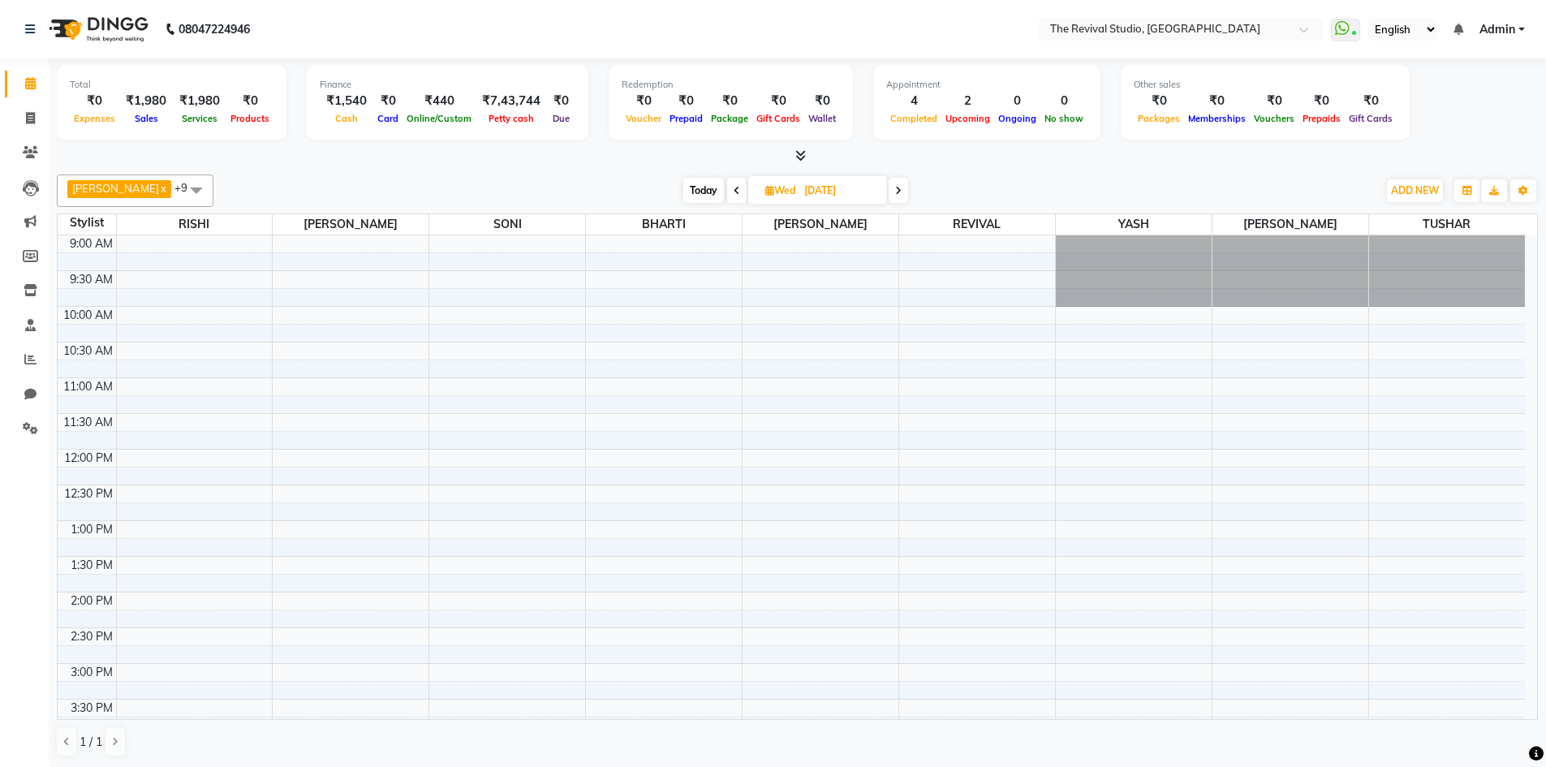
click at [152, 454] on div "9:00 AM 9:30 AM 10:00 AM 10:30 AM 11:00 AM 11:30 AM 12:00 PM 12:30 PM 1:00 PM 1…" at bounding box center [791, 698] width 1467 height 927
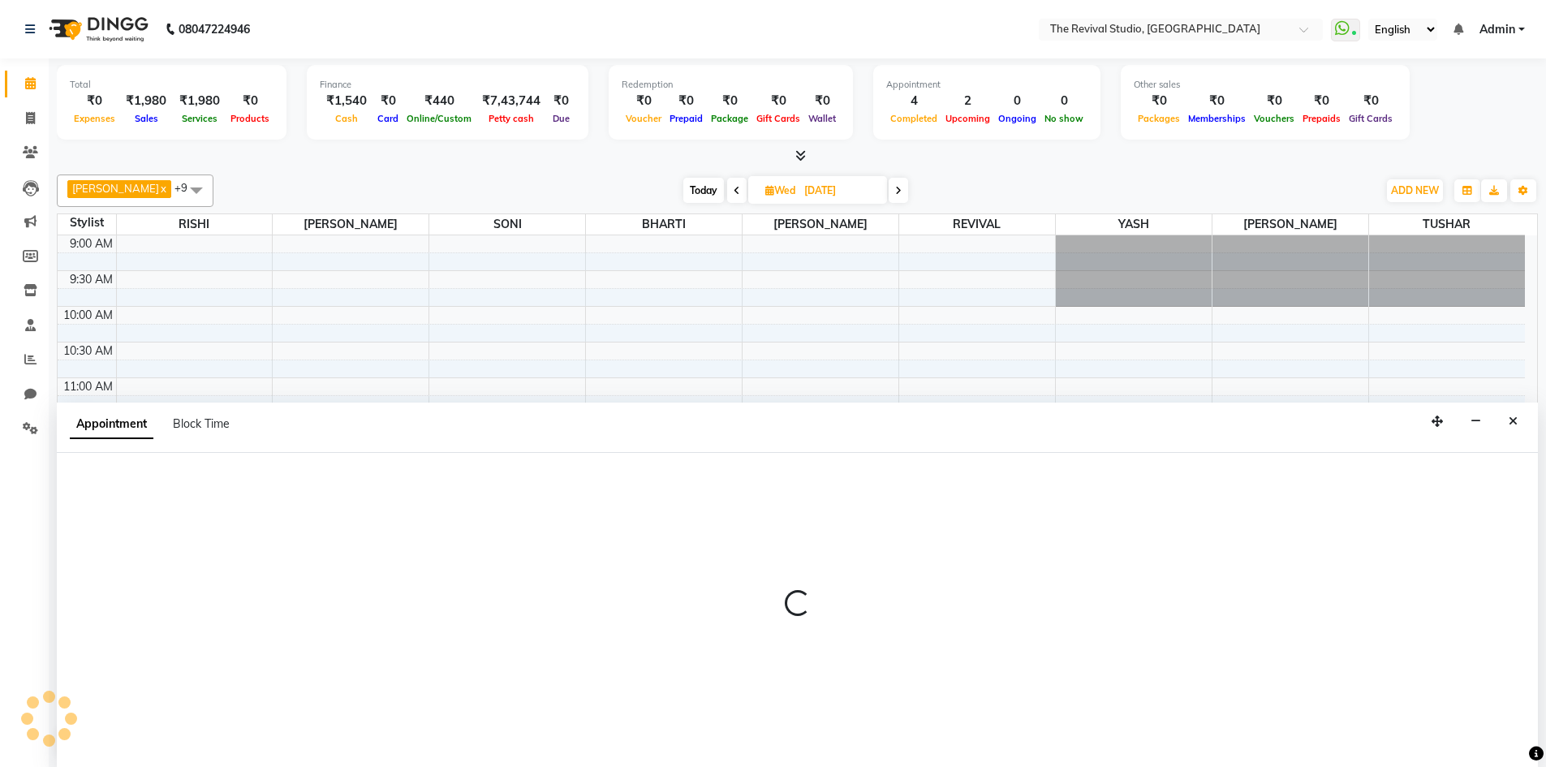
scroll to position [1, 0]
select select "76728"
select select "720"
select select "tentative"
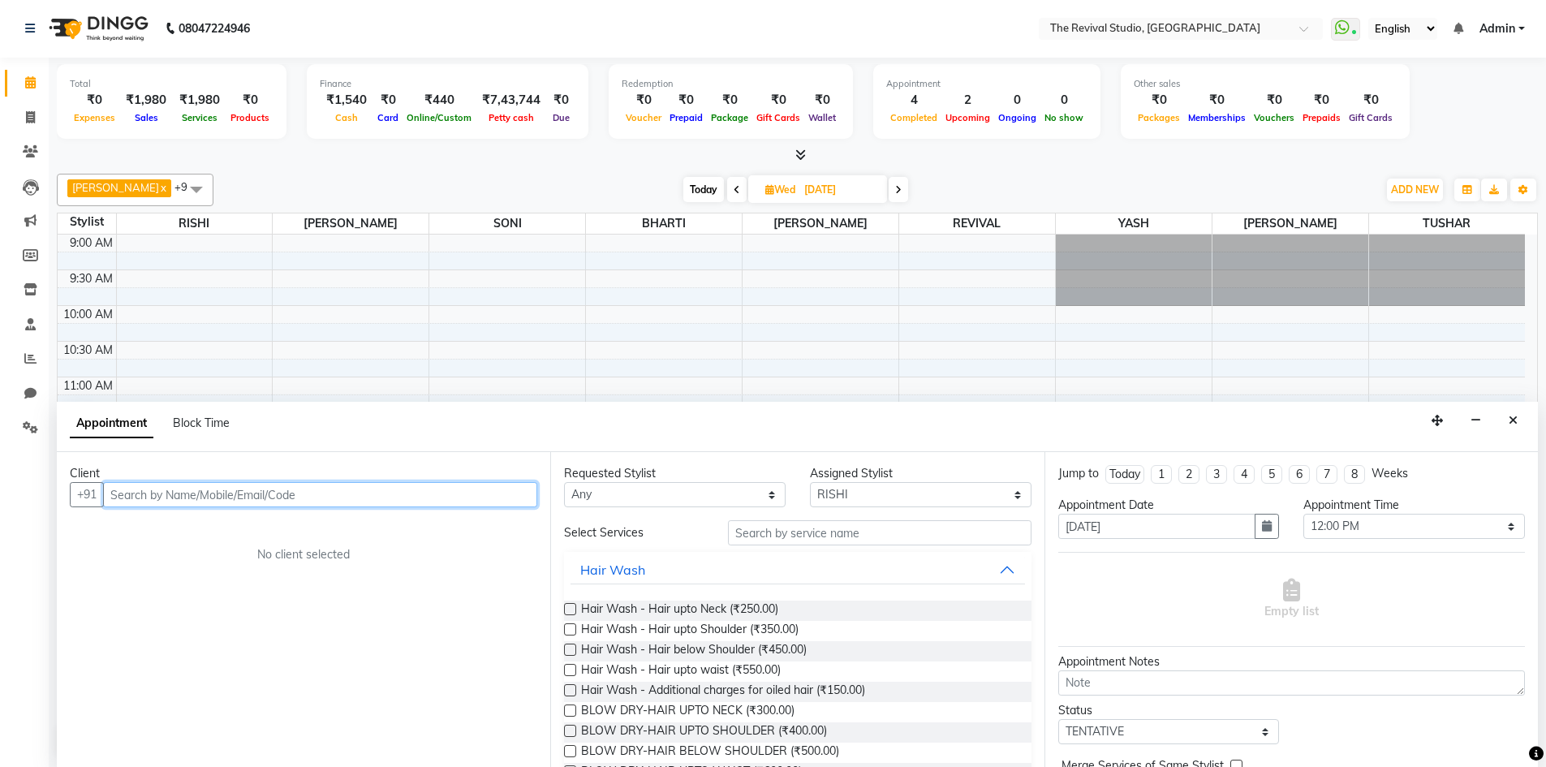
click at [233, 490] on input "text" at bounding box center [320, 494] width 434 height 25
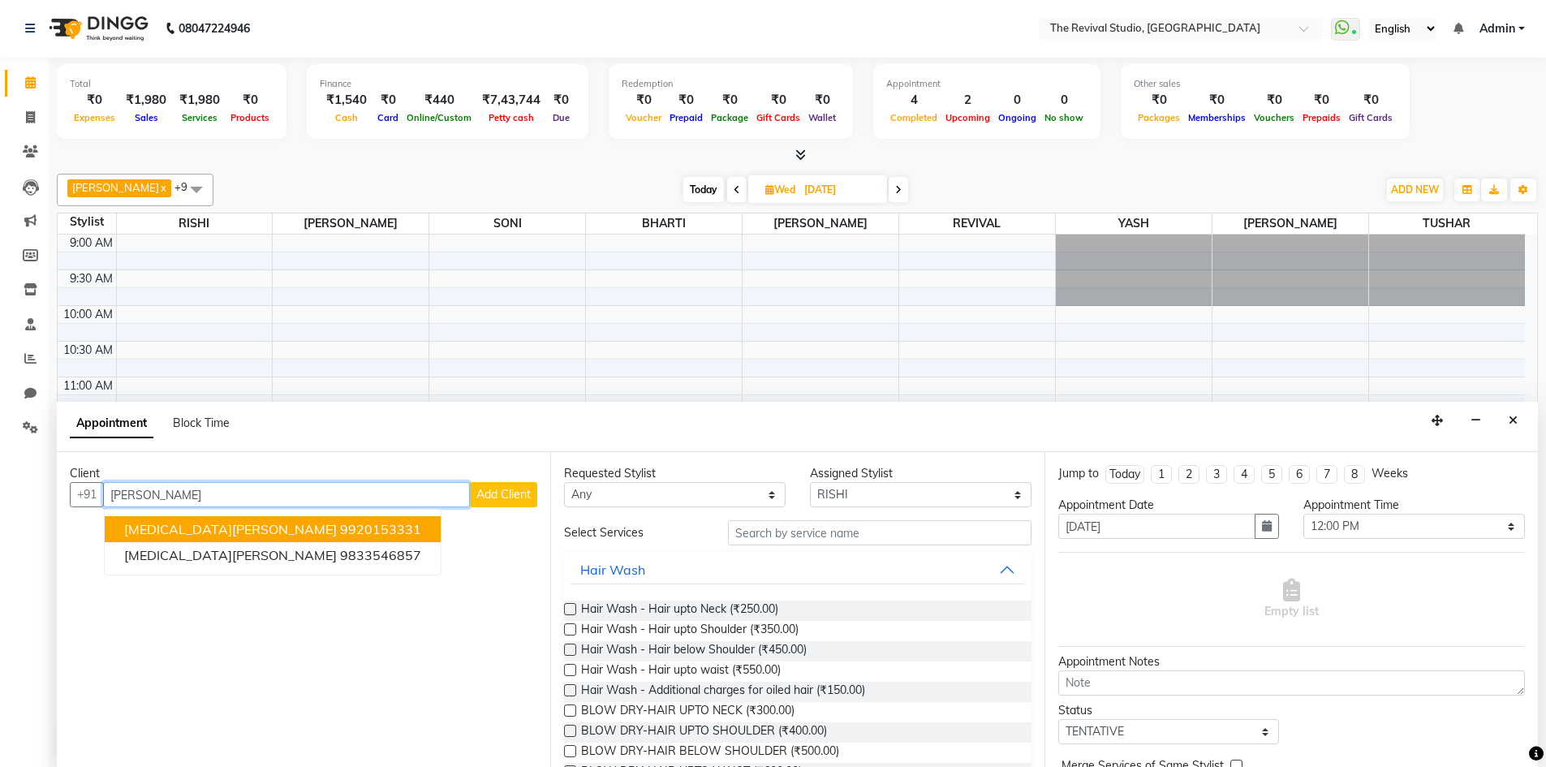
click at [204, 531] on span "[MEDICAL_DATA][PERSON_NAME]" at bounding box center [230, 529] width 213 height 16
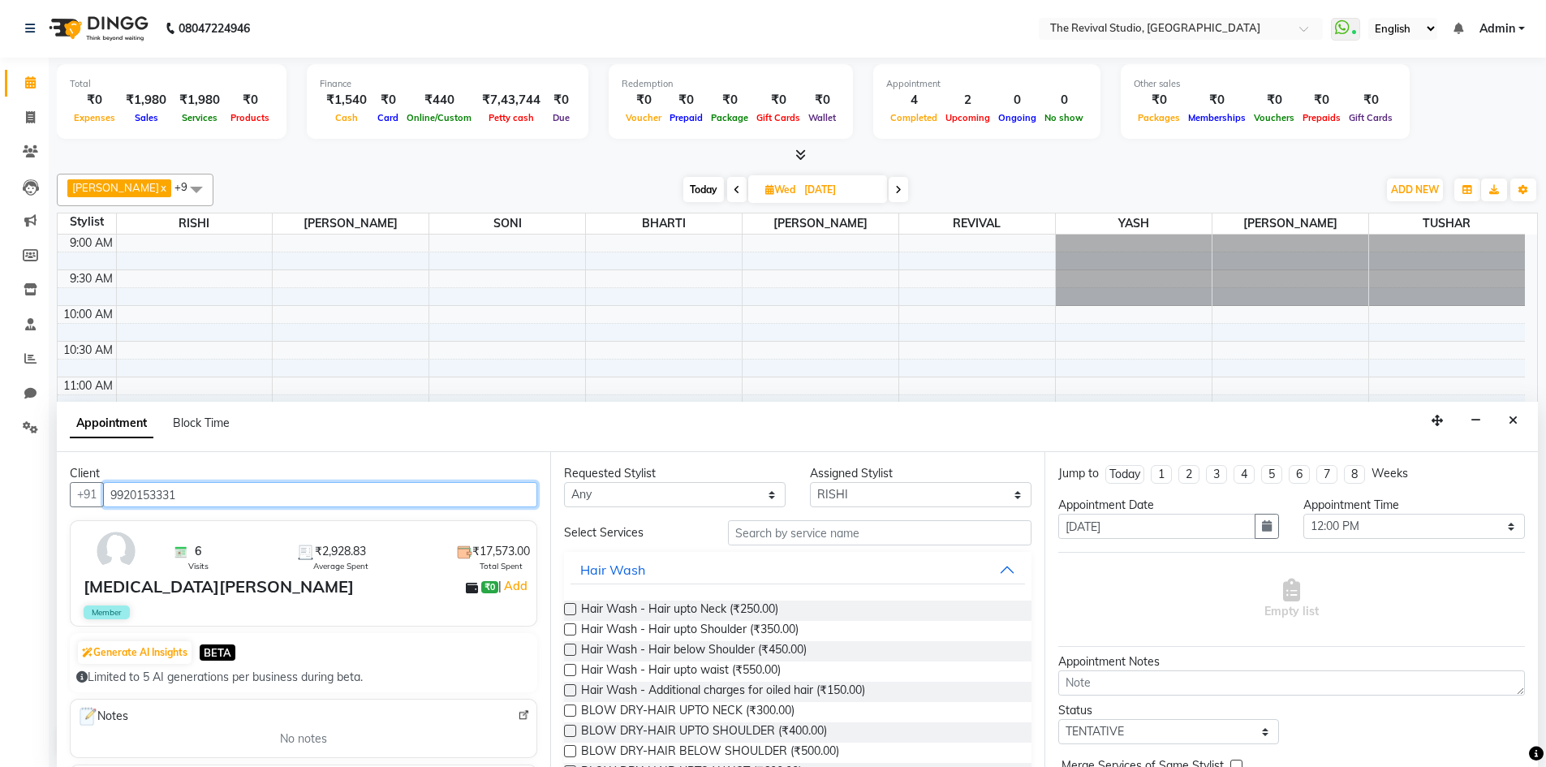
type input "9920153331"
drag, startPoint x: 673, startPoint y: 493, endPoint x: 676, endPoint y: 504, distance: 11.0
click at [673, 493] on select "Any BHARTI Dingg [PERSON_NAME] [PERSON_NAME] REVIVAL RISHI [PERSON_NAME] [PERSO…" at bounding box center [674, 494] width 221 height 25
select select "76728"
click at [564, 482] on select "Any BHARTI Dingg [PERSON_NAME] [PERSON_NAME] REVIVAL RISHI [PERSON_NAME] [PERSO…" at bounding box center [674, 494] width 221 height 25
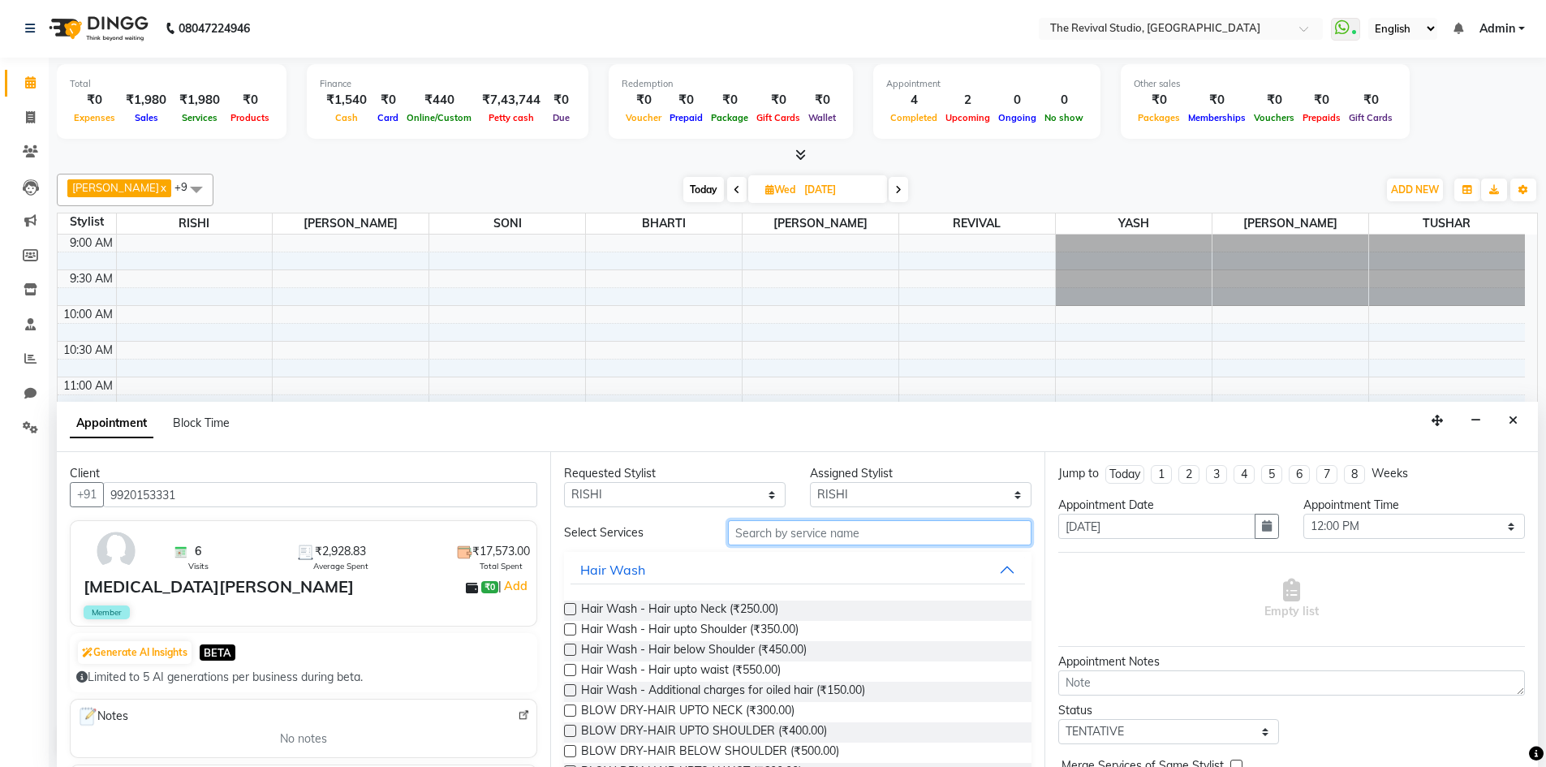
click at [838, 531] on input "text" at bounding box center [879, 532] width 303 height 25
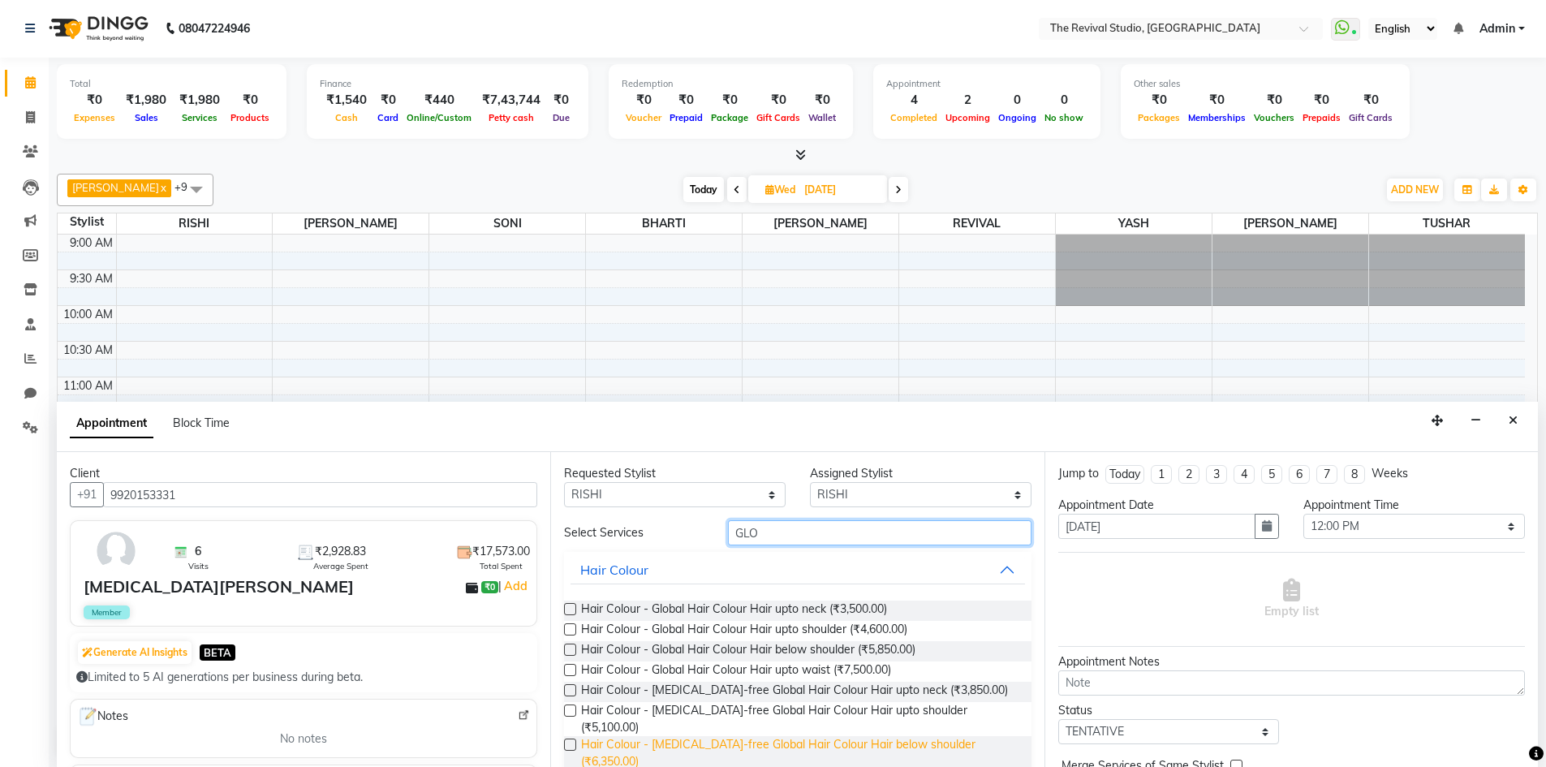
type input "GLO"
click at [957, 736] on span "Hair Colour - [MEDICAL_DATA]-free Global Hair Colour Hair below shoulder (₹6,35…" at bounding box center [799, 753] width 436 height 34
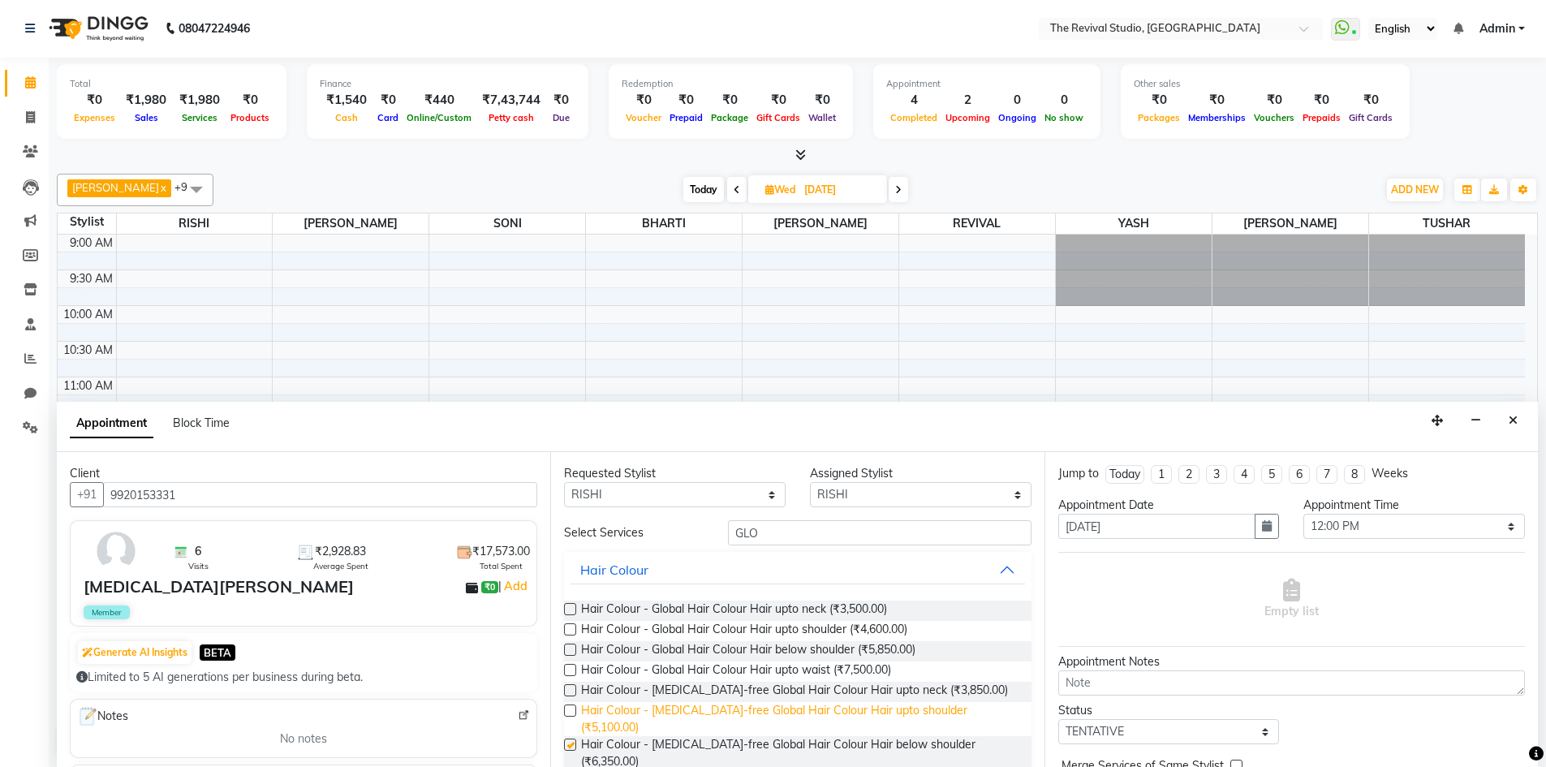
checkbox input "false"
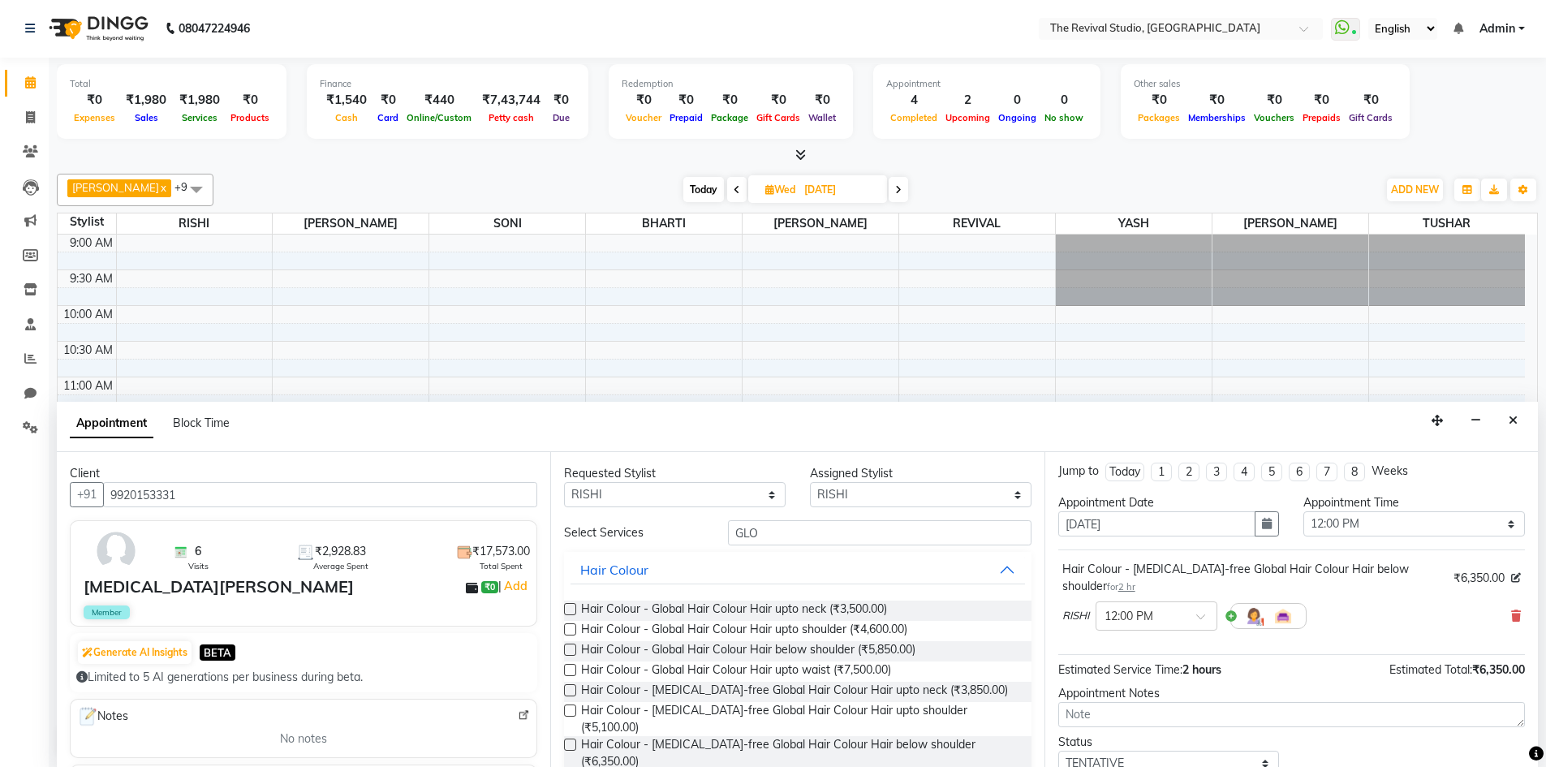
scroll to position [0, 0]
click at [1118, 588] on span "2 hr" at bounding box center [1126, 588] width 17 height 11
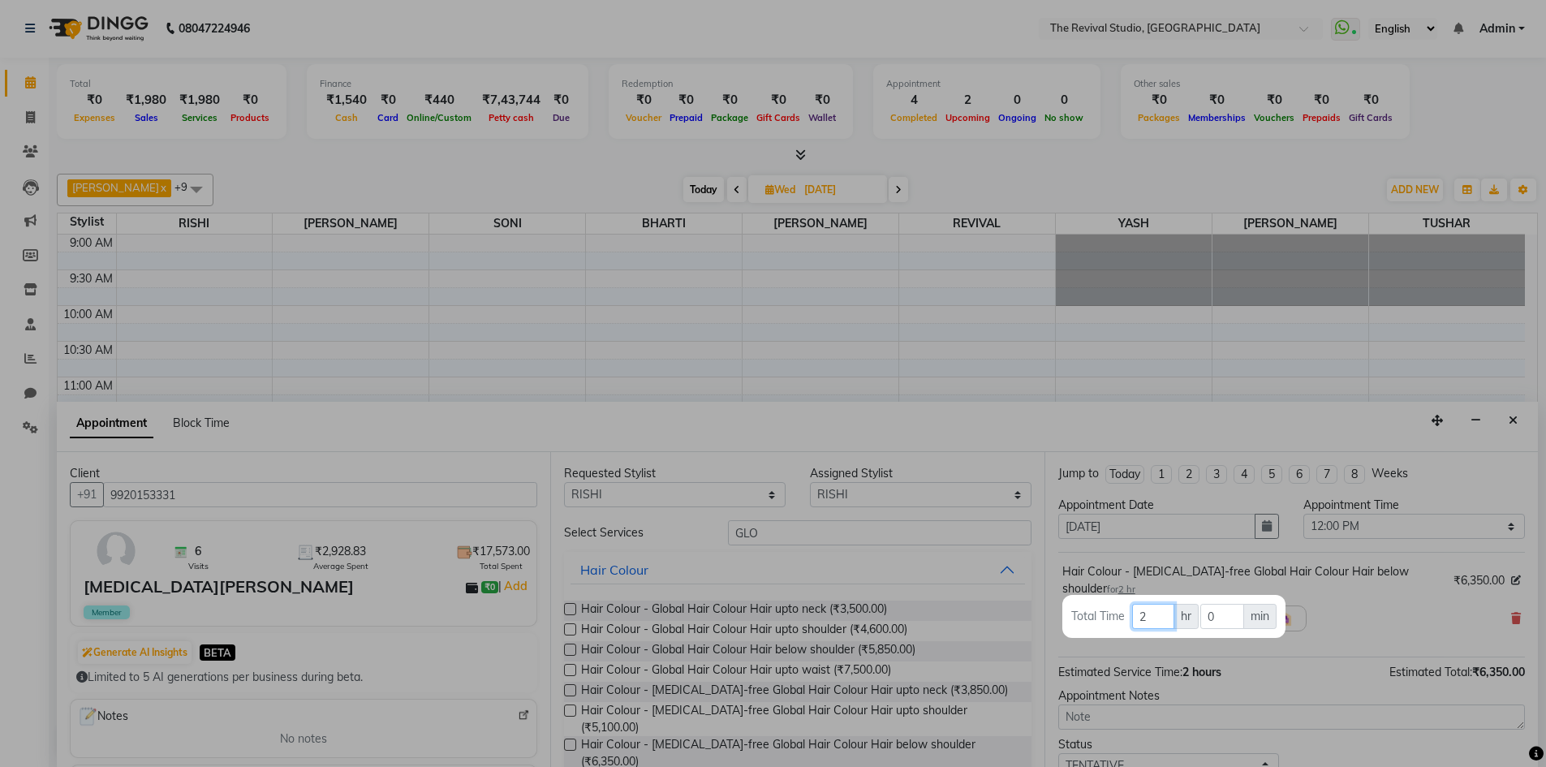
click at [1146, 607] on input "2" at bounding box center [1153, 616] width 42 height 25
type input "3"
click at [1284, 643] on div at bounding box center [773, 383] width 1546 height 767
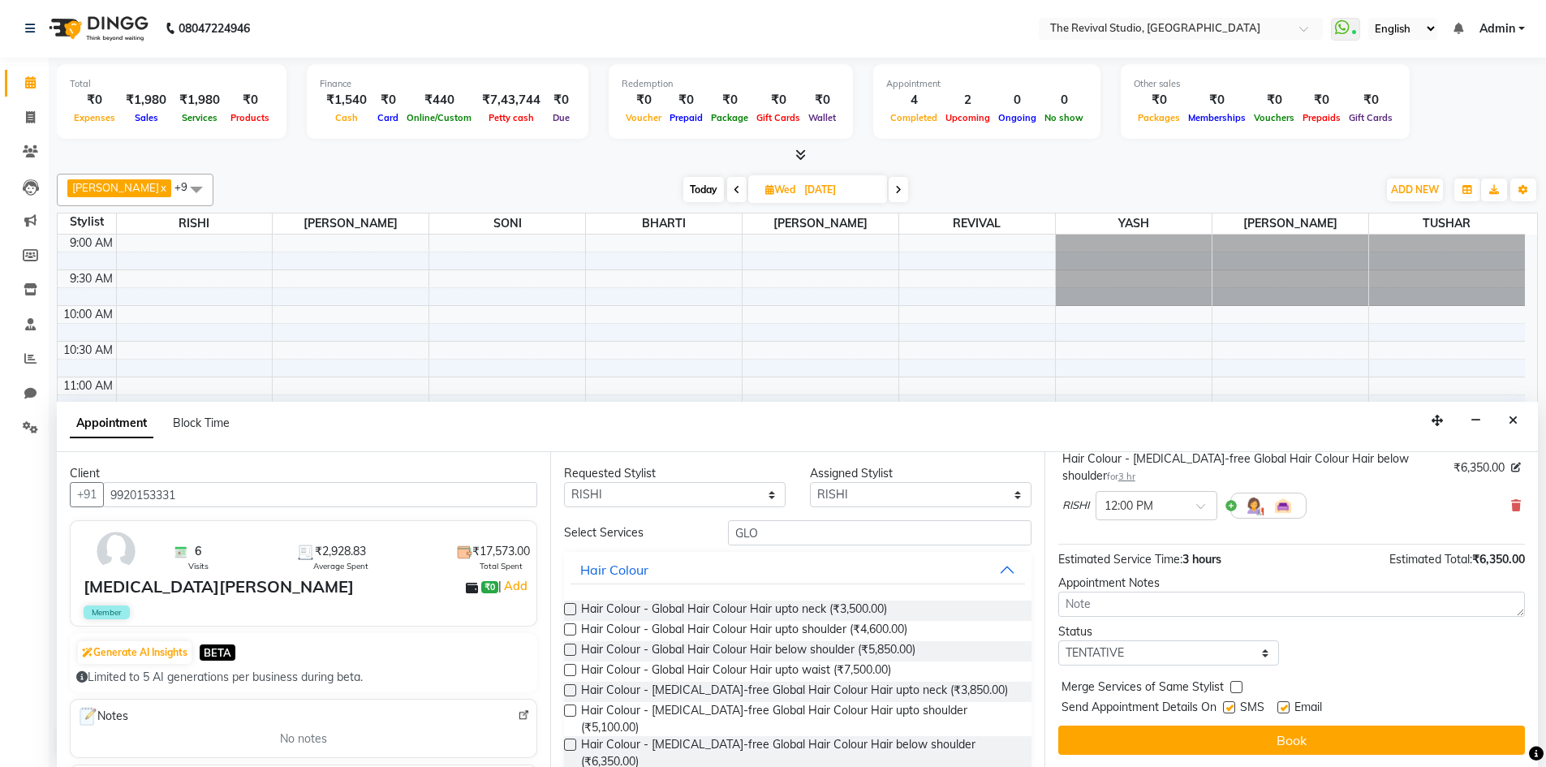
scroll to position [114, 0]
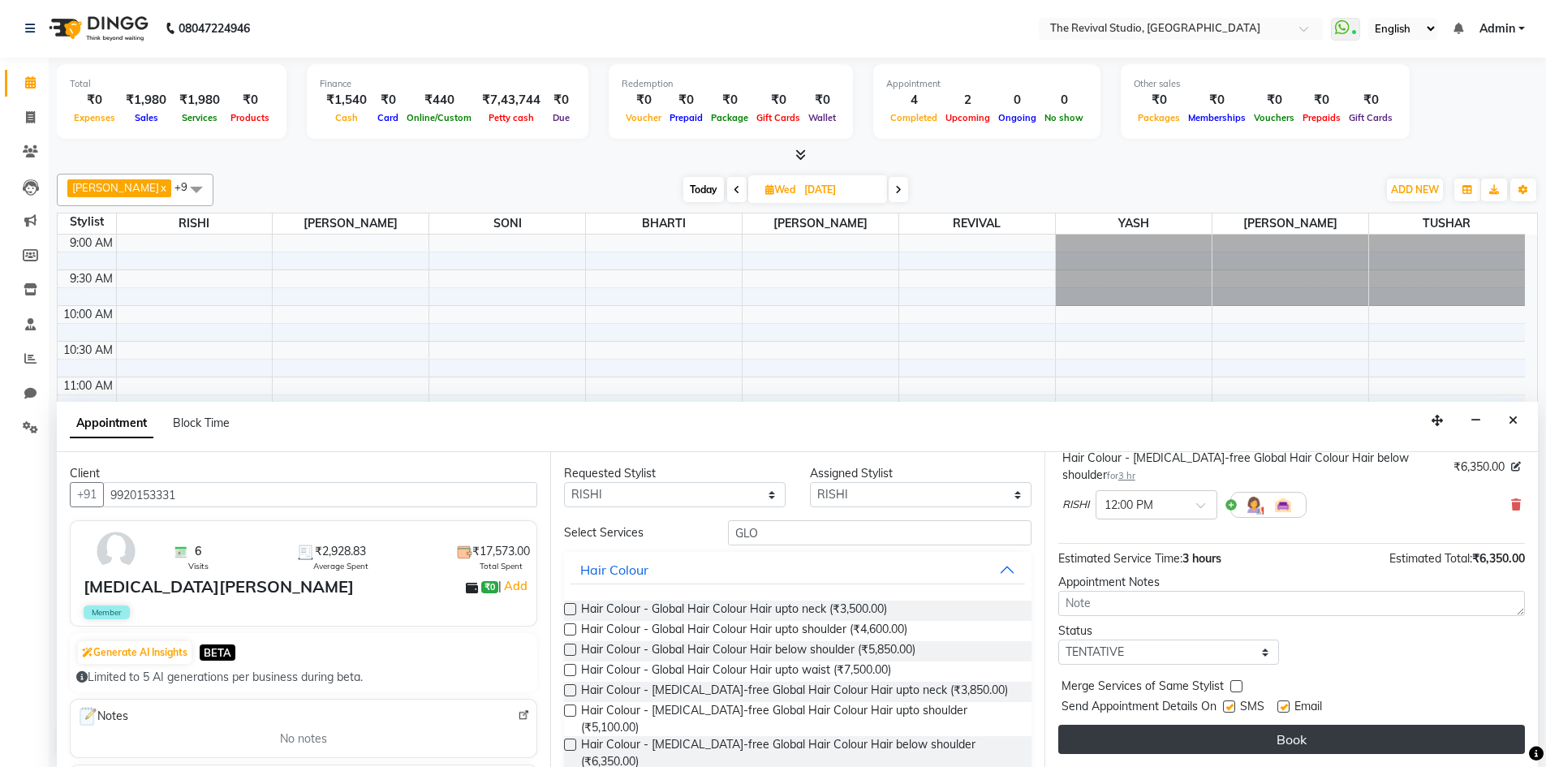
click at [1223, 740] on button "Book" at bounding box center [1291, 739] width 467 height 29
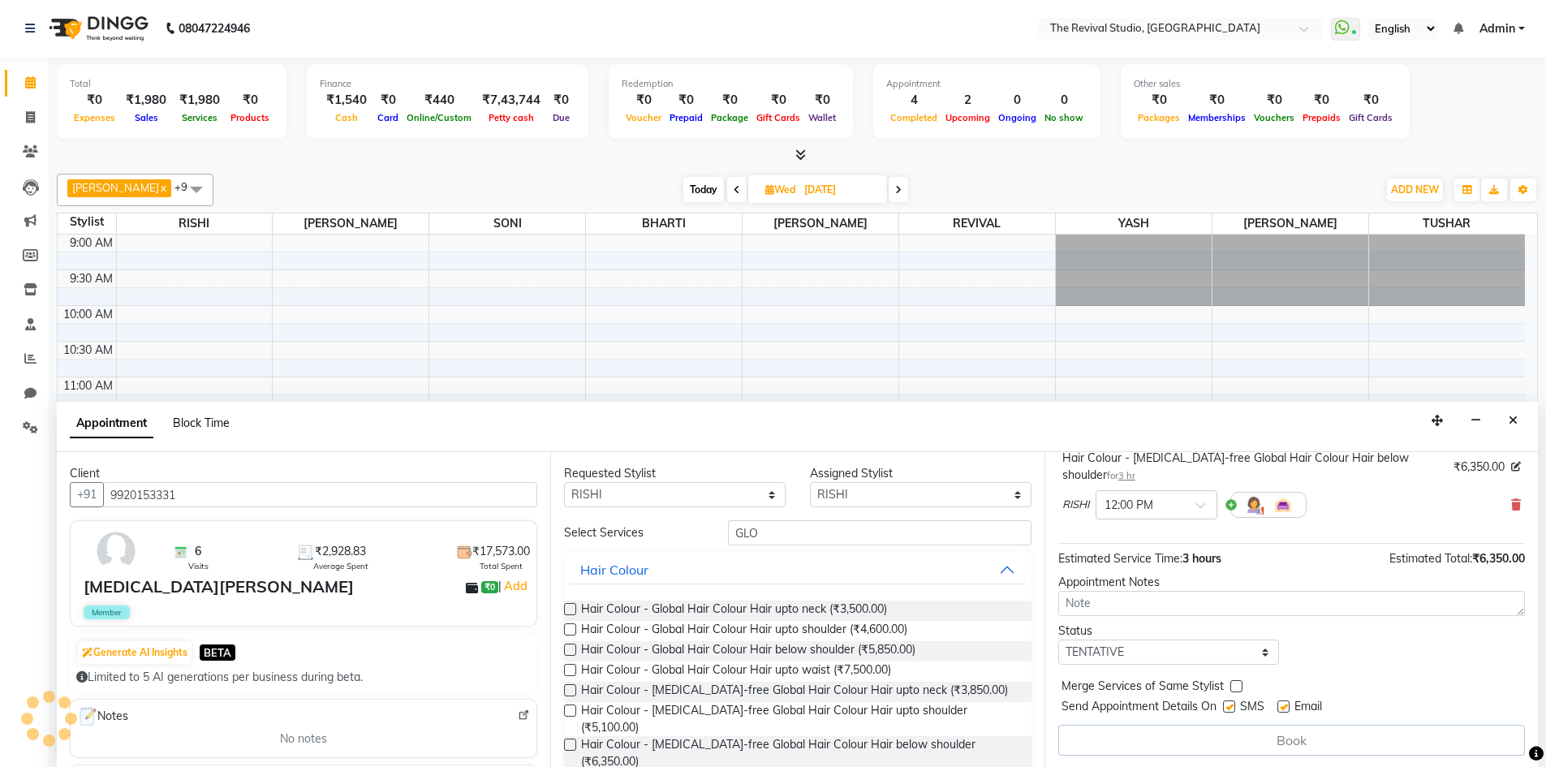
scroll to position [0, 0]
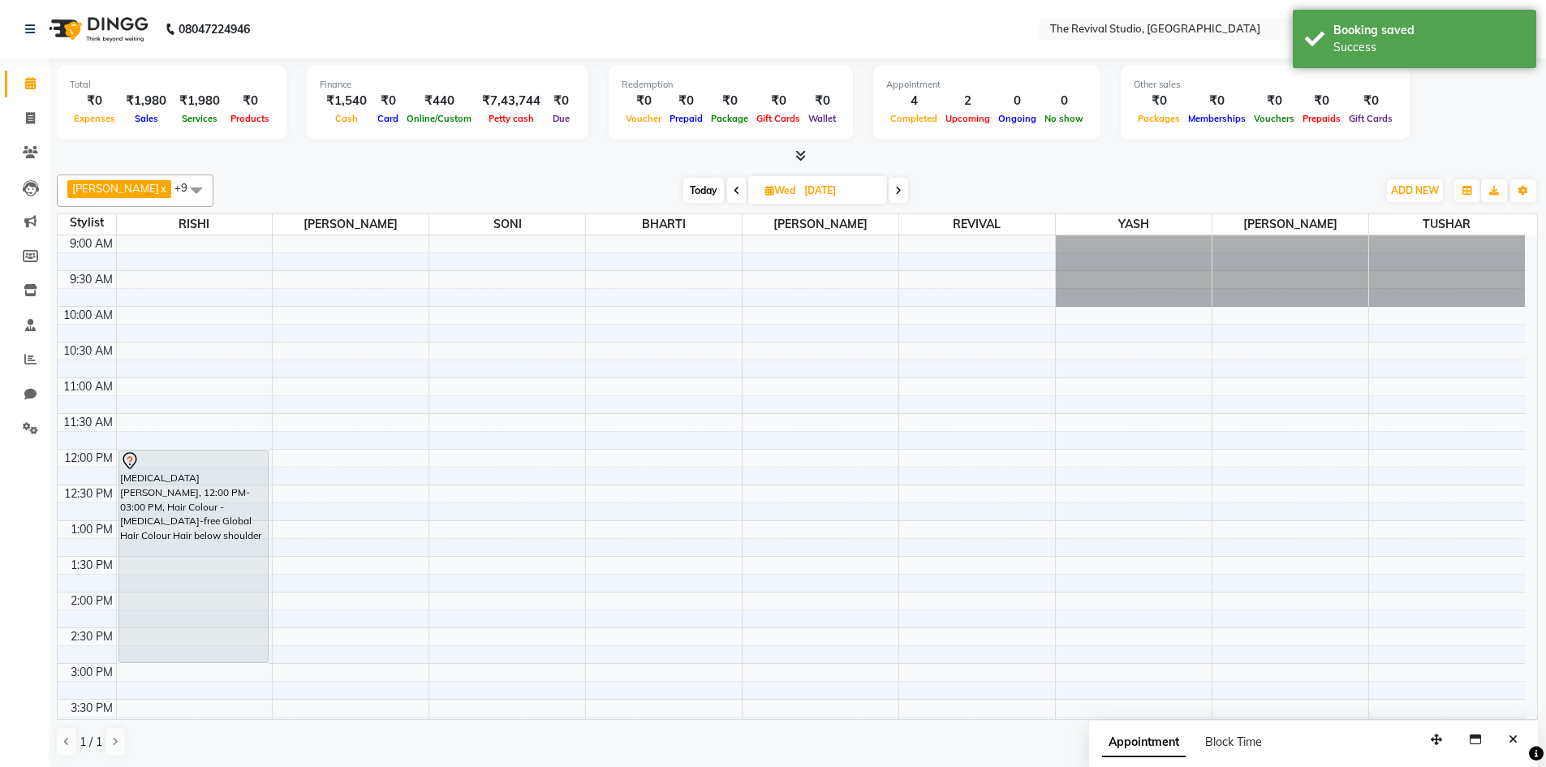
click at [693, 191] on span "Today" at bounding box center [703, 190] width 41 height 25
type input "03-10-2025"
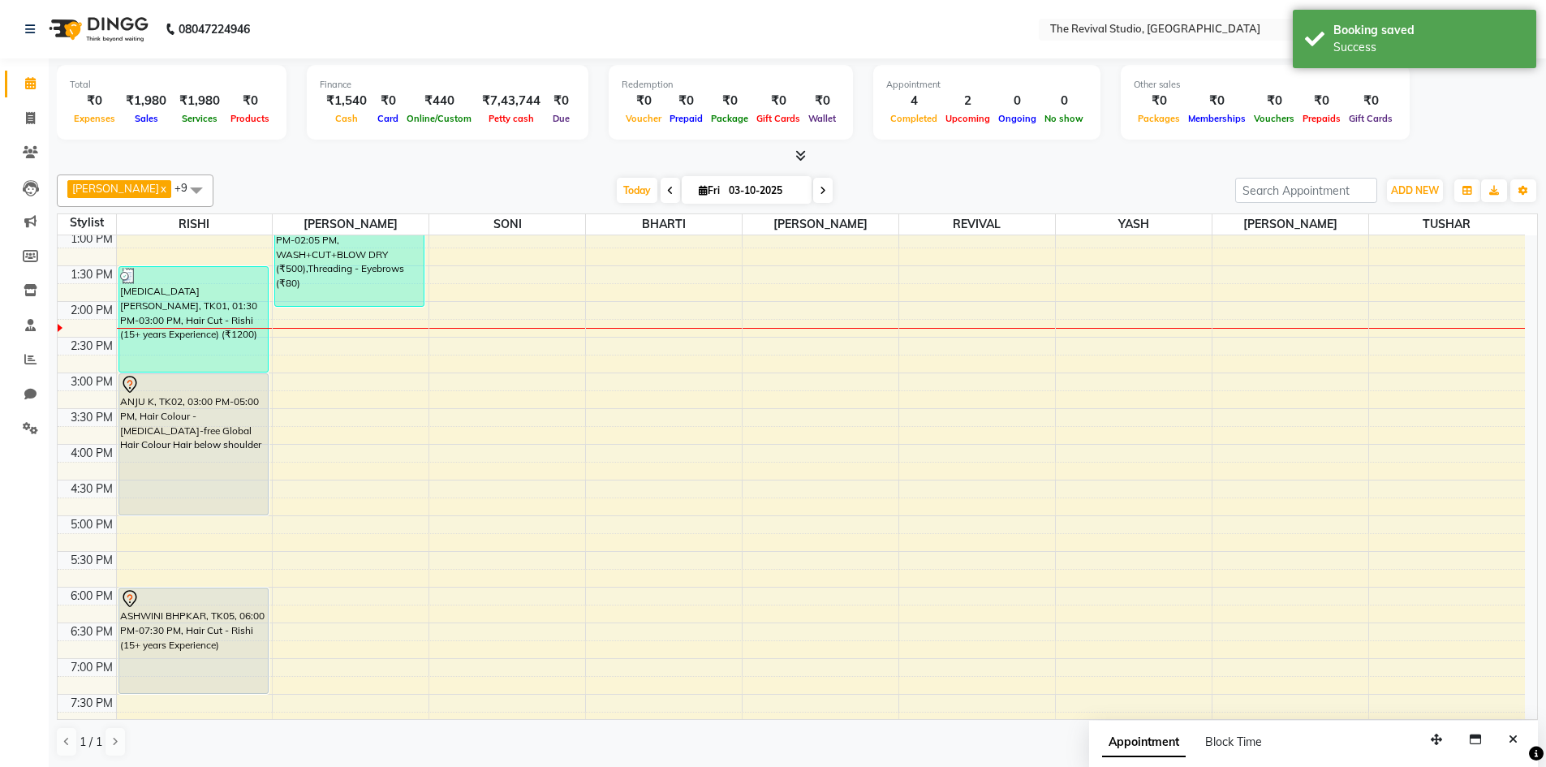
scroll to position [277, 0]
